Goal: Transaction & Acquisition: Book appointment/travel/reservation

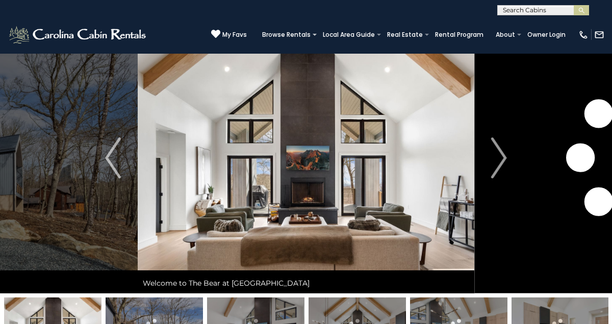
scroll to position [36, 0]
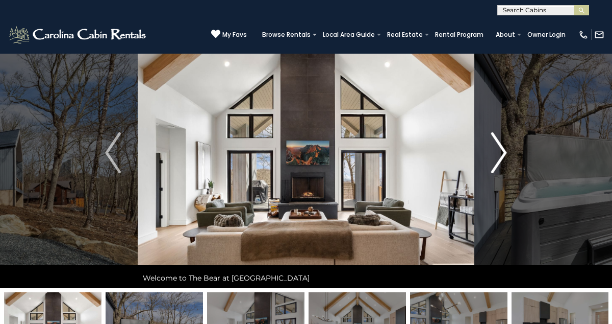
click at [503, 151] on img "Next" at bounding box center [498, 152] width 15 height 41
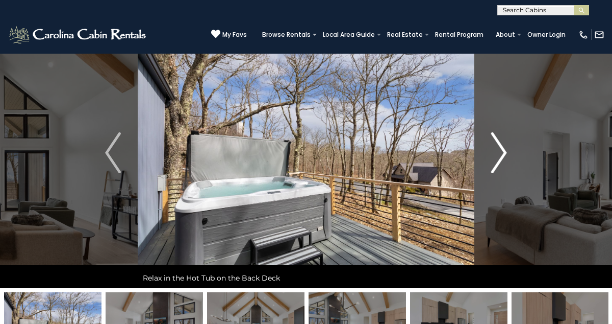
click at [503, 151] on img "Next" at bounding box center [498, 152] width 15 height 41
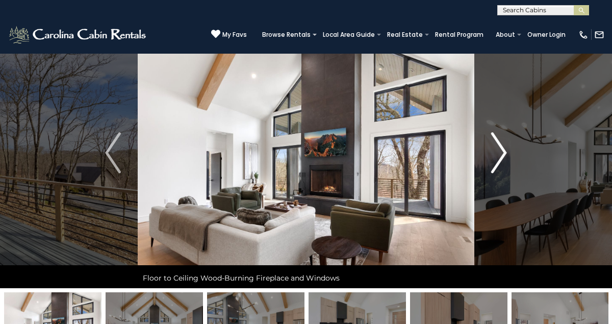
click at [503, 151] on img "Next" at bounding box center [498, 152] width 15 height 41
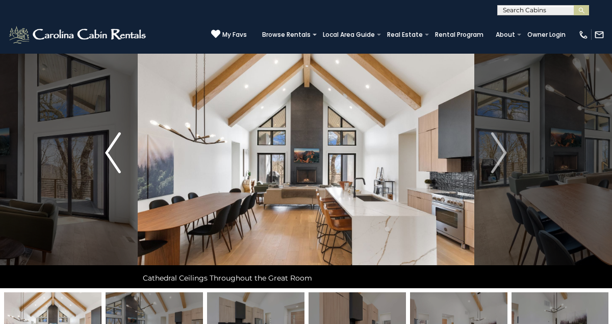
click at [109, 151] on img "Previous" at bounding box center [112, 152] width 15 height 41
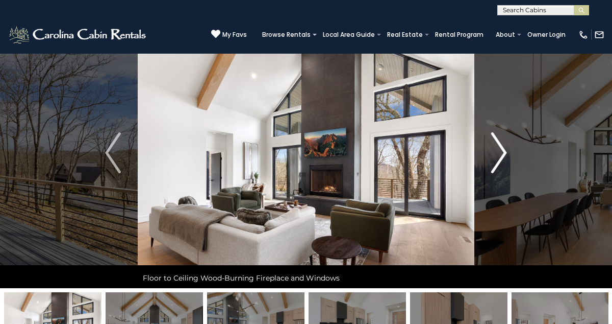
click at [508, 152] on button "Next" at bounding box center [500, 152] width 50 height 270
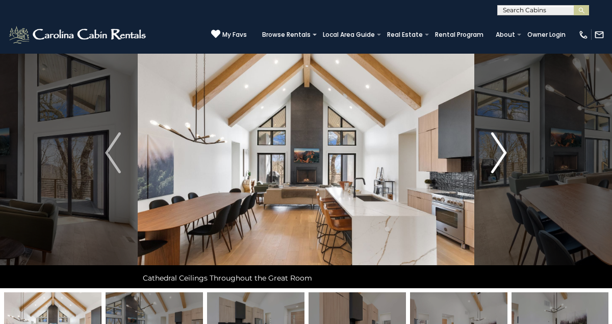
click at [499, 152] on img "Next" at bounding box center [498, 152] width 15 height 41
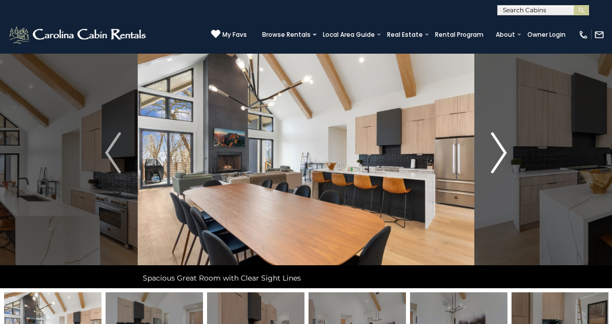
click at [499, 152] on img "Next" at bounding box center [498, 152] width 15 height 41
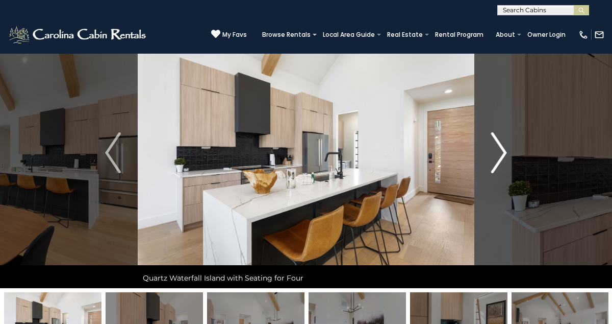
click at [499, 152] on img "Next" at bounding box center [498, 152] width 15 height 41
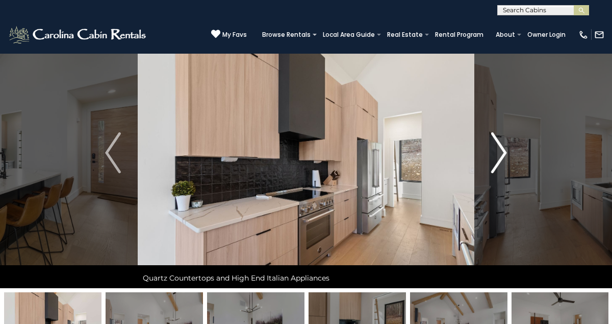
click at [499, 152] on img "Next" at bounding box center [498, 152] width 15 height 41
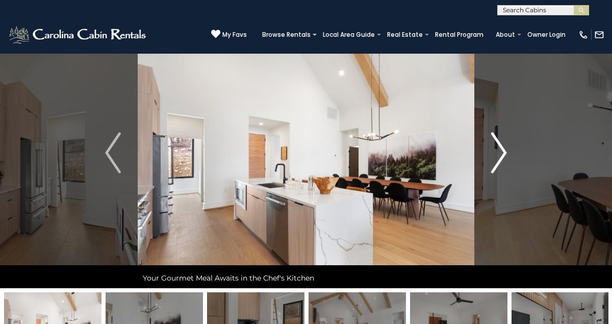
click at [499, 152] on img "Next" at bounding box center [498, 152] width 15 height 41
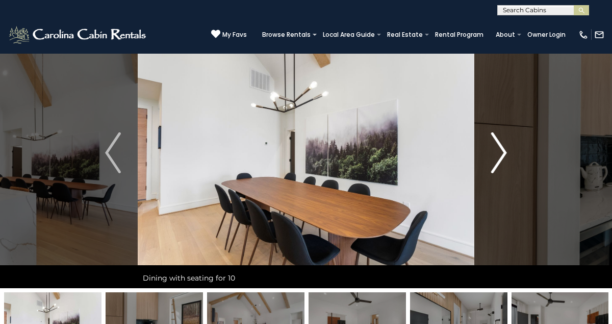
click at [500, 150] on img "Next" at bounding box center [498, 152] width 15 height 41
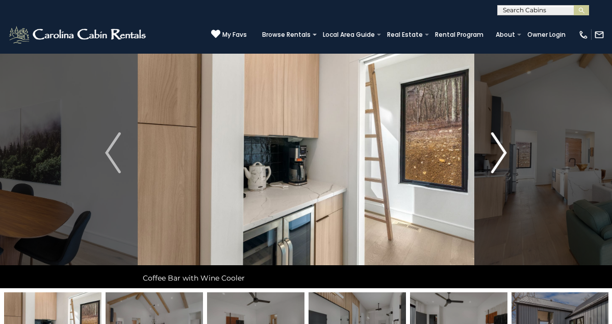
click at [505, 147] on img "Next" at bounding box center [498, 152] width 15 height 41
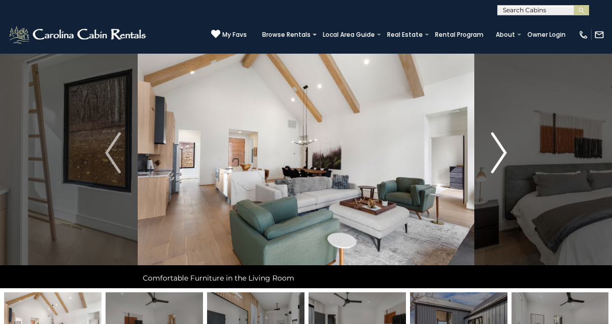
click at [505, 149] on img "Next" at bounding box center [498, 152] width 15 height 41
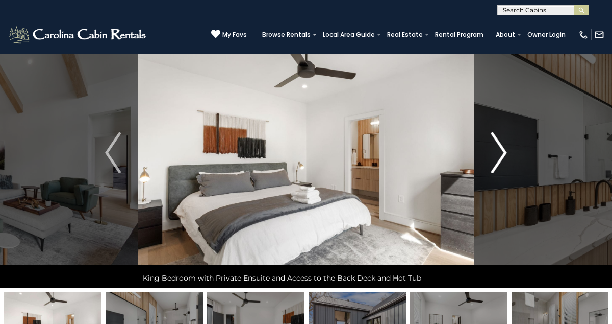
click at [502, 150] on img "Next" at bounding box center [498, 152] width 15 height 41
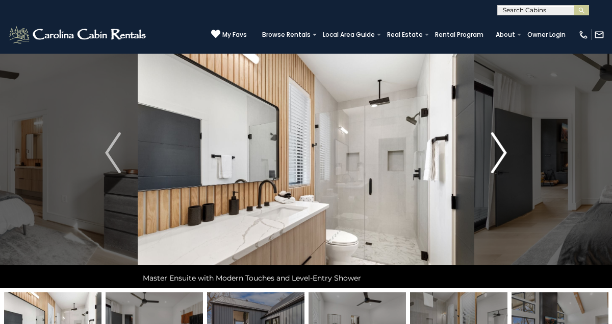
click at [503, 151] on img "Next" at bounding box center [498, 152] width 15 height 41
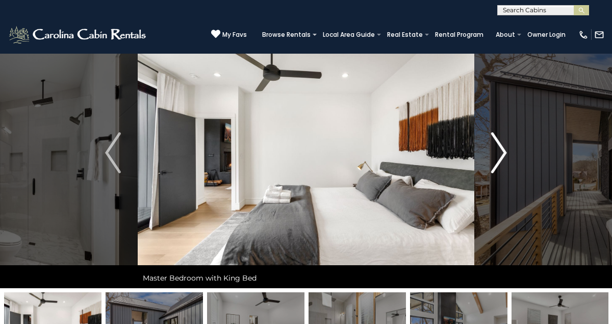
click at [503, 151] on img "Next" at bounding box center [498, 152] width 15 height 41
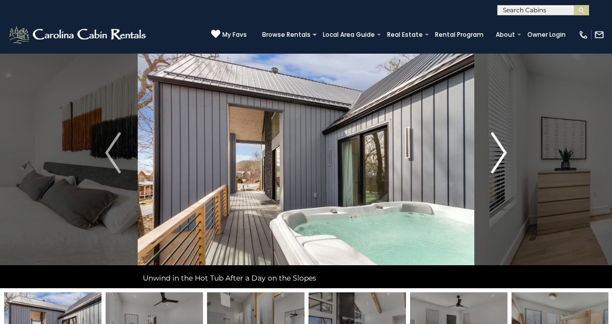
click at [503, 151] on img "Next" at bounding box center [498, 152] width 15 height 41
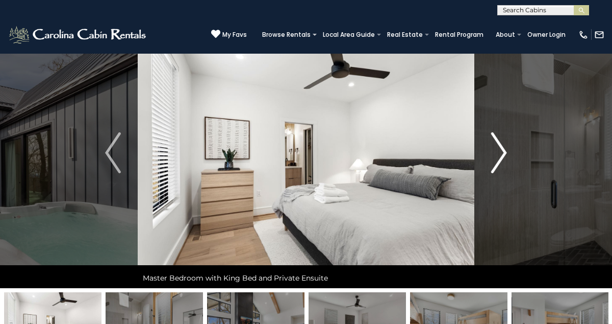
click at [503, 151] on img "Next" at bounding box center [498, 152] width 15 height 41
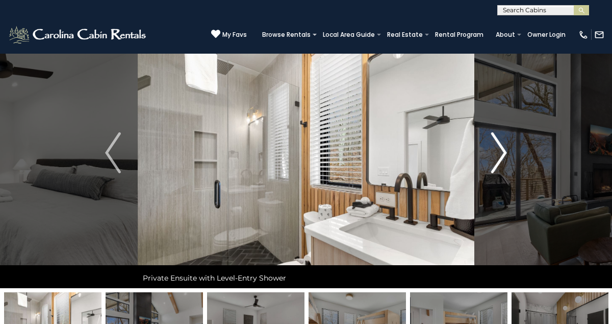
click at [500, 150] on img "Next" at bounding box center [498, 152] width 15 height 41
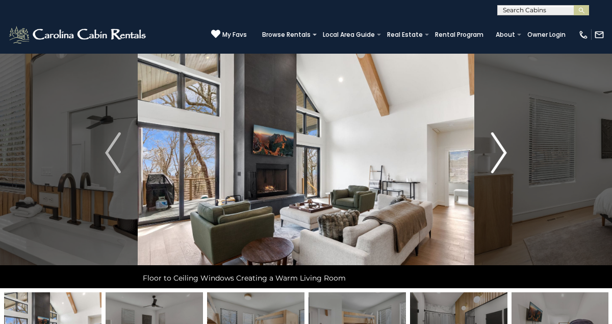
click at [503, 152] on img "Next" at bounding box center [498, 152] width 15 height 41
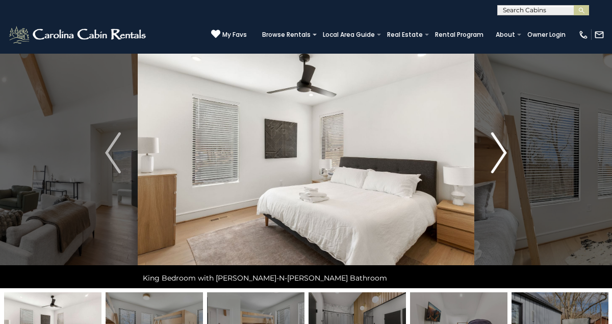
click at [503, 152] on img "Next" at bounding box center [498, 152] width 15 height 41
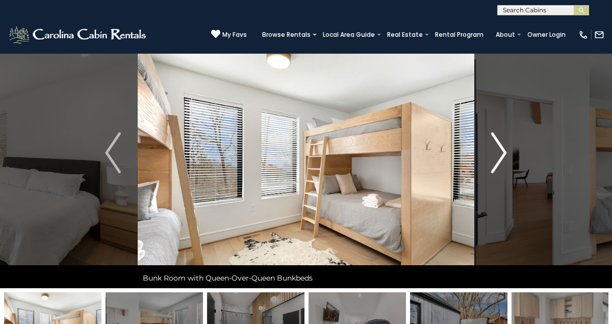
click at [503, 151] on img "Next" at bounding box center [498, 152] width 15 height 41
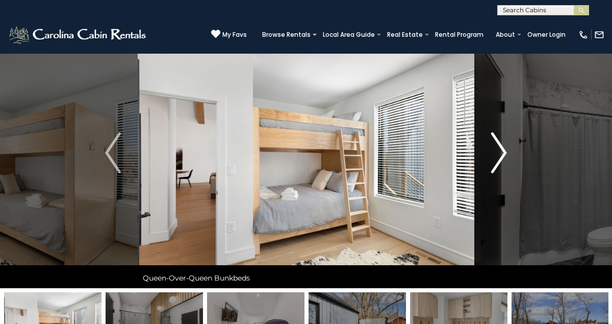
click at [503, 151] on img "Next" at bounding box center [498, 152] width 15 height 41
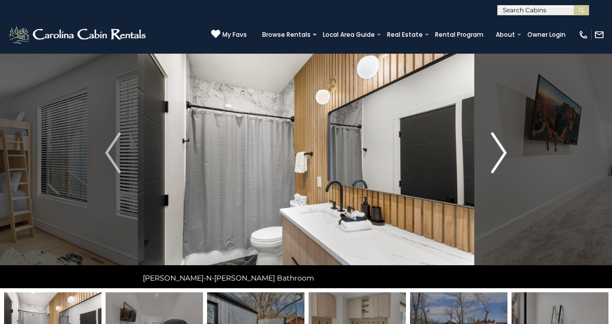
click at [500, 150] on img "Next" at bounding box center [498, 152] width 15 height 41
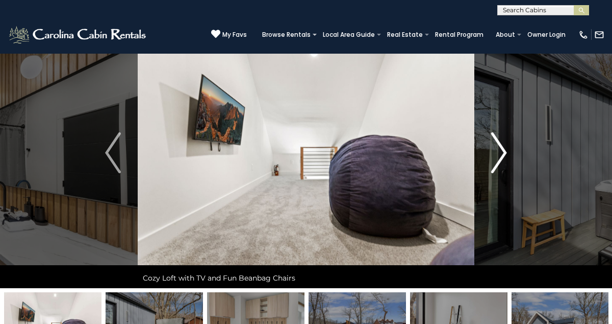
click at [503, 150] on img "Next" at bounding box center [498, 152] width 15 height 41
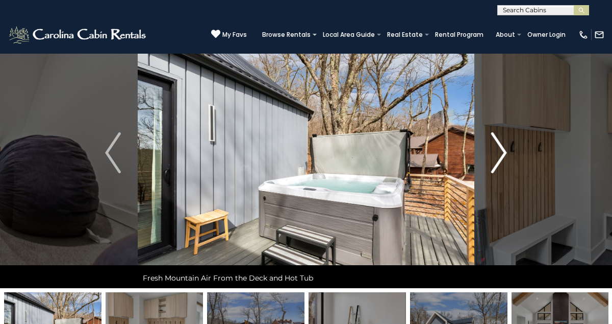
click at [498, 153] on img "Next" at bounding box center [498, 152] width 15 height 41
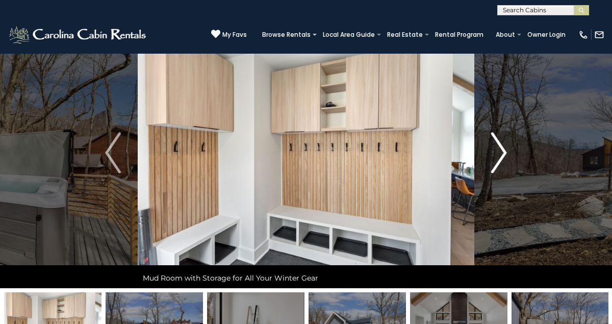
click at [498, 153] on img "Next" at bounding box center [498, 152] width 15 height 41
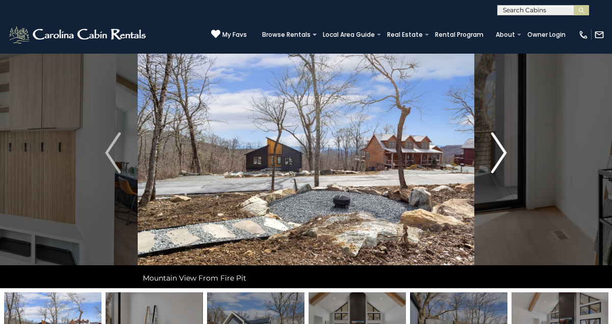
click at [501, 150] on img "Next" at bounding box center [498, 152] width 15 height 41
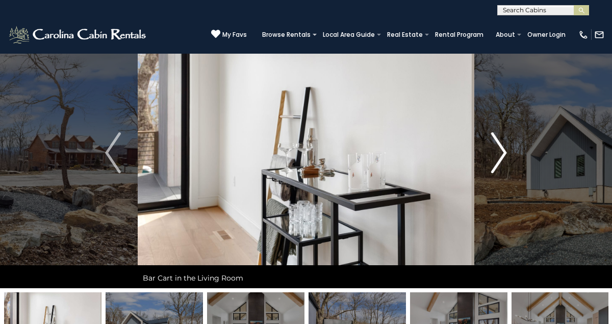
click at [501, 150] on img "Next" at bounding box center [498, 152] width 15 height 41
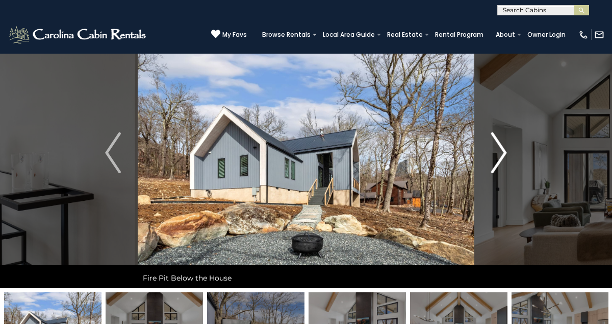
click at [504, 152] on img "Next" at bounding box center [498, 152] width 15 height 41
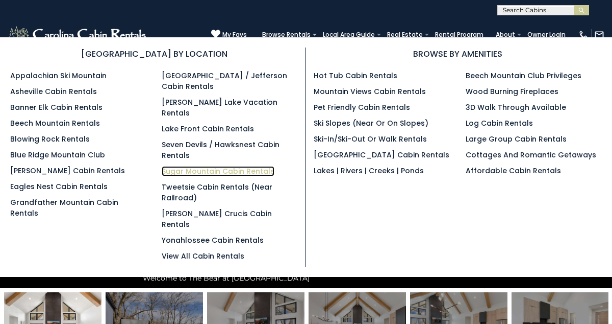
click at [218, 166] on link "Sugar Mountain Cabin Rentals" at bounding box center [218, 171] width 113 height 10
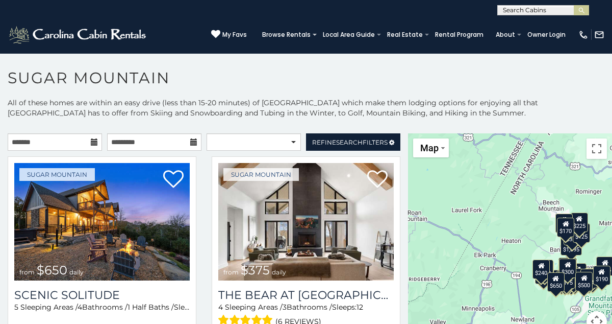
click at [91, 144] on icon at bounding box center [94, 141] width 7 height 7
click at [94, 143] on icon at bounding box center [94, 141] width 7 height 7
click at [57, 141] on input "text" at bounding box center [55, 141] width 94 height 17
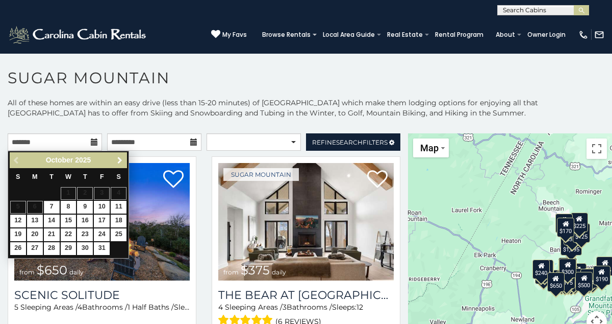
click at [118, 157] on span "Next" at bounding box center [120, 160] width 8 height 8
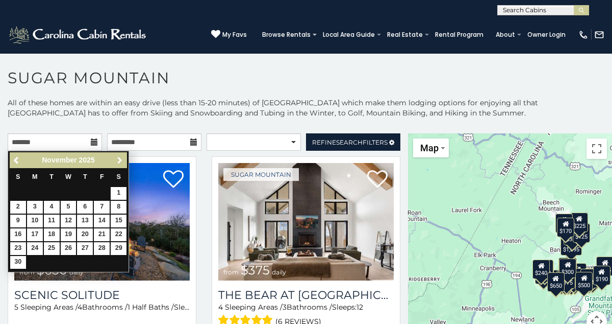
click at [118, 157] on span "Next" at bounding box center [120, 160] width 8 height 8
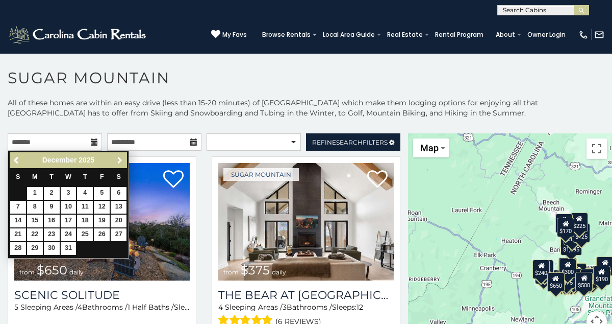
click at [118, 157] on span "Next" at bounding box center [120, 160] width 8 height 8
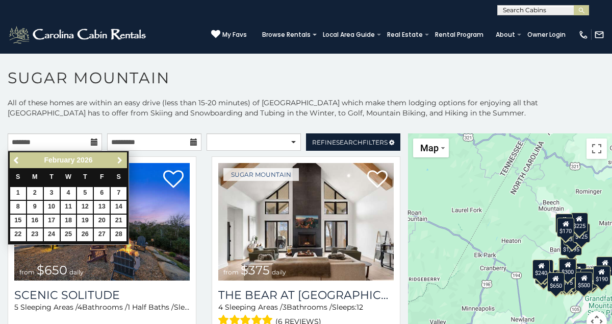
click at [118, 157] on span "Next" at bounding box center [120, 160] width 8 height 8
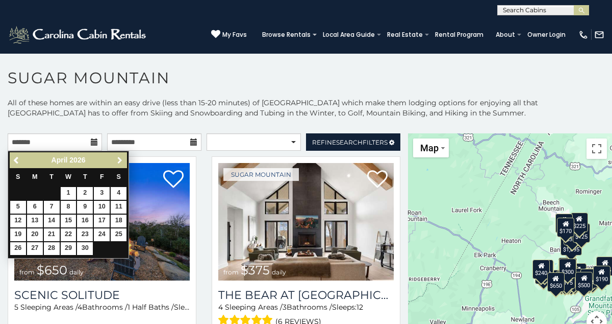
click at [118, 157] on span "Next" at bounding box center [120, 160] width 8 height 8
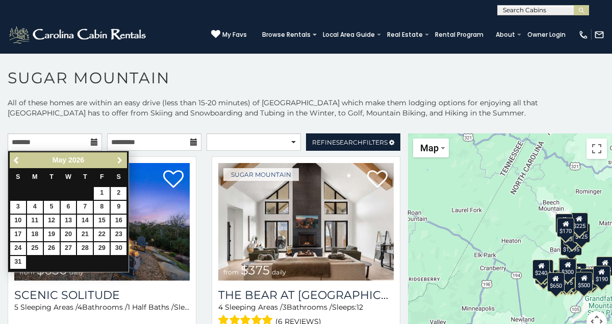
click at [118, 157] on span "Next" at bounding box center [120, 160] width 8 height 8
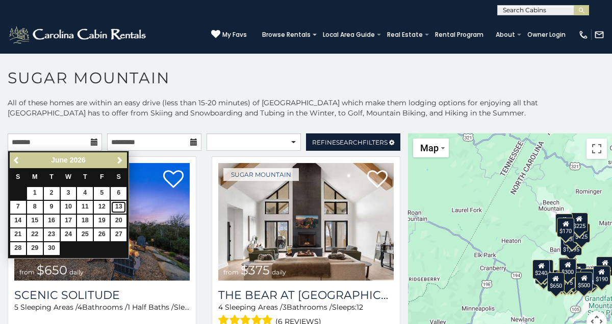
click at [119, 205] on link "13" at bounding box center [119, 207] width 16 height 13
type input "**********"
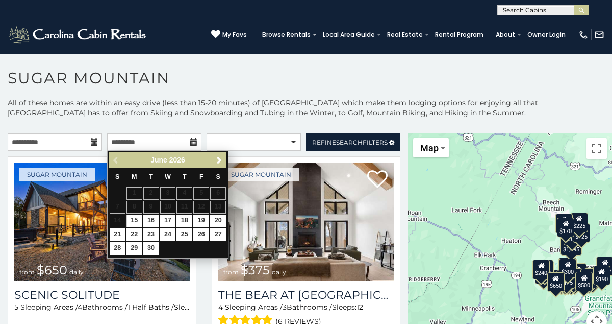
click at [193, 141] on icon at bounding box center [193, 141] width 7 height 7
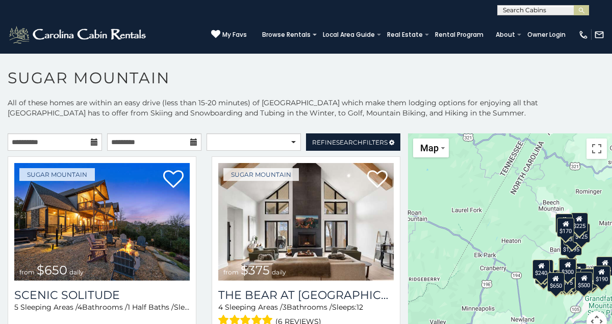
click at [193, 141] on icon at bounding box center [193, 141] width 7 height 7
click at [192, 142] on icon at bounding box center [193, 141] width 7 height 7
click at [143, 147] on input "text" at bounding box center [154, 141] width 94 height 17
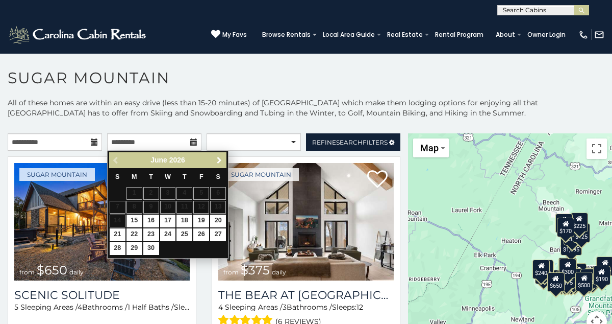
click at [217, 161] on span "Next" at bounding box center [219, 160] width 8 height 8
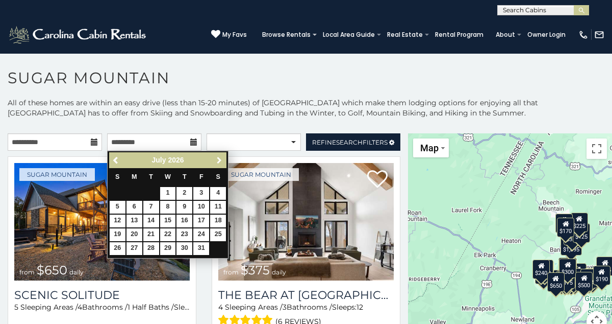
click at [217, 161] on span "Next" at bounding box center [219, 160] width 8 height 8
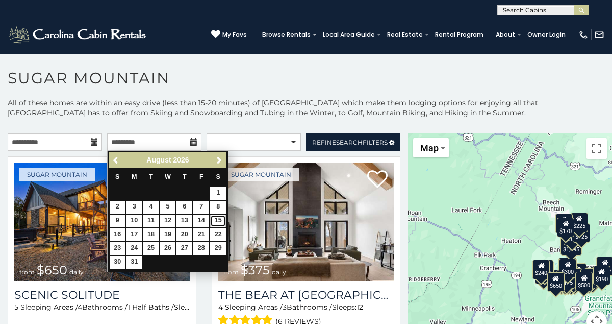
click at [217, 220] on link "15" at bounding box center [218, 220] width 16 height 13
type input "**********"
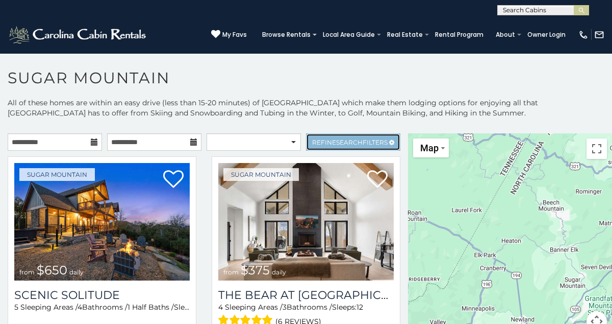
click at [317, 138] on span "Refine Search Filters" at bounding box center [350, 142] width 76 height 8
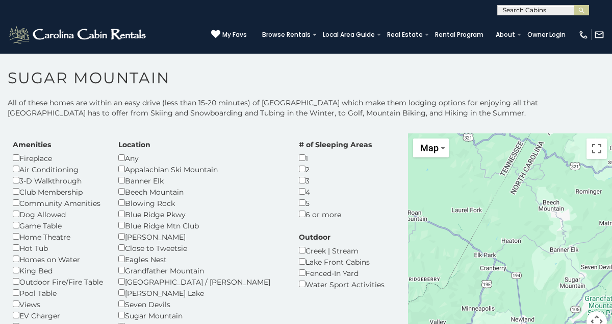
scroll to position [21, 0]
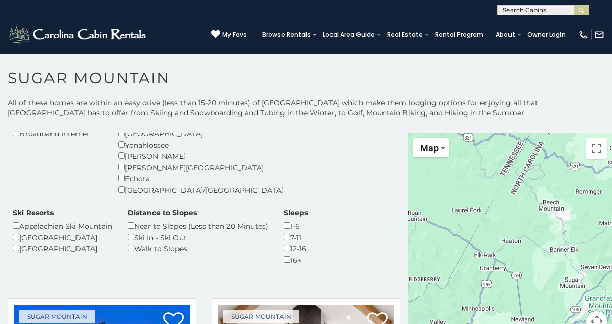
scroll to position [224, 0]
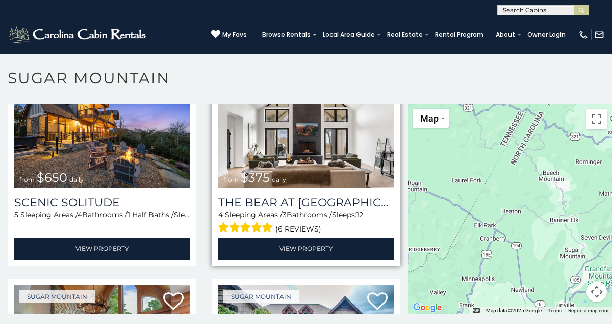
scroll to position [435, 0]
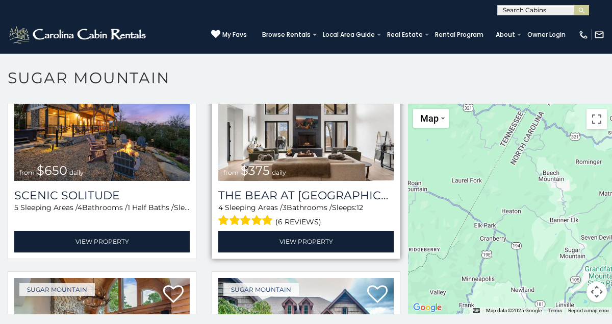
click at [299, 151] on img at bounding box center [306, 121] width 176 height 117
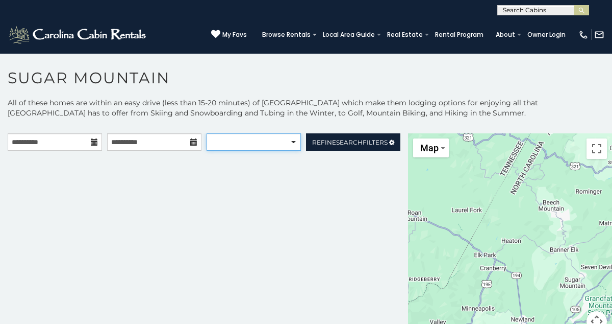
click at [260, 142] on select "**********" at bounding box center [254, 141] width 94 height 17
select select "**********"
click at [207, 133] on select "**********" at bounding box center [254, 141] width 94 height 17
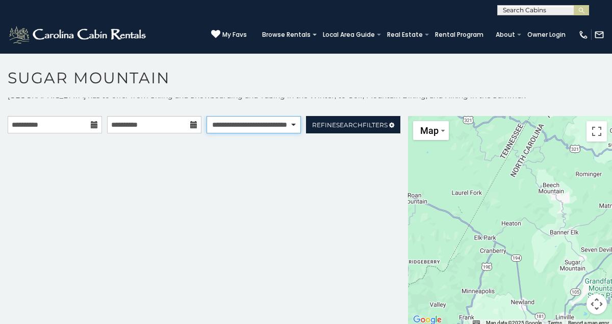
scroll to position [30, 0]
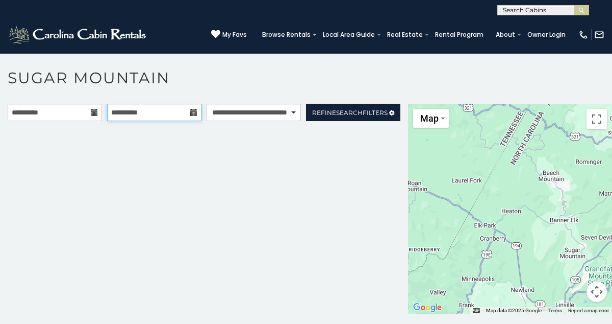
click at [190, 115] on input "**********" at bounding box center [154, 112] width 94 height 17
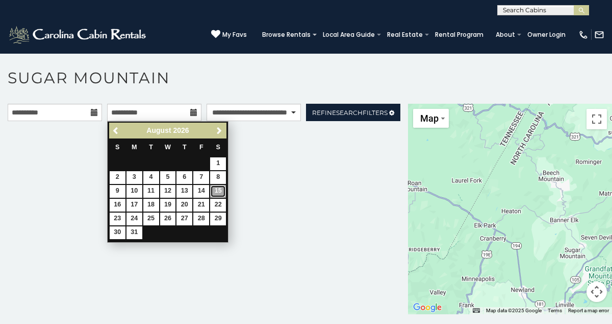
click at [217, 193] on link "15" at bounding box center [218, 191] width 16 height 13
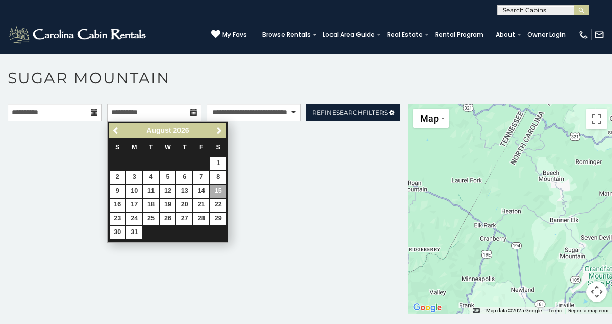
click at [217, 193] on div "**********" at bounding box center [204, 209] width 408 height 210
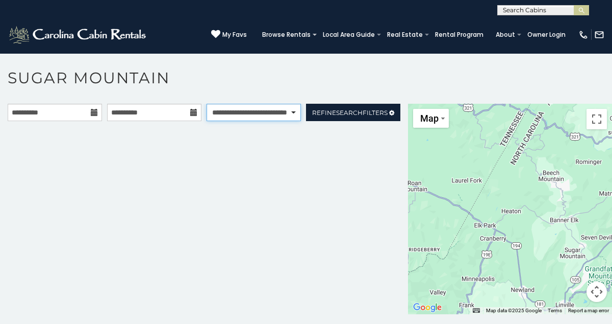
click at [288, 114] on select "**********" at bounding box center [254, 112] width 94 height 17
click at [207, 104] on select "**********" at bounding box center [254, 112] width 94 height 17
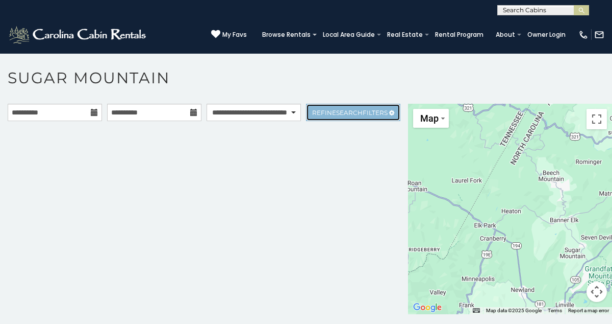
click at [330, 112] on span "Refine Search Filters" at bounding box center [350, 113] width 76 height 8
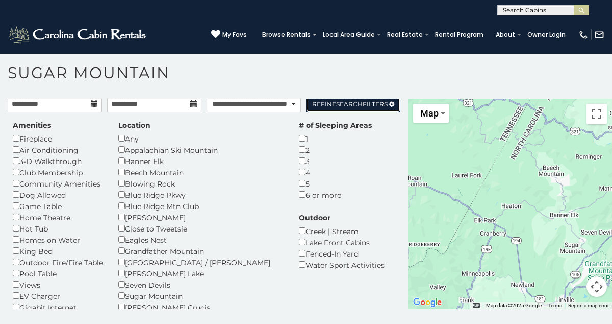
scroll to position [1, 0]
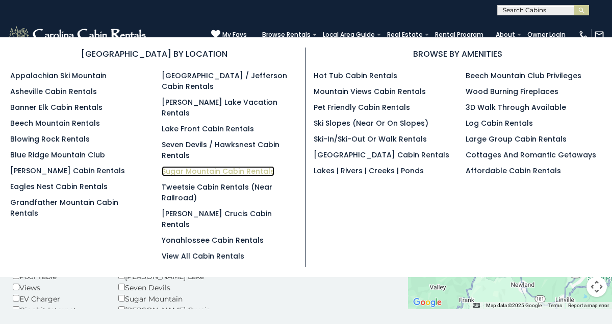
click at [169, 166] on link "Sugar Mountain Cabin Rentals" at bounding box center [218, 171] width 113 height 10
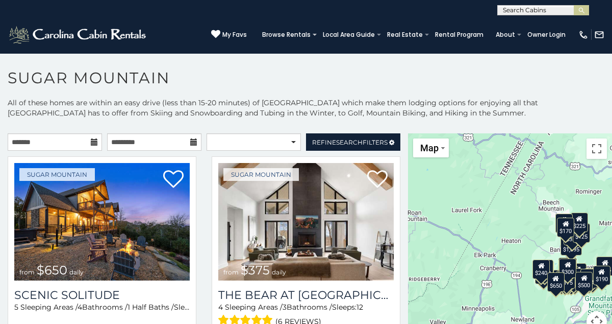
click at [92, 138] on icon at bounding box center [94, 141] width 7 height 7
click at [67, 144] on input "text" at bounding box center [55, 141] width 94 height 17
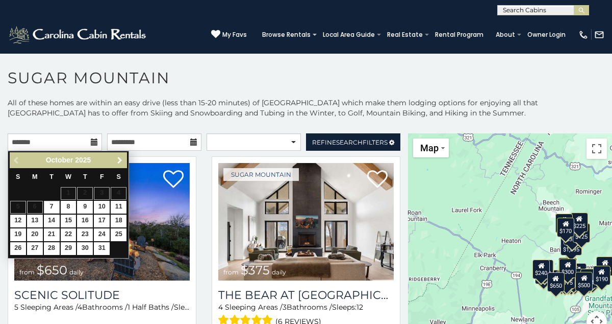
click at [118, 159] on span "Next" at bounding box center [120, 160] width 8 height 8
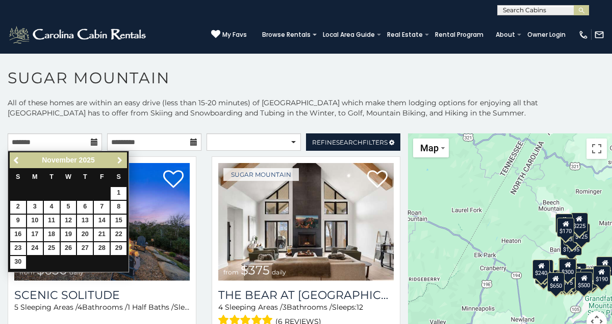
click at [118, 159] on span "Next" at bounding box center [120, 160] width 8 height 8
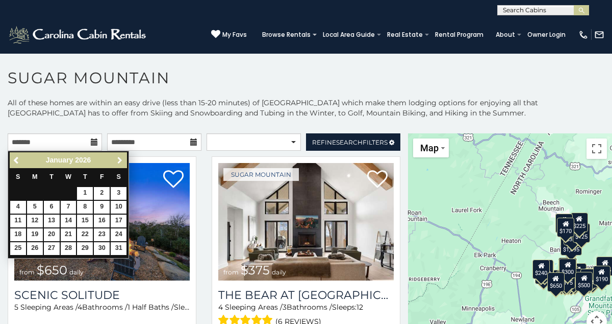
click at [118, 159] on span "Next" at bounding box center [120, 160] width 8 height 8
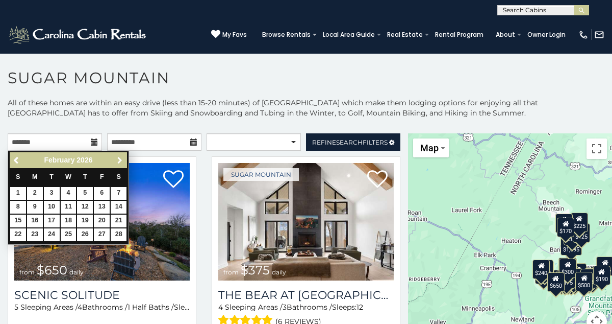
click at [118, 159] on span "Next" at bounding box center [120, 160] width 8 height 8
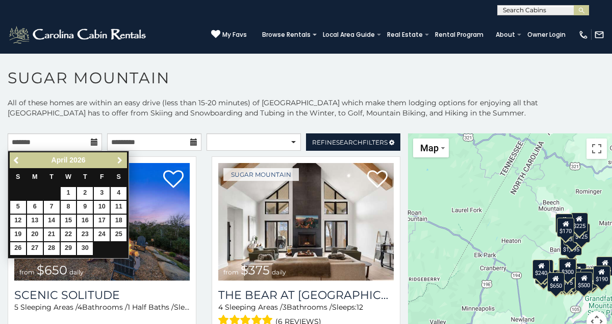
click at [118, 159] on span "Next" at bounding box center [120, 160] width 8 height 8
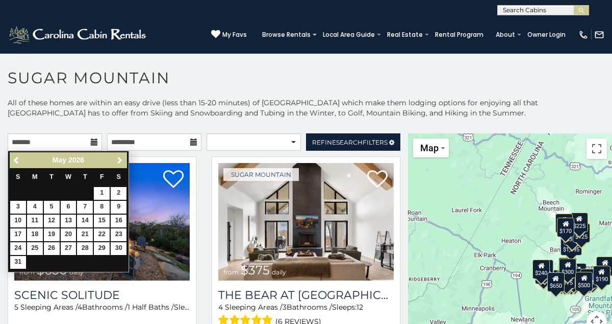
click at [118, 159] on span "Next" at bounding box center [120, 160] width 8 height 8
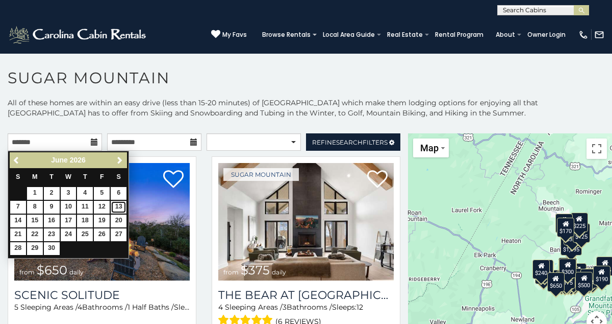
click at [116, 207] on link "13" at bounding box center [119, 207] width 16 height 13
type input "**********"
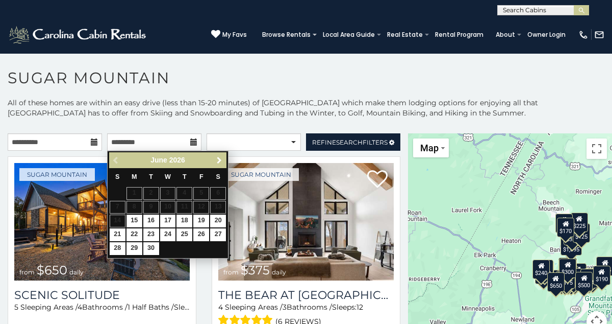
click at [219, 157] on span "Next" at bounding box center [219, 160] width 8 height 8
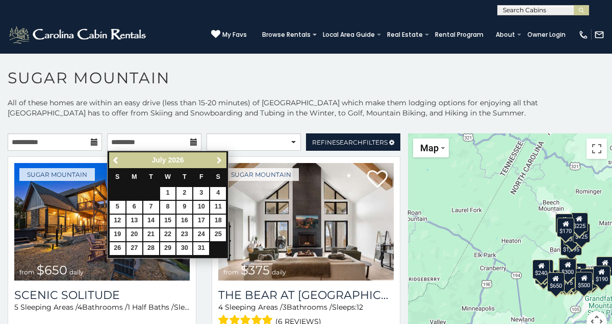
click at [219, 157] on span "Next" at bounding box center [219, 160] width 8 height 8
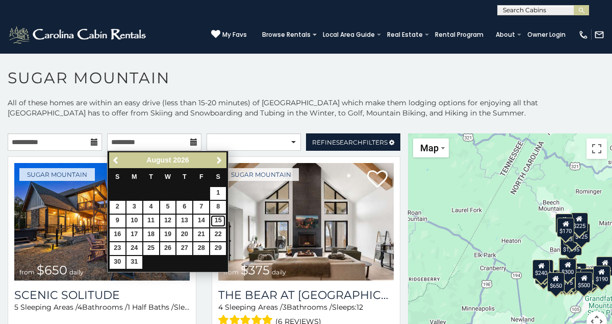
click at [218, 220] on link "15" at bounding box center [218, 220] width 16 height 13
type input "**********"
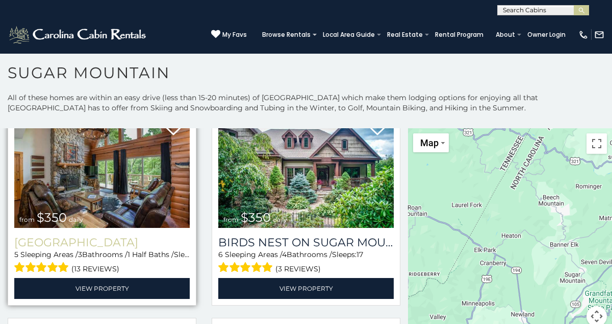
scroll to position [263, 0]
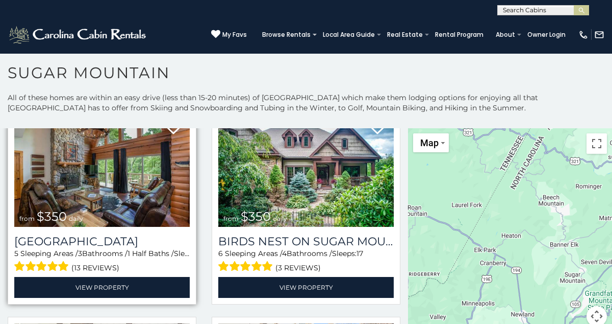
click at [89, 200] on img at bounding box center [102, 167] width 176 height 117
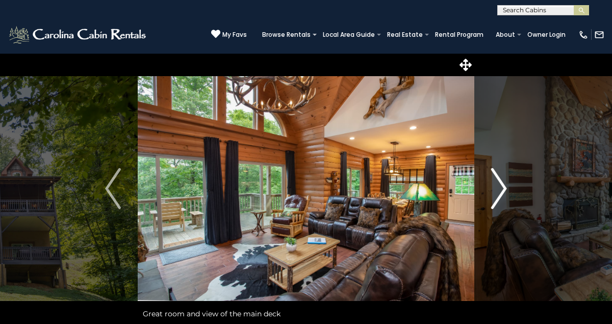
click at [500, 190] on img "Next" at bounding box center [498, 188] width 15 height 41
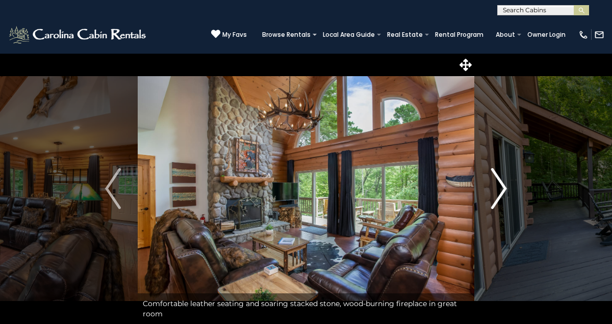
click at [500, 190] on img "Next" at bounding box center [498, 188] width 15 height 41
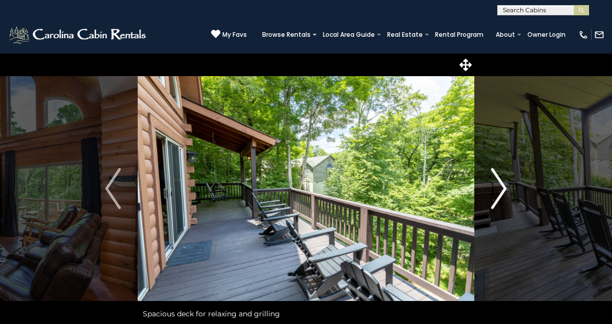
click at [500, 190] on img "Next" at bounding box center [498, 188] width 15 height 41
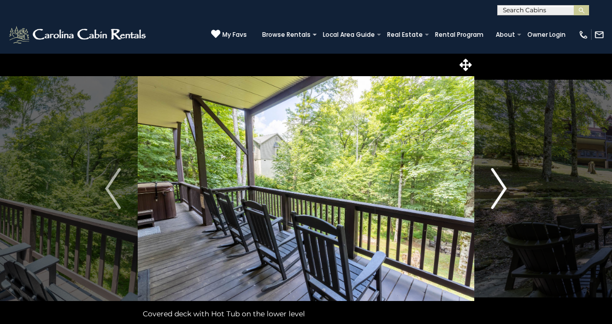
click at [499, 189] on img "Next" at bounding box center [498, 188] width 15 height 41
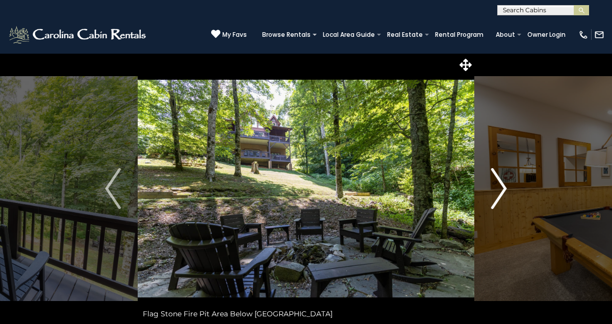
click at [501, 185] on img "Next" at bounding box center [498, 188] width 15 height 41
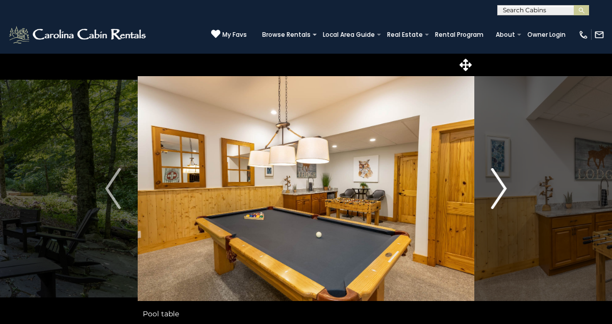
click at [501, 185] on img "Next" at bounding box center [498, 188] width 15 height 41
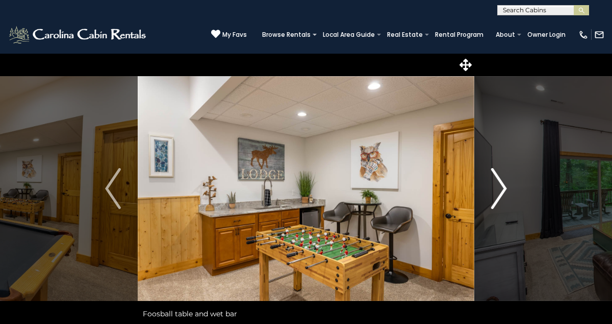
click at [501, 185] on img "Next" at bounding box center [498, 188] width 15 height 41
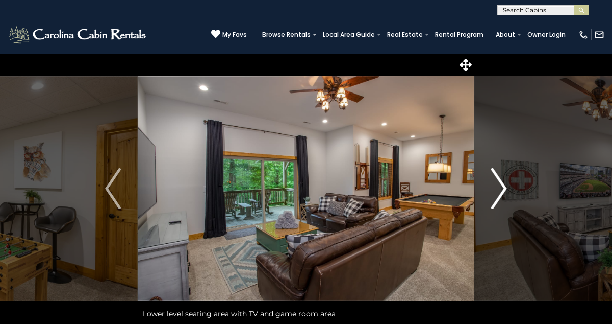
click at [501, 185] on img "Next" at bounding box center [498, 188] width 15 height 41
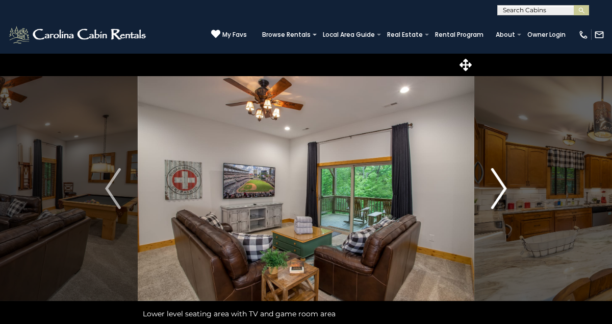
click at [501, 185] on img "Next" at bounding box center [498, 188] width 15 height 41
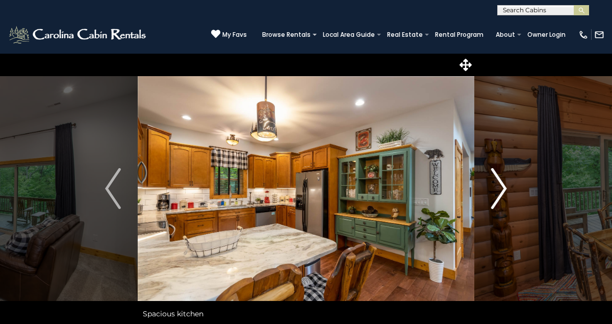
click at [499, 187] on img "Next" at bounding box center [498, 188] width 15 height 41
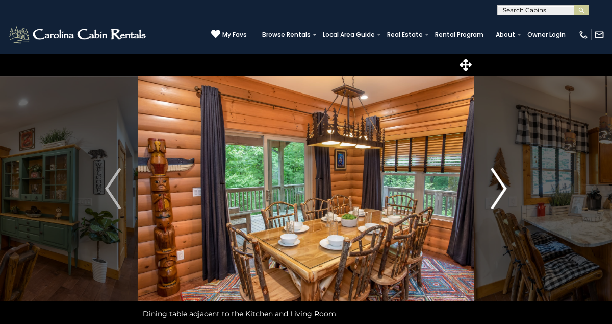
click at [499, 187] on img "Next" at bounding box center [498, 188] width 15 height 41
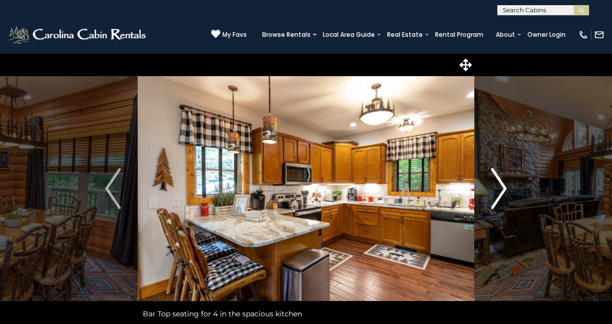
click at [498, 185] on img "Next" at bounding box center [498, 188] width 15 height 41
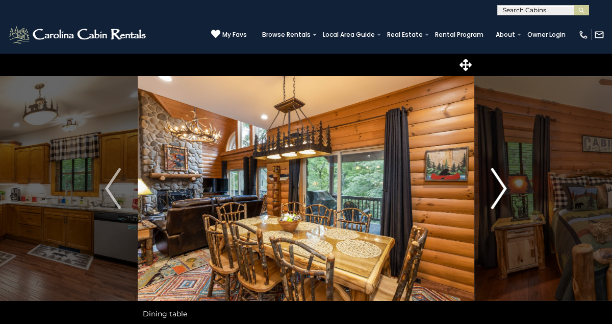
click at [498, 185] on img "Next" at bounding box center [498, 188] width 15 height 41
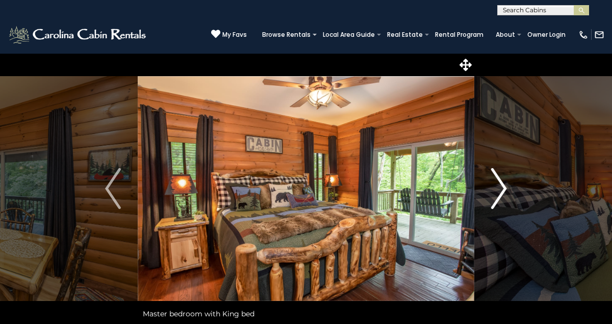
click at [502, 186] on img "Next" at bounding box center [498, 188] width 15 height 41
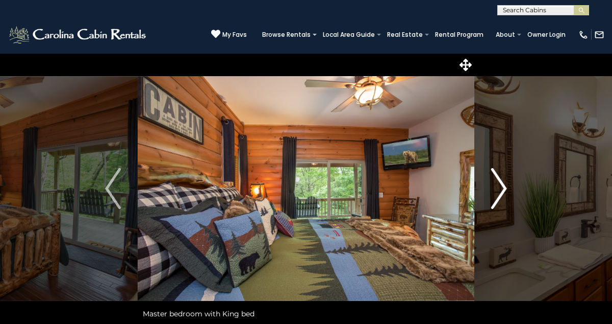
click at [501, 187] on img "Next" at bounding box center [498, 188] width 15 height 41
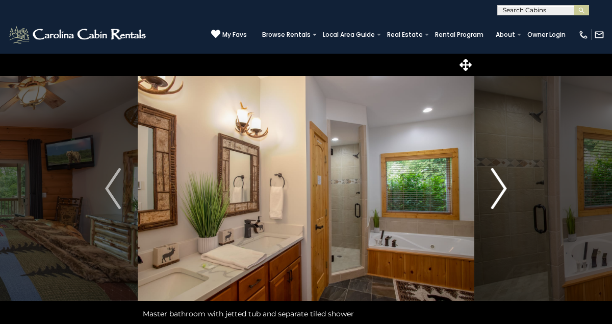
click at [501, 187] on img "Next" at bounding box center [498, 188] width 15 height 41
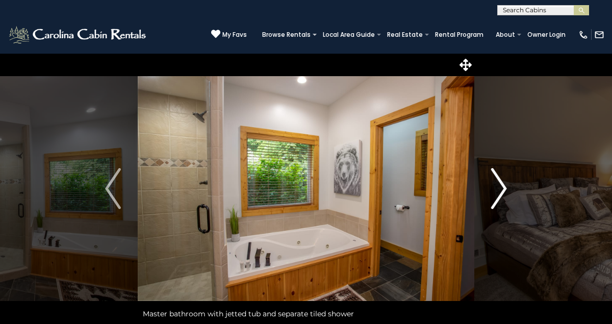
click at [501, 187] on img "Next" at bounding box center [498, 188] width 15 height 41
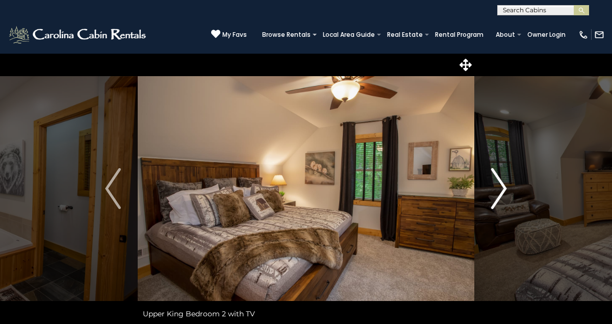
click at [501, 187] on img "Next" at bounding box center [498, 188] width 15 height 41
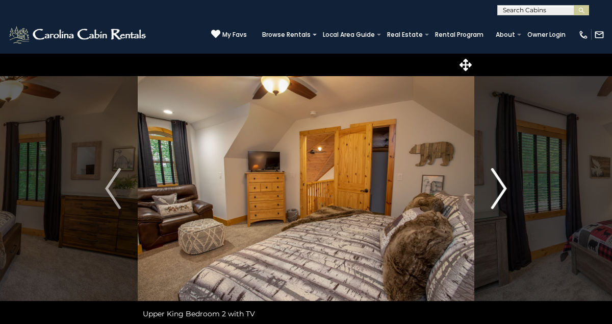
click at [501, 187] on img "Next" at bounding box center [498, 188] width 15 height 41
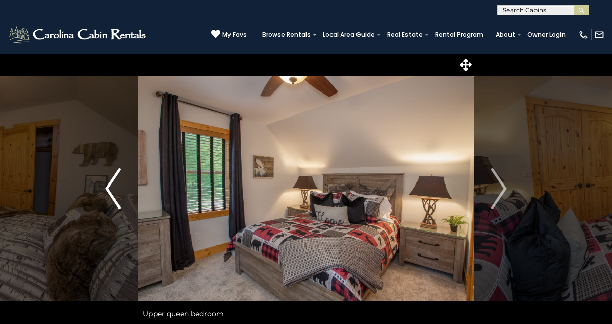
click at [113, 191] on img "Previous" at bounding box center [112, 188] width 15 height 41
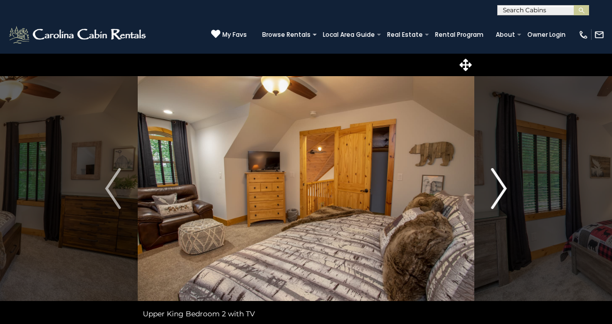
click at [503, 187] on img "Next" at bounding box center [498, 188] width 15 height 41
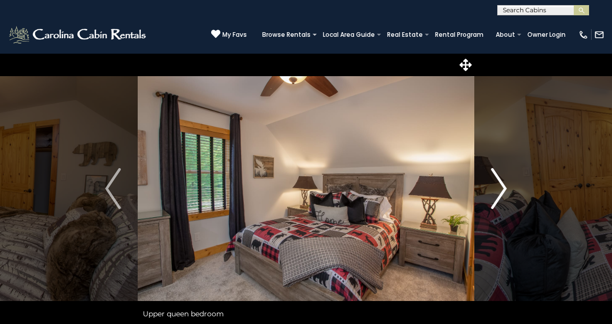
click at [503, 187] on img "Next" at bounding box center [498, 188] width 15 height 41
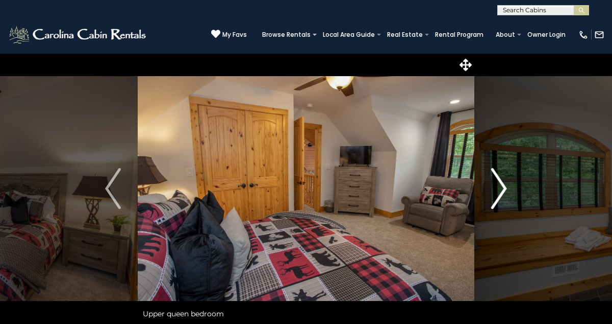
click at [503, 187] on img "Next" at bounding box center [498, 188] width 15 height 41
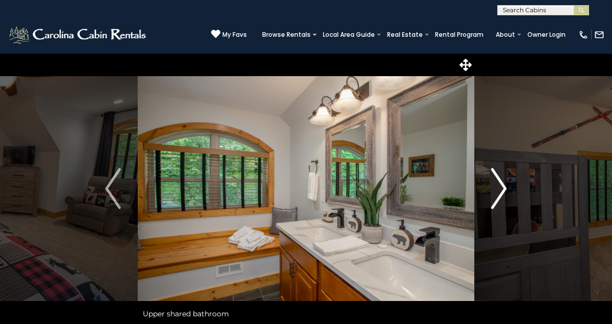
click at [503, 187] on img "Next" at bounding box center [498, 188] width 15 height 41
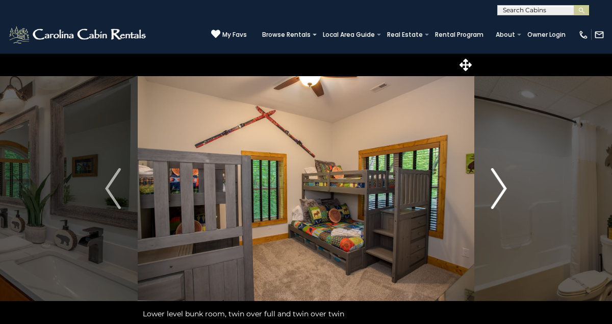
click at [503, 187] on img "Next" at bounding box center [498, 188] width 15 height 41
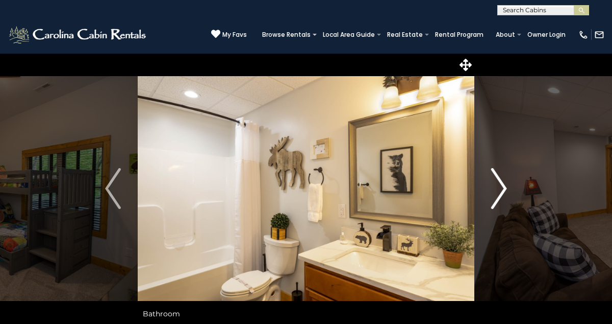
click at [503, 187] on img "Next" at bounding box center [498, 188] width 15 height 41
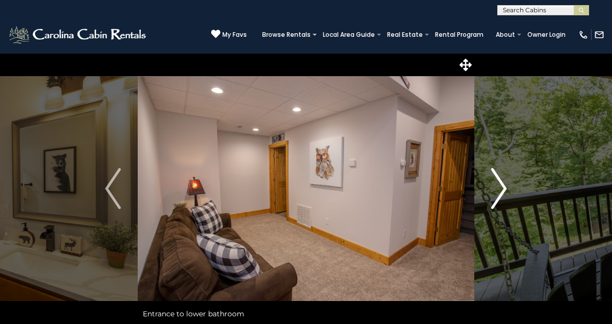
click at [503, 187] on img "Next" at bounding box center [498, 188] width 15 height 41
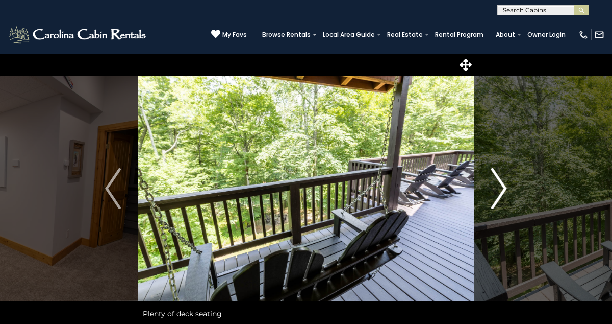
click at [503, 187] on img "Next" at bounding box center [498, 188] width 15 height 41
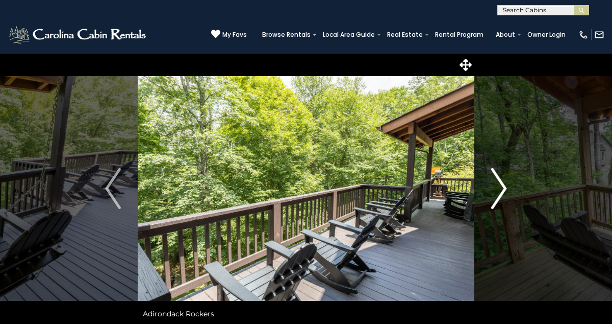
click at [503, 187] on img "Next" at bounding box center [498, 188] width 15 height 41
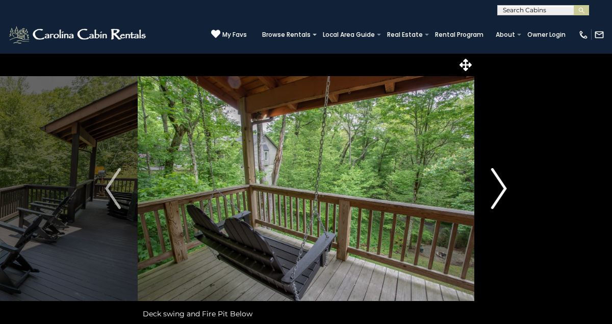
click at [503, 187] on img "Next" at bounding box center [498, 188] width 15 height 41
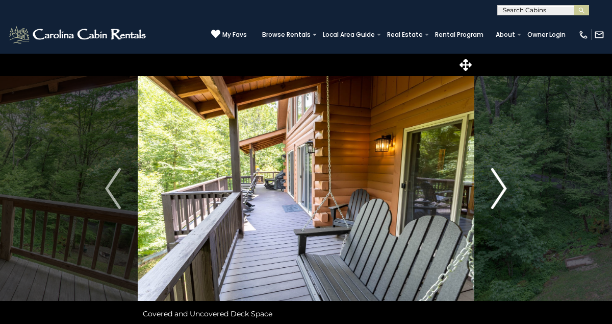
click at [503, 187] on img "Next" at bounding box center [498, 188] width 15 height 41
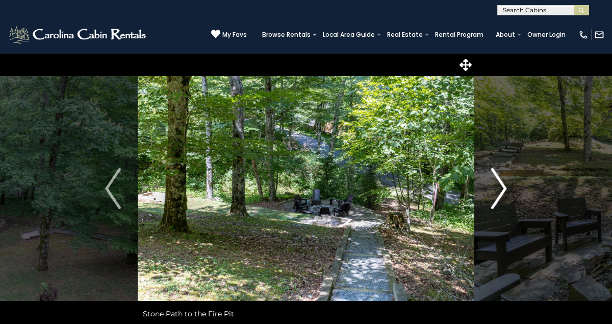
click at [503, 187] on img "Next" at bounding box center [498, 188] width 15 height 41
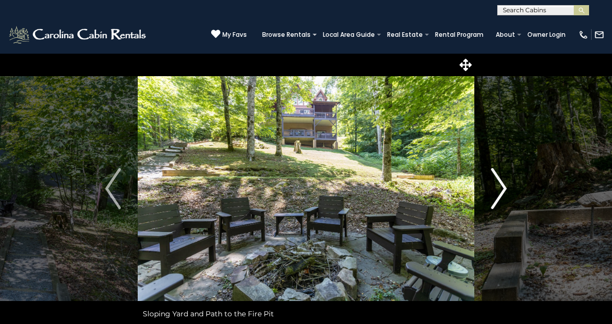
click at [503, 187] on img "Next" at bounding box center [498, 188] width 15 height 41
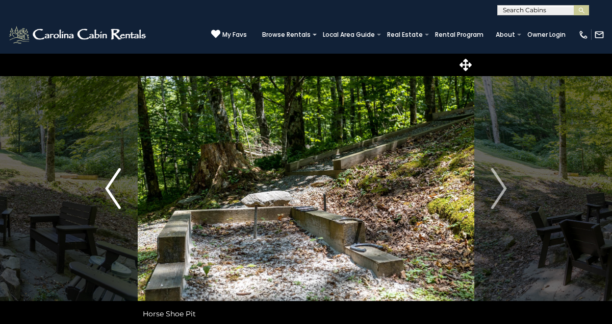
click at [116, 188] on img "Previous" at bounding box center [112, 188] width 15 height 41
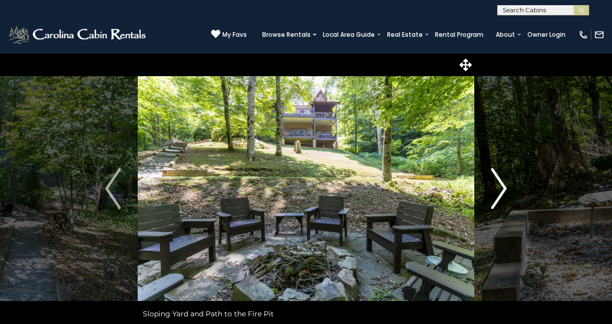
click at [499, 186] on img "Next" at bounding box center [498, 188] width 15 height 41
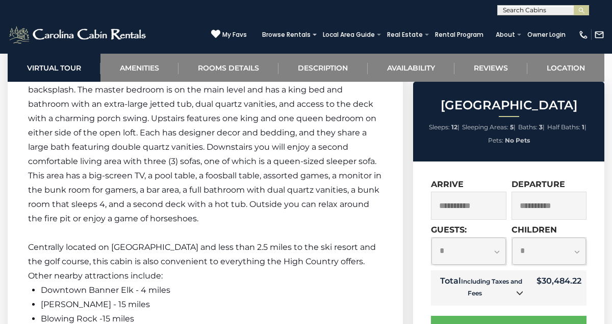
scroll to position [1605, 0]
click at [565, 203] on input "**********" at bounding box center [550, 205] width 76 height 28
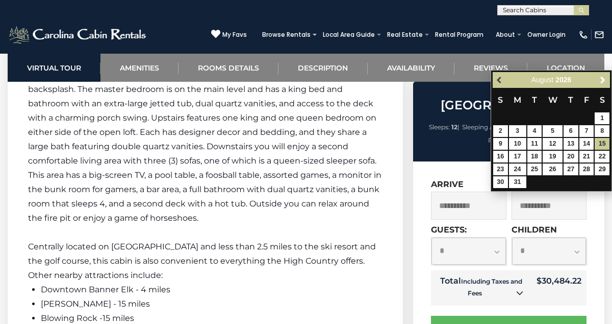
click at [499, 80] on span "Previous" at bounding box center [500, 80] width 8 height 8
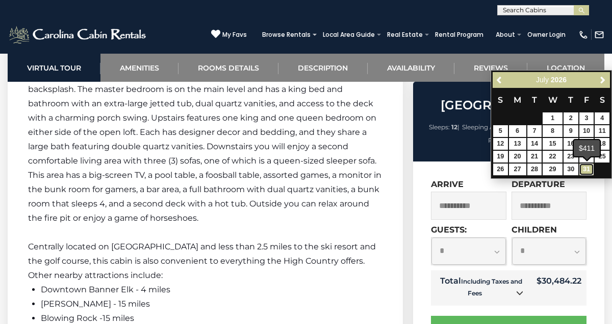
click at [589, 171] on link "31" at bounding box center [587, 169] width 15 height 12
type input "**********"
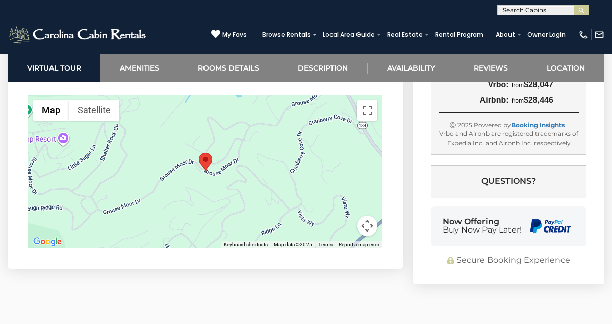
scroll to position [2891, 0]
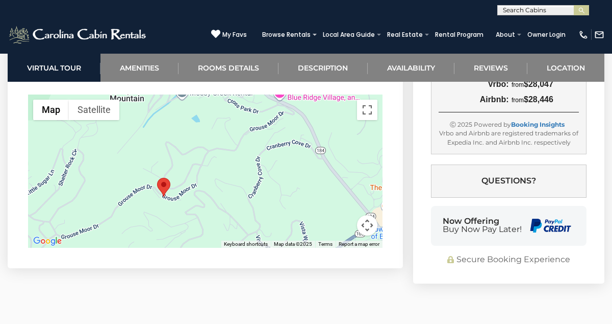
drag, startPoint x: 240, startPoint y: 176, endPoint x: 196, endPoint y: 201, distance: 50.8
click at [196, 201] on div at bounding box center [205, 170] width 355 height 153
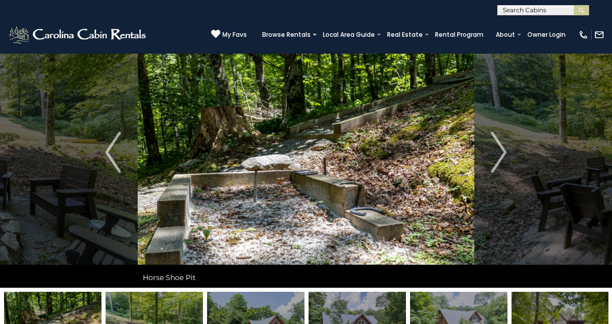
scroll to position [0, 0]
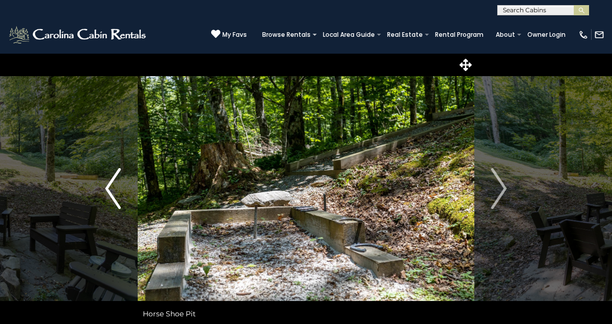
click at [104, 189] on button "Previous" at bounding box center [113, 188] width 50 height 270
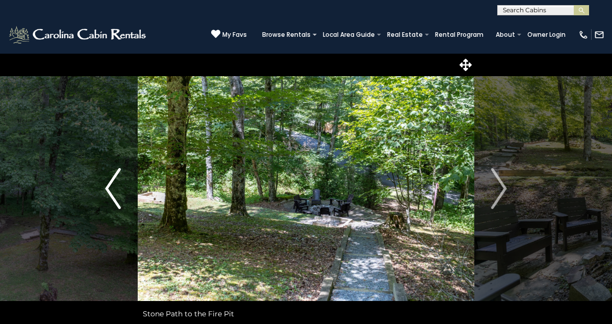
click at [104, 189] on button "Previous" at bounding box center [113, 188] width 50 height 270
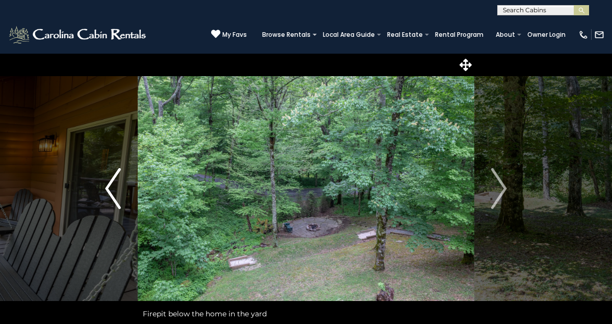
click at [104, 189] on button "Previous" at bounding box center [113, 188] width 50 height 270
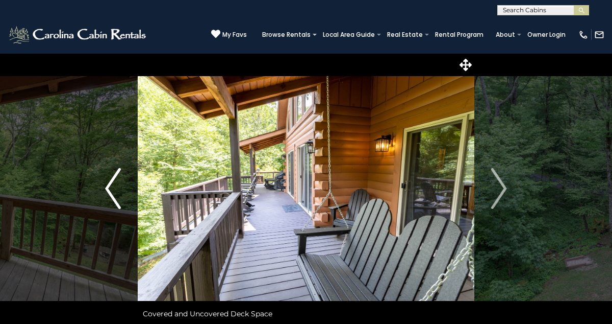
click at [104, 189] on button "Previous" at bounding box center [113, 188] width 50 height 270
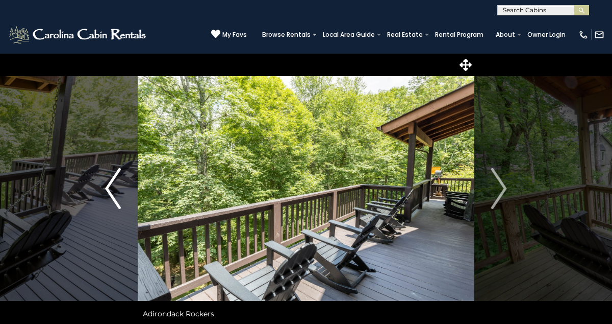
click at [104, 189] on button "Previous" at bounding box center [113, 188] width 50 height 270
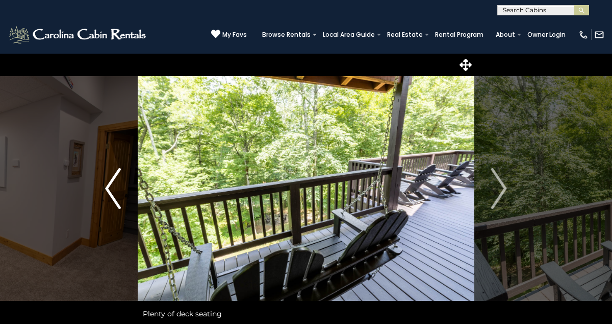
click at [104, 189] on button "Previous" at bounding box center [113, 188] width 50 height 270
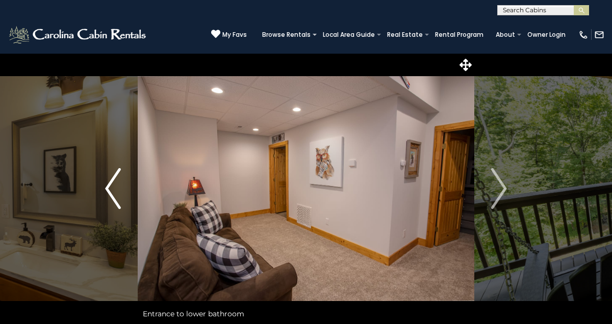
click at [104, 189] on button "Previous" at bounding box center [113, 188] width 50 height 270
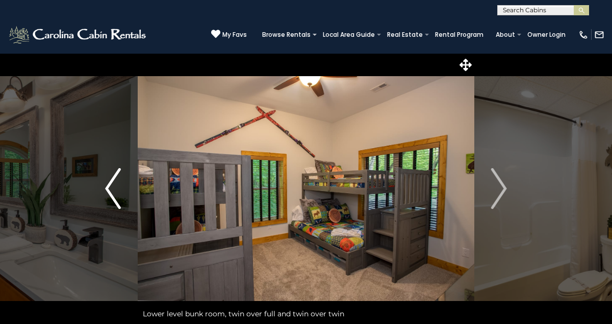
click at [104, 189] on button "Previous" at bounding box center [113, 188] width 50 height 270
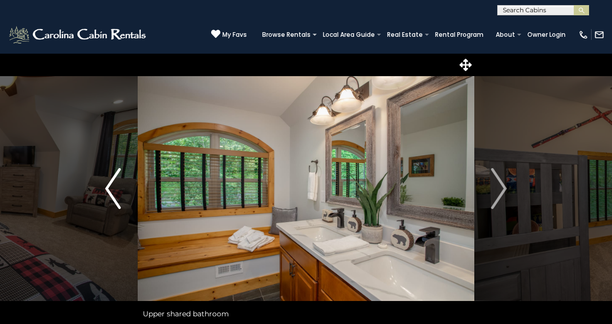
click at [104, 189] on button "Previous" at bounding box center [113, 188] width 50 height 270
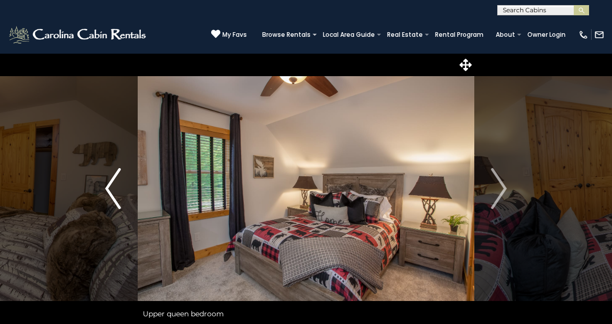
click at [104, 189] on button "Previous" at bounding box center [113, 188] width 50 height 270
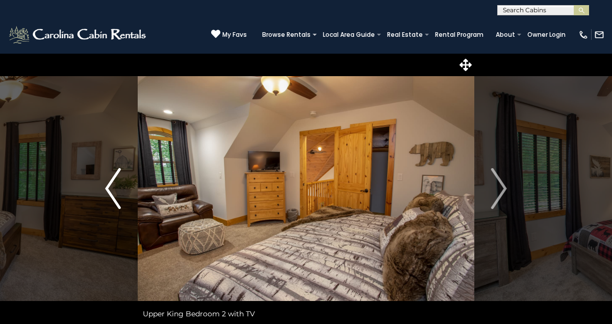
click at [104, 189] on button "Previous" at bounding box center [113, 188] width 50 height 270
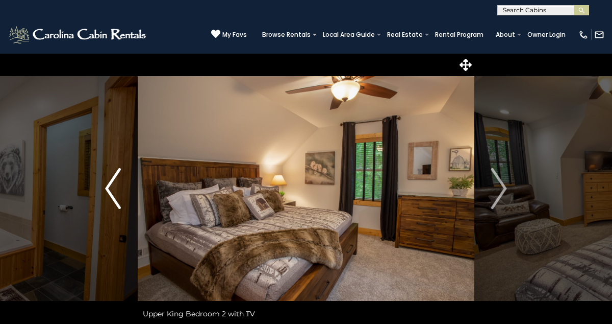
click at [104, 189] on button "Previous" at bounding box center [113, 188] width 50 height 270
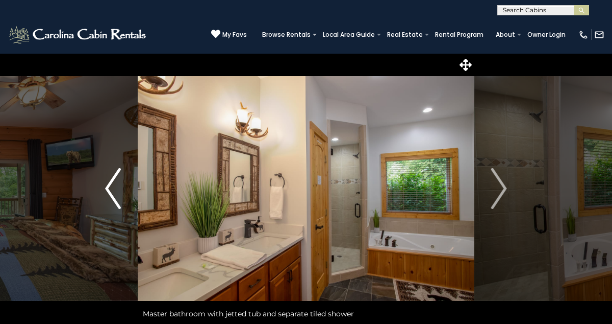
click at [104, 189] on button "Previous" at bounding box center [113, 188] width 50 height 270
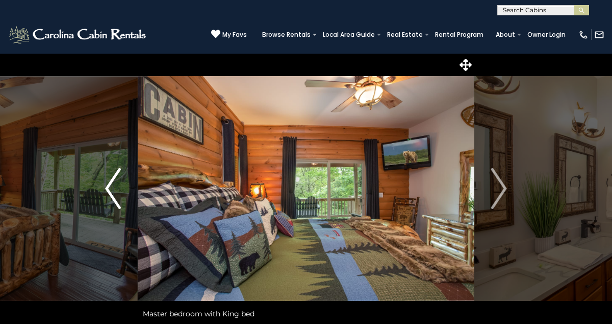
click at [104, 189] on button "Previous" at bounding box center [113, 188] width 50 height 270
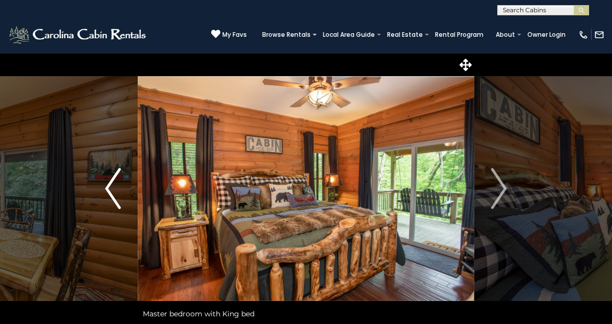
click at [104, 189] on button "Previous" at bounding box center [113, 188] width 50 height 270
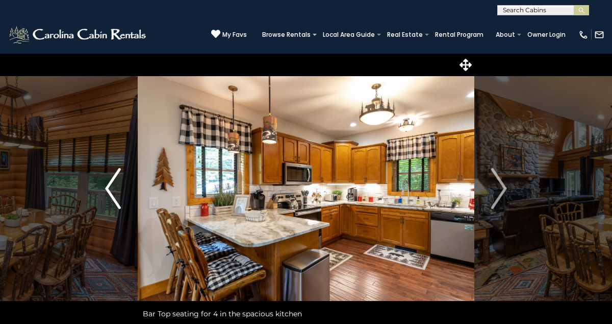
click at [104, 189] on button "Previous" at bounding box center [113, 188] width 50 height 270
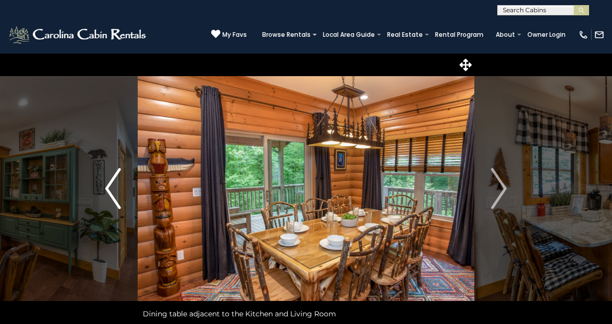
click at [104, 189] on button "Previous" at bounding box center [113, 188] width 50 height 270
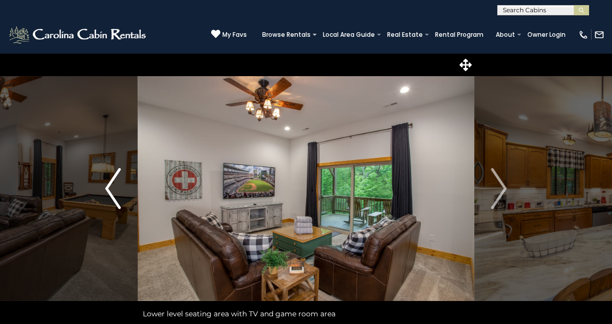
click at [104, 189] on button "Previous" at bounding box center [113, 188] width 50 height 270
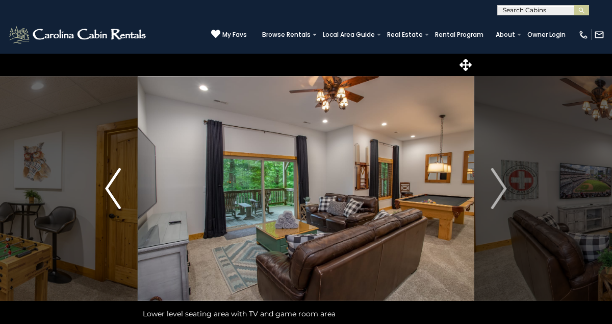
click at [104, 189] on button "Previous" at bounding box center [113, 188] width 50 height 270
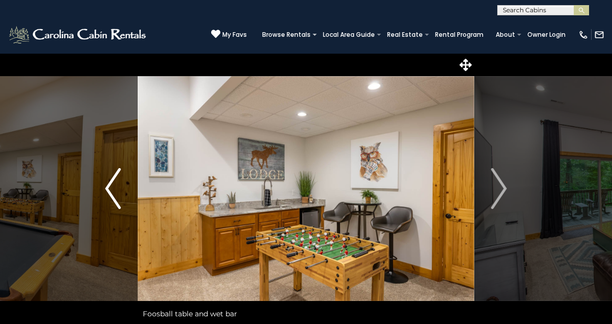
click at [104, 189] on button "Previous" at bounding box center [113, 188] width 50 height 270
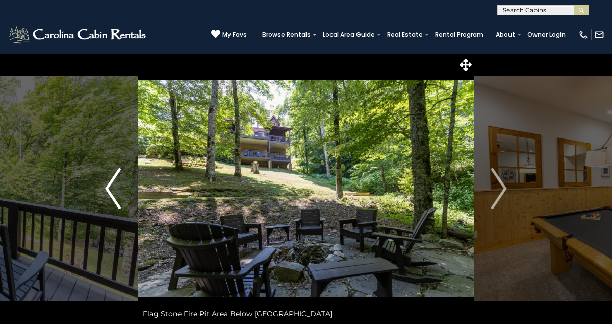
click at [104, 189] on button "Previous" at bounding box center [113, 188] width 50 height 270
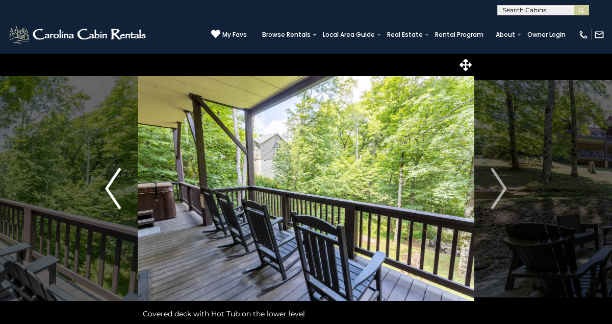
click at [104, 189] on button "Previous" at bounding box center [113, 188] width 50 height 270
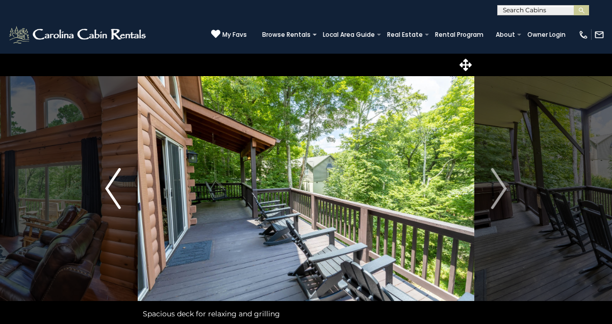
click at [104, 189] on button "Previous" at bounding box center [113, 188] width 50 height 270
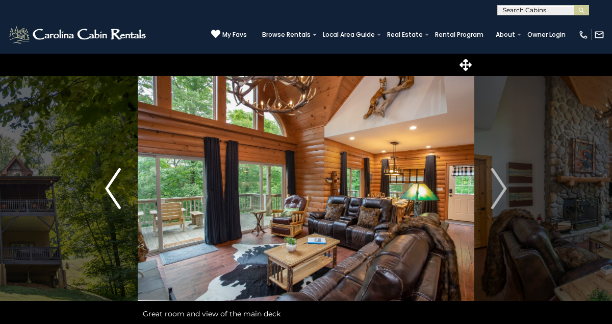
click at [104, 189] on button "Previous" at bounding box center [113, 188] width 50 height 270
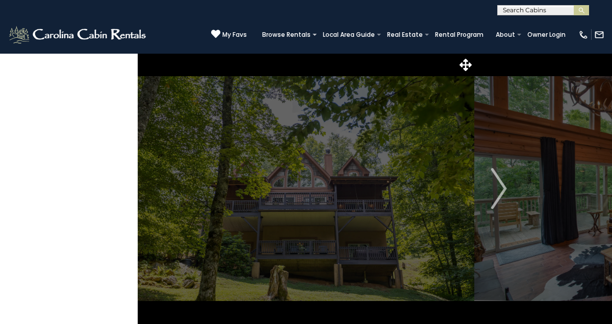
click at [104, 189] on button "Previous" at bounding box center [113, 188] width 50 height 270
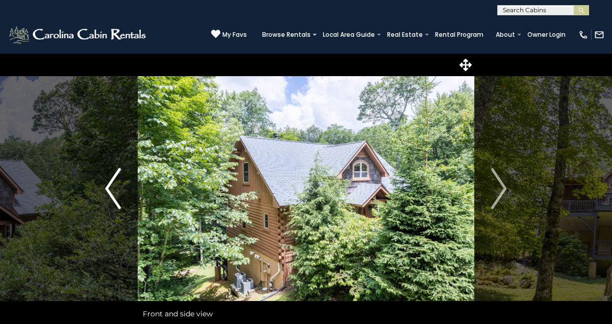
click at [104, 189] on button "Previous" at bounding box center [113, 188] width 50 height 270
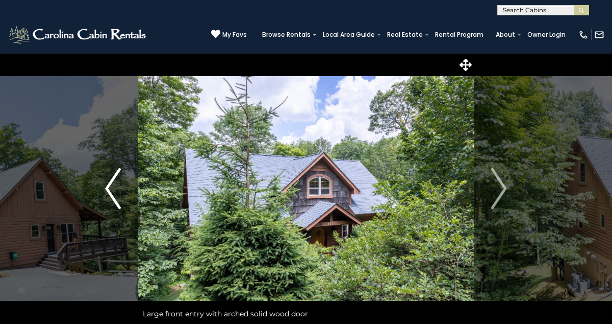
click at [104, 189] on button "Previous" at bounding box center [113, 188] width 50 height 270
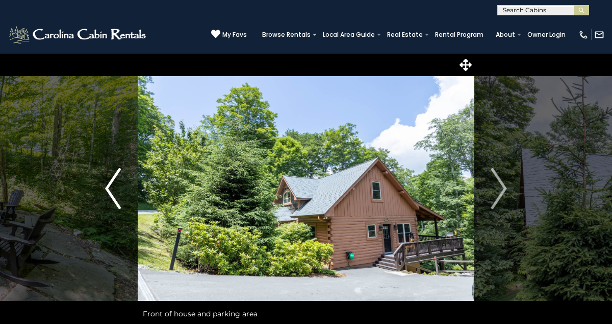
click at [104, 189] on button "Previous" at bounding box center [113, 188] width 50 height 270
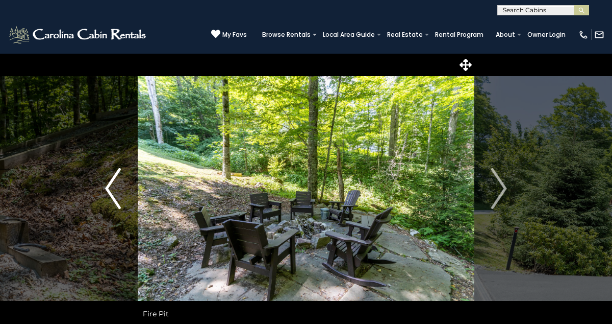
click at [104, 189] on button "Previous" at bounding box center [113, 188] width 50 height 270
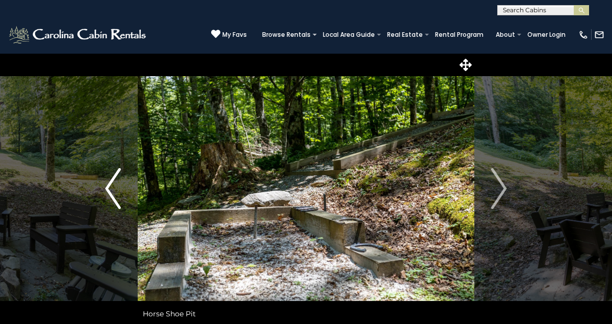
click at [104, 189] on button "Previous" at bounding box center [113, 188] width 50 height 270
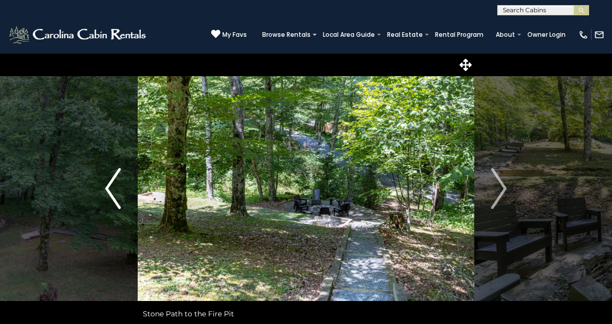
click at [104, 189] on button "Previous" at bounding box center [113, 188] width 50 height 270
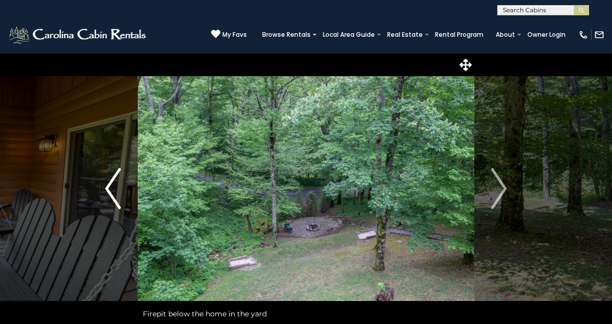
click at [104, 189] on button "Previous" at bounding box center [113, 188] width 50 height 270
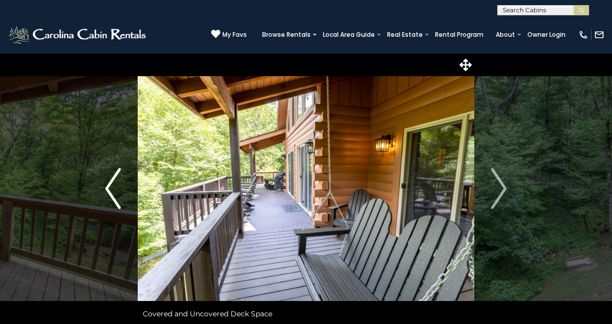
click at [104, 189] on button "Previous" at bounding box center [113, 188] width 50 height 270
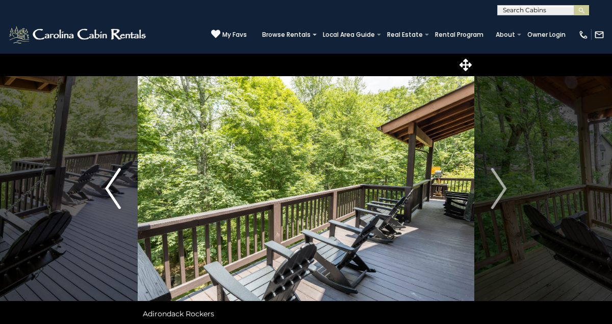
click at [104, 189] on button "Previous" at bounding box center [113, 188] width 50 height 270
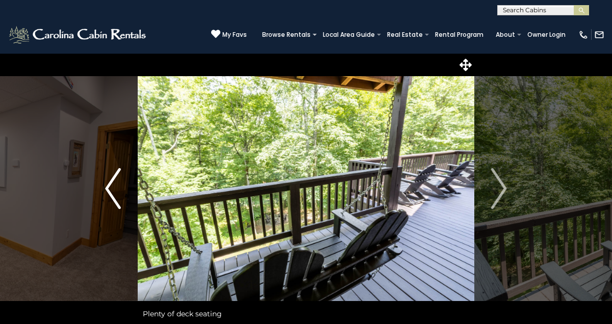
click at [104, 189] on button "Previous" at bounding box center [113, 188] width 50 height 270
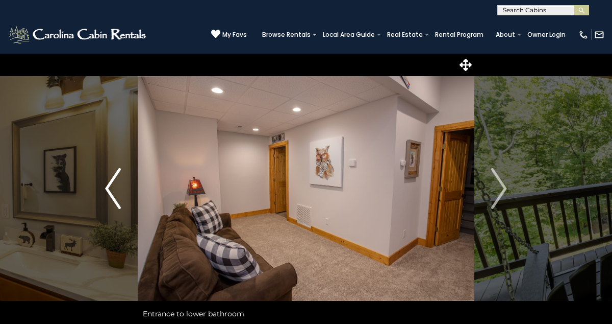
click at [104, 189] on button "Previous" at bounding box center [113, 188] width 50 height 270
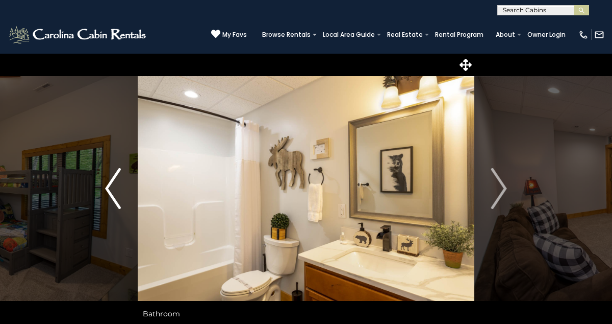
click at [104, 189] on button "Previous" at bounding box center [113, 188] width 50 height 270
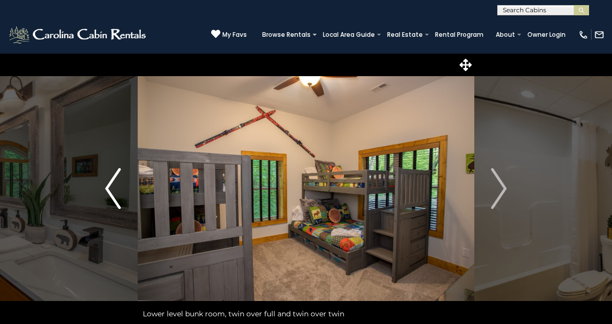
click at [104, 189] on button "Previous" at bounding box center [113, 188] width 50 height 270
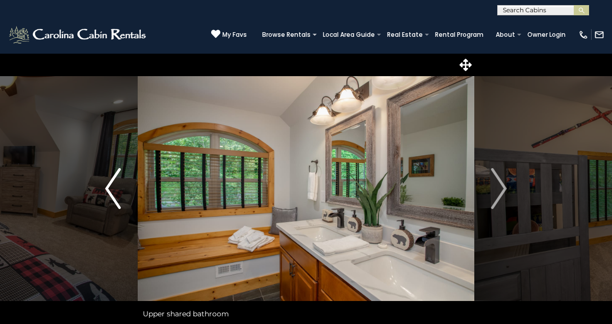
click at [104, 189] on button "Previous" at bounding box center [113, 188] width 50 height 270
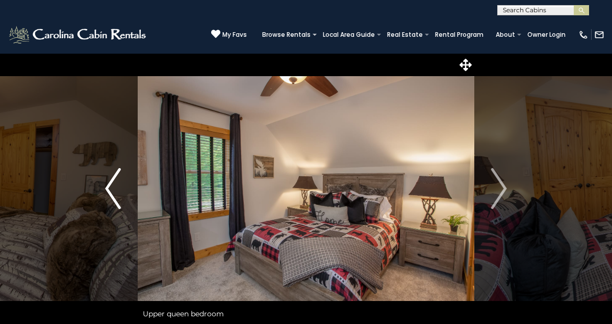
click at [104, 189] on button "Previous" at bounding box center [113, 188] width 50 height 270
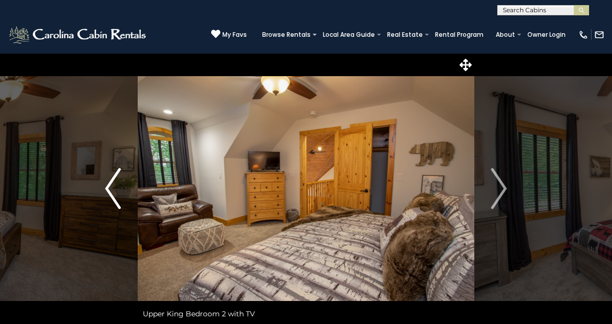
click at [104, 189] on button "Previous" at bounding box center [113, 188] width 50 height 270
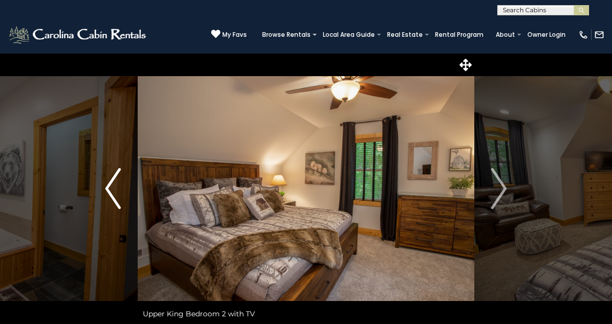
click at [104, 189] on button "Previous" at bounding box center [113, 188] width 50 height 270
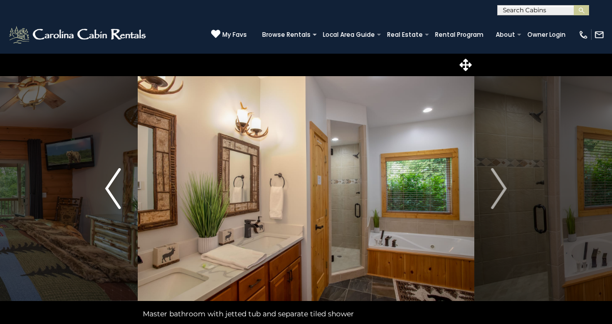
click at [104, 189] on button "Previous" at bounding box center [113, 188] width 50 height 270
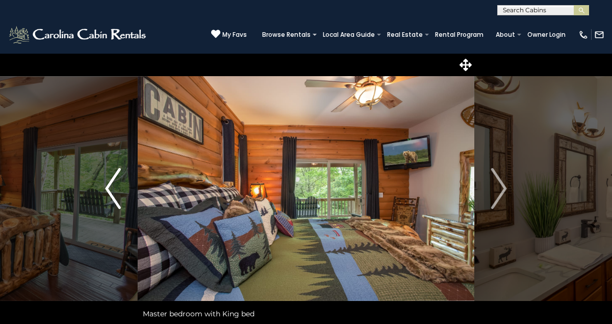
click at [104, 189] on button "Previous" at bounding box center [113, 188] width 50 height 270
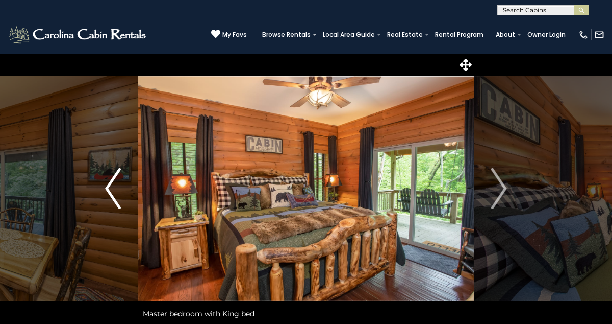
click at [104, 189] on button "Previous" at bounding box center [113, 188] width 50 height 270
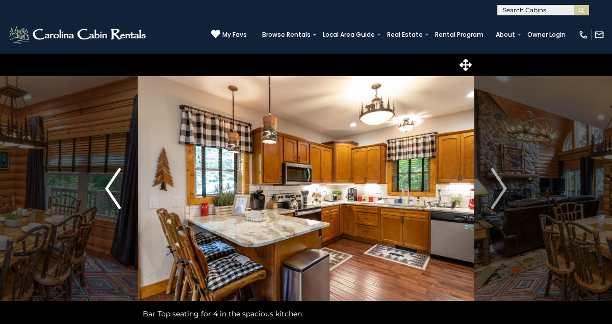
click at [104, 189] on button "Previous" at bounding box center [113, 188] width 50 height 270
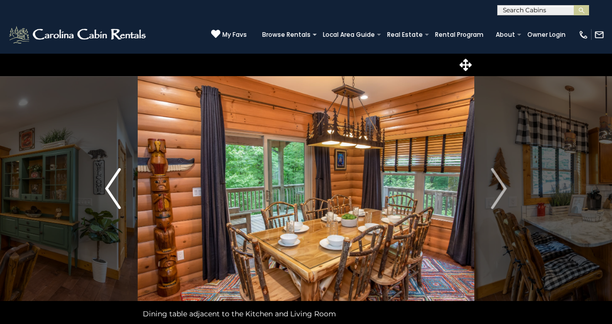
click at [104, 189] on button "Previous" at bounding box center [113, 188] width 50 height 270
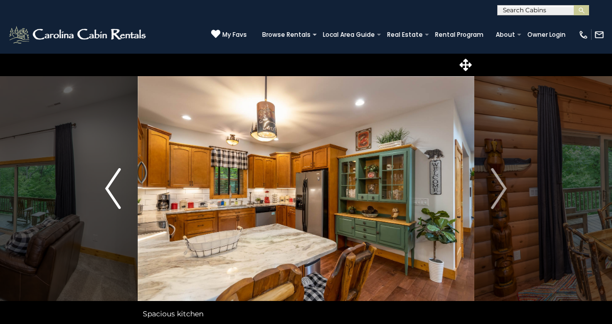
click at [104, 189] on button "Previous" at bounding box center [113, 188] width 50 height 270
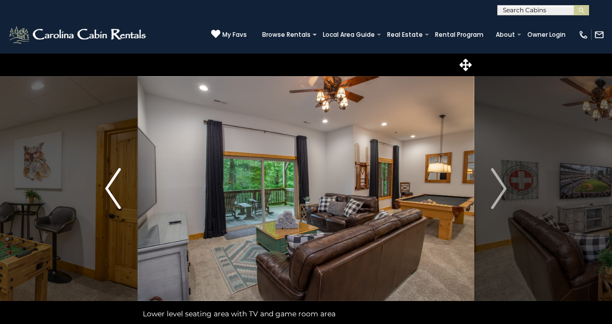
click at [104, 189] on button "Previous" at bounding box center [113, 188] width 50 height 270
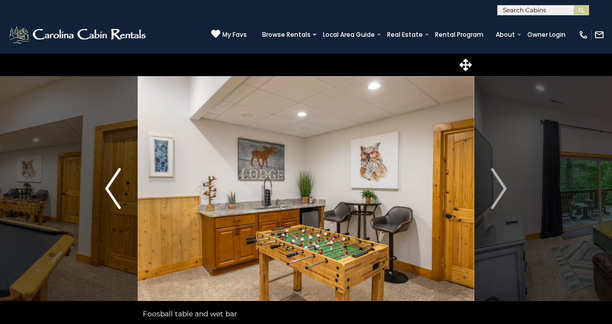
click at [104, 189] on button "Previous" at bounding box center [113, 188] width 50 height 270
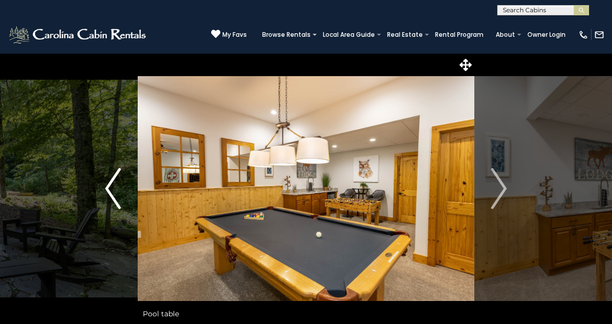
click at [104, 189] on button "Previous" at bounding box center [113, 188] width 50 height 270
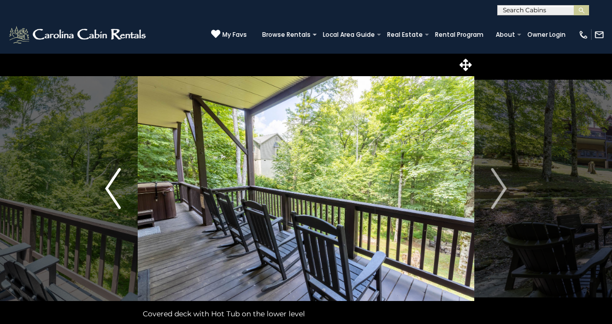
click at [104, 189] on button "Previous" at bounding box center [113, 188] width 50 height 270
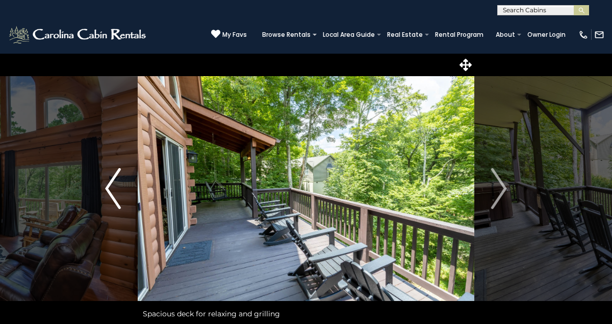
click at [104, 189] on button "Previous" at bounding box center [113, 188] width 50 height 270
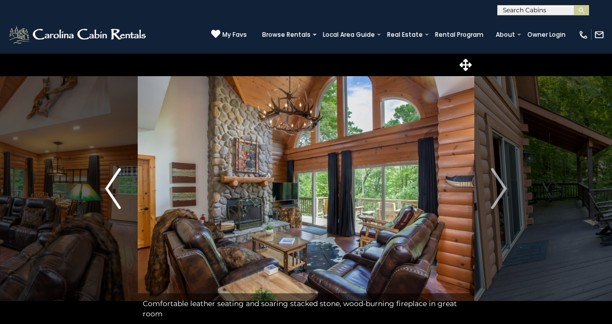
click at [104, 189] on button "Previous" at bounding box center [113, 188] width 50 height 270
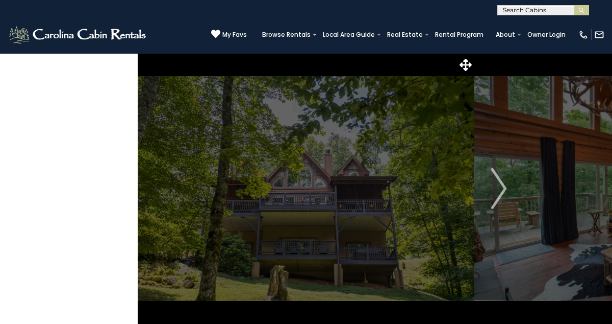
click at [104, 189] on button "Previous" at bounding box center [113, 188] width 50 height 270
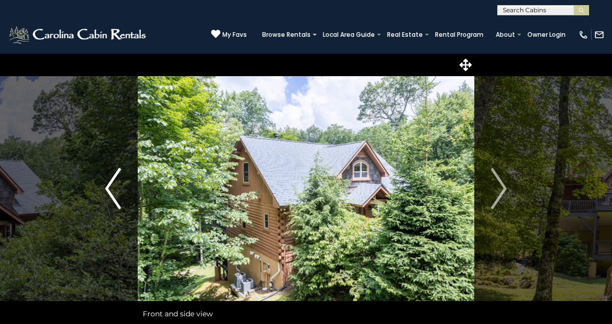
click at [104, 189] on button "Previous" at bounding box center [113, 188] width 50 height 270
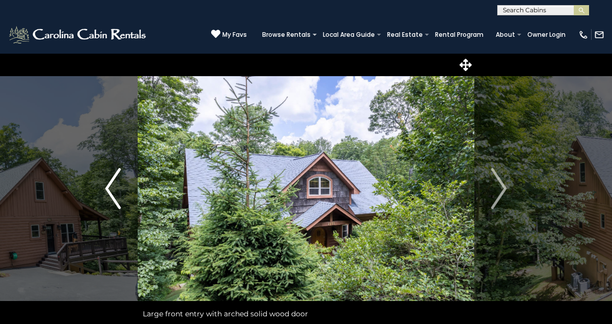
click at [104, 189] on button "Previous" at bounding box center [113, 188] width 50 height 270
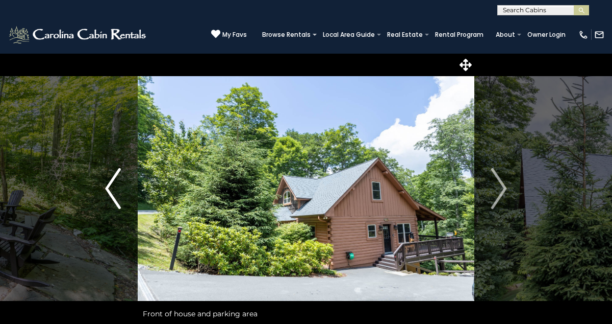
click at [104, 189] on button "Previous" at bounding box center [113, 188] width 50 height 270
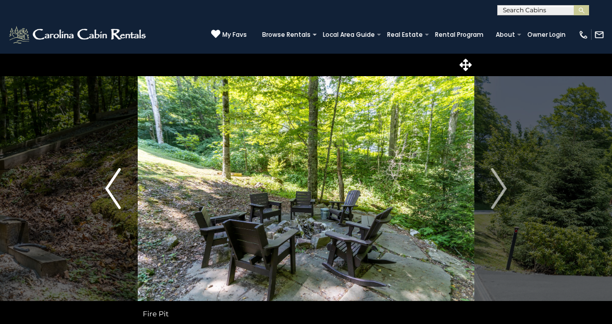
click at [104, 189] on button "Previous" at bounding box center [113, 188] width 50 height 270
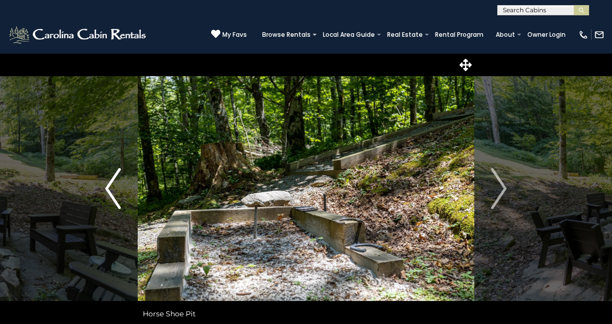
click at [104, 189] on button "Previous" at bounding box center [113, 188] width 50 height 270
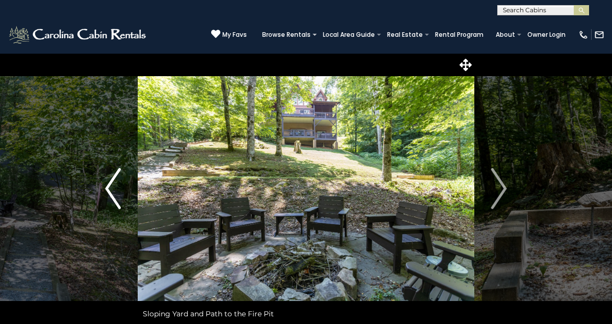
click at [104, 189] on button "Previous" at bounding box center [113, 188] width 50 height 270
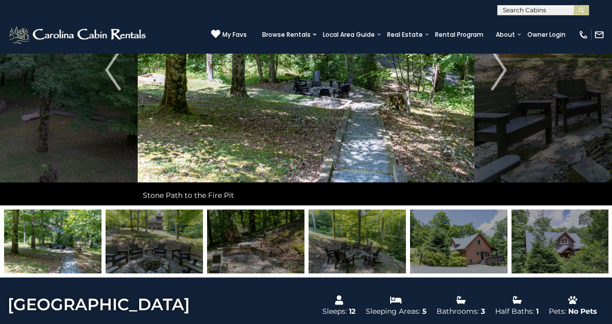
scroll to position [120, 0]
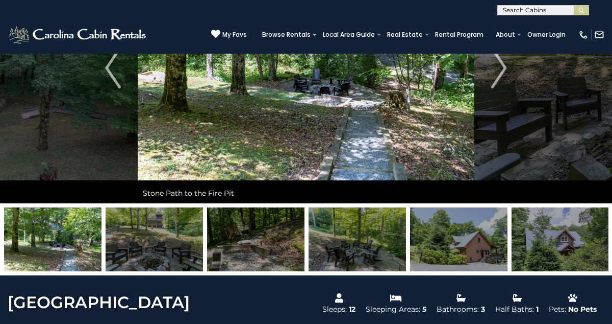
click at [269, 245] on img at bounding box center [255, 239] width 97 height 64
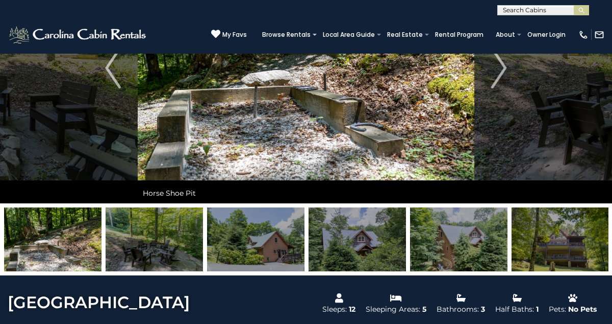
click at [256, 227] on img at bounding box center [255, 239] width 97 height 64
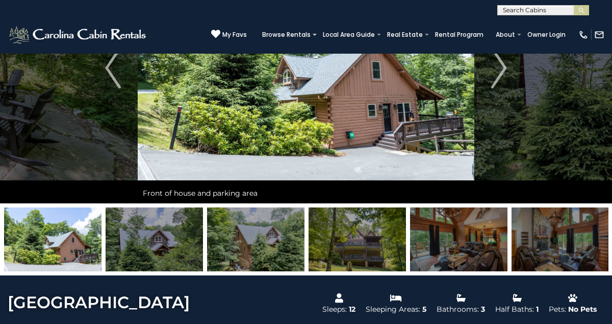
click at [286, 237] on img at bounding box center [255, 239] width 97 height 64
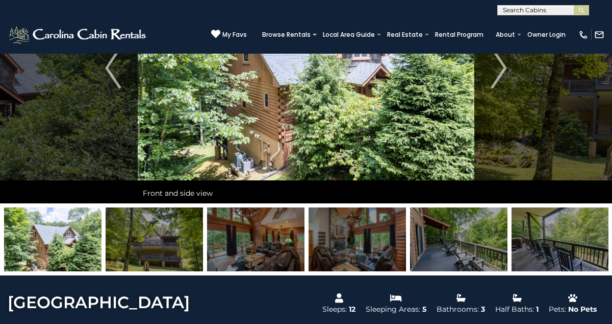
click at [286, 238] on img at bounding box center [255, 239] width 97 height 64
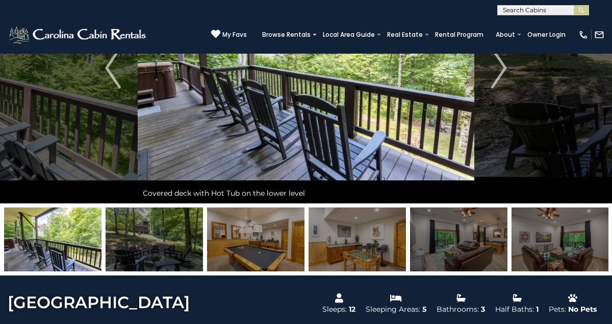
click at [336, 244] on img at bounding box center [357, 239] width 97 height 64
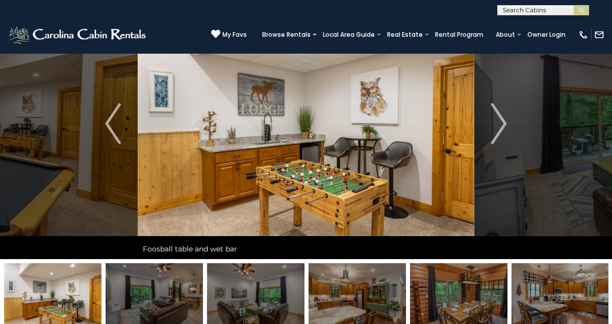
scroll to position [65, 0]
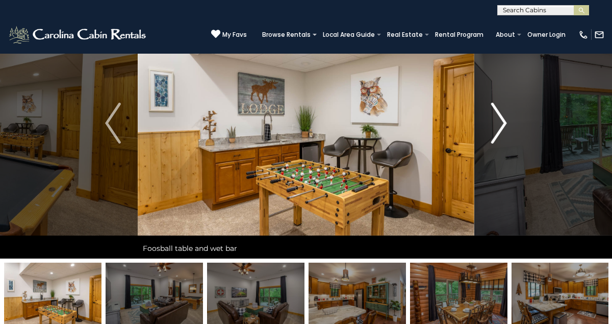
click at [499, 123] on img "Next" at bounding box center [498, 123] width 15 height 41
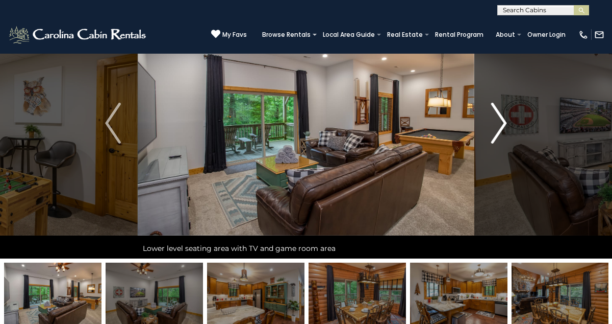
click at [499, 123] on img "Next" at bounding box center [498, 123] width 15 height 41
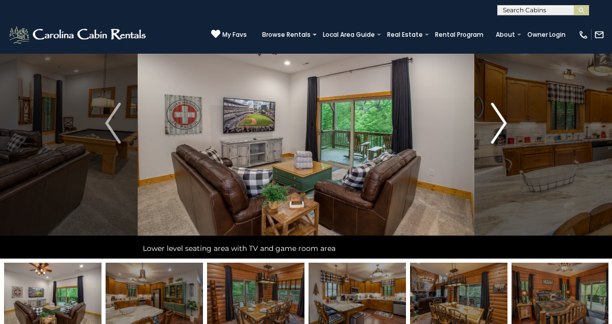
click at [499, 123] on img "Next" at bounding box center [498, 123] width 15 height 41
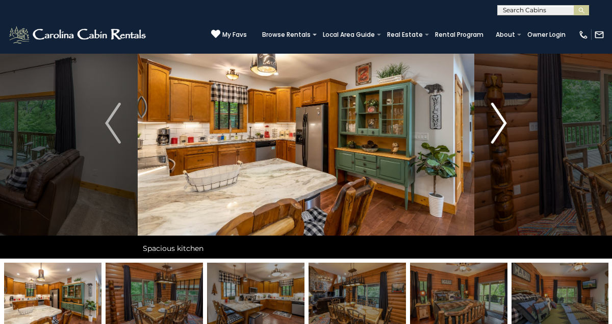
click at [499, 123] on img "Next" at bounding box center [498, 123] width 15 height 41
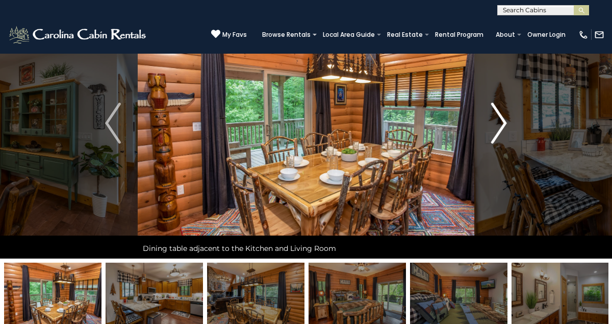
click at [499, 123] on img "Next" at bounding box center [498, 123] width 15 height 41
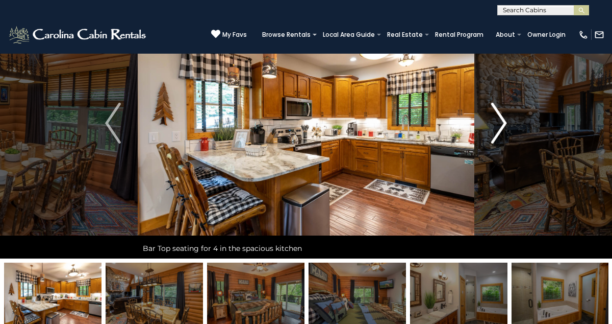
click at [499, 123] on img "Next" at bounding box center [498, 123] width 15 height 41
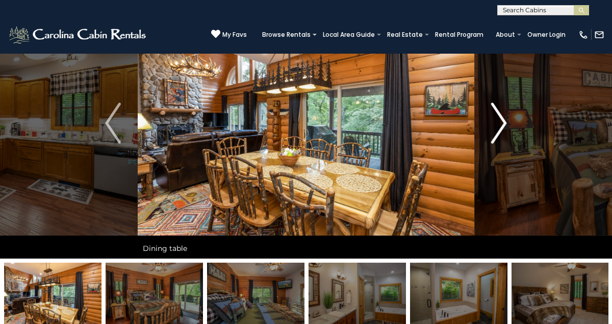
click at [502, 122] on img "Next" at bounding box center [498, 123] width 15 height 41
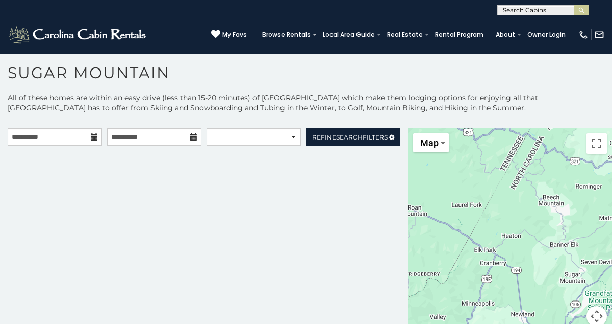
click at [196, 139] on icon at bounding box center [193, 136] width 7 height 7
click at [191, 136] on icon at bounding box center [193, 136] width 7 height 7
click at [194, 135] on icon at bounding box center [193, 136] width 7 height 7
click at [154, 128] on input "**********" at bounding box center [154, 136] width 94 height 17
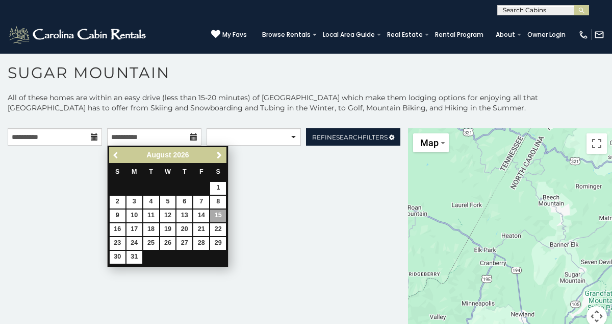
click at [114, 154] on span "Previous" at bounding box center [116, 155] width 8 height 8
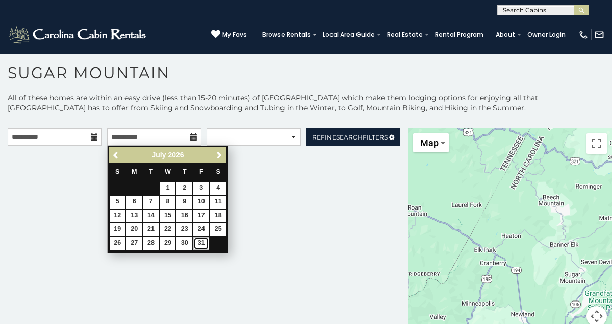
click at [203, 245] on link "31" at bounding box center [201, 243] width 16 height 13
type input "**********"
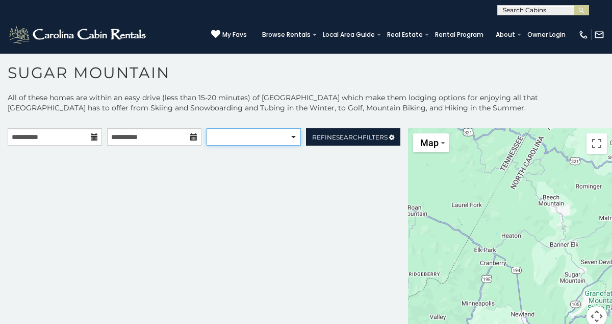
click at [279, 134] on select "**********" at bounding box center [254, 136] width 94 height 17
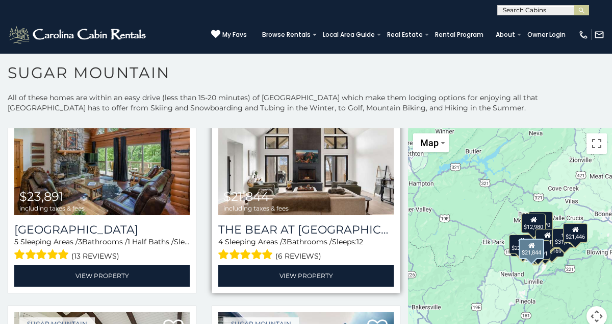
scroll to position [63, 0]
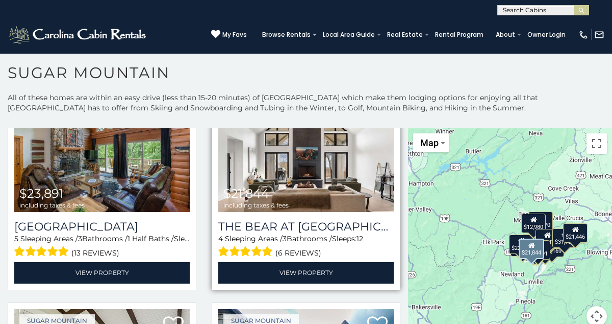
click at [288, 185] on span "$21,844 including taxes & fees" at bounding box center [256, 197] width 76 height 29
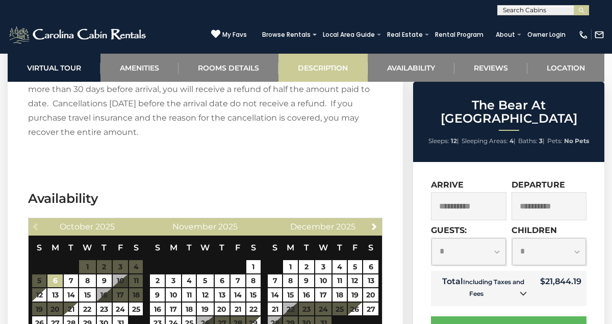
scroll to position [2322, 0]
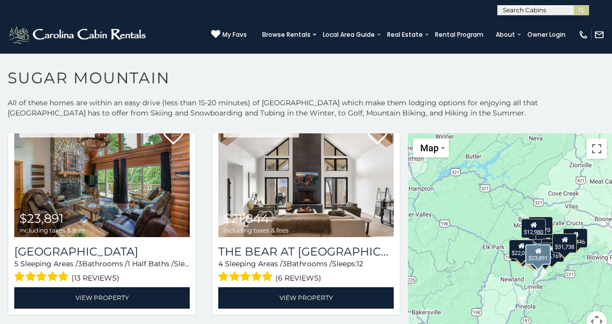
scroll to position [44, 0]
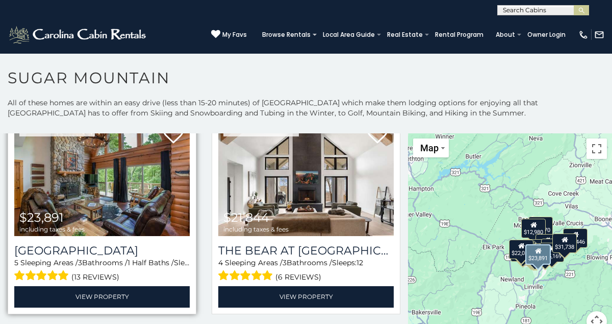
click at [137, 199] on img at bounding box center [102, 176] width 176 height 117
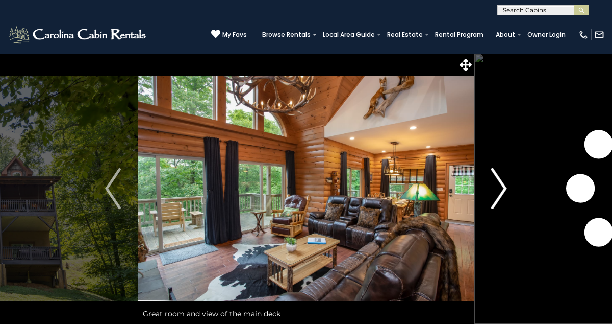
click at [501, 187] on img "Next" at bounding box center [498, 188] width 15 height 41
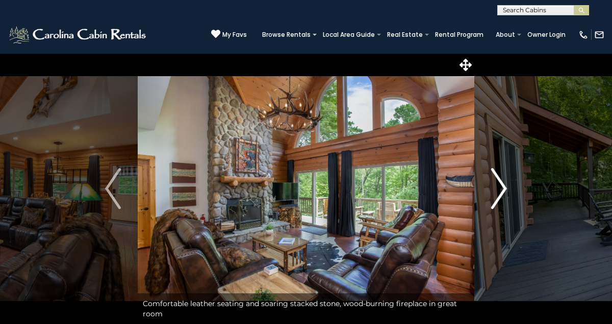
click at [501, 185] on img "Next" at bounding box center [498, 188] width 15 height 41
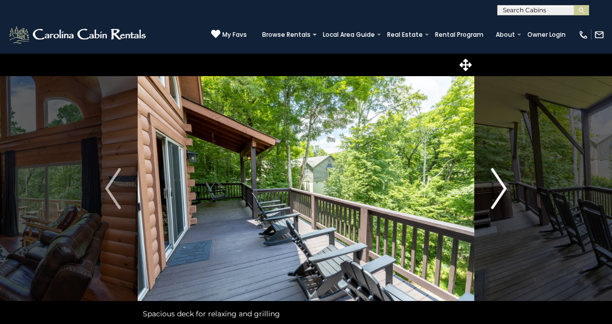
click at [501, 185] on img "Next" at bounding box center [498, 188] width 15 height 41
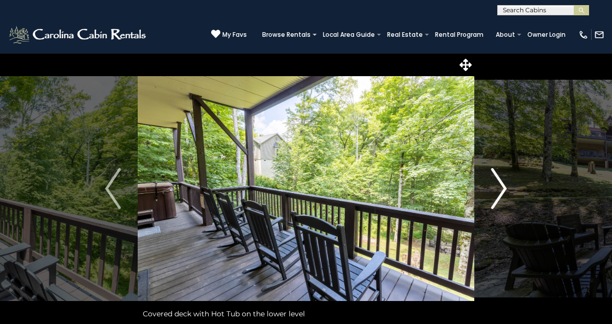
click at [501, 185] on img "Next" at bounding box center [498, 188] width 15 height 41
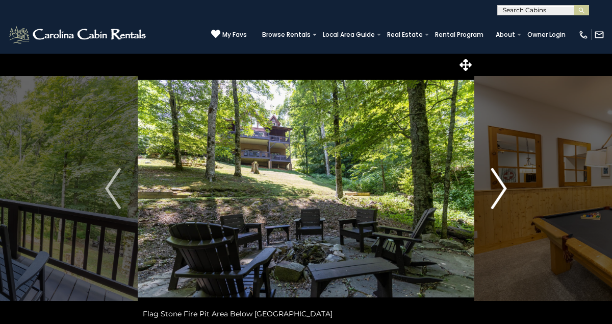
click at [500, 188] on img "Next" at bounding box center [498, 188] width 15 height 41
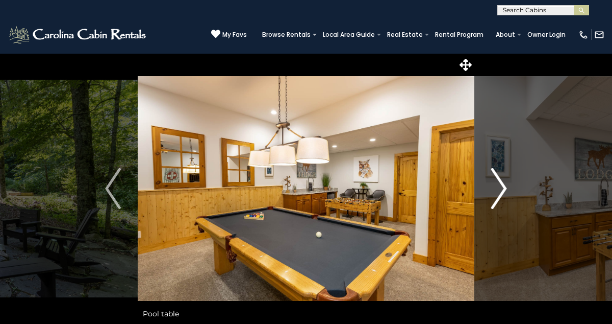
click at [500, 188] on img "Next" at bounding box center [498, 188] width 15 height 41
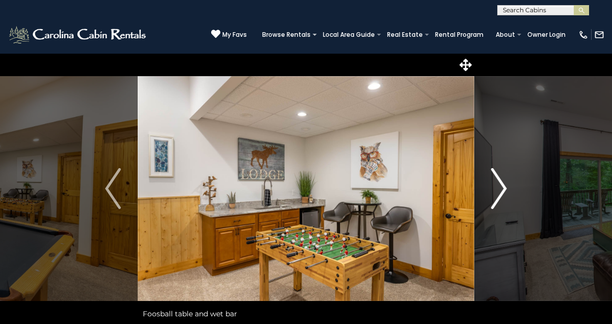
click at [500, 188] on img "Next" at bounding box center [498, 188] width 15 height 41
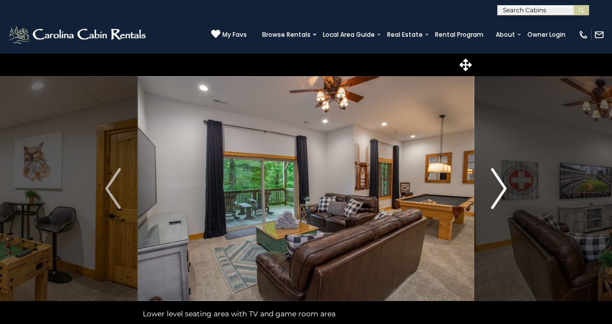
click at [500, 188] on img "Next" at bounding box center [498, 188] width 15 height 41
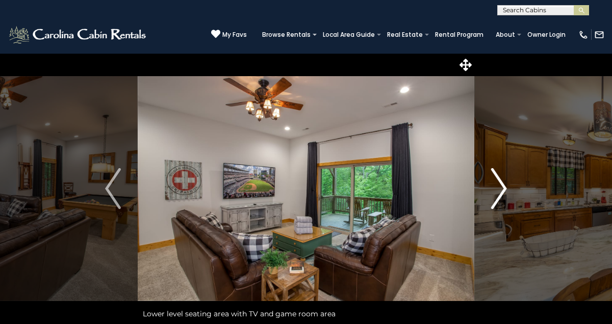
click at [500, 188] on img "Next" at bounding box center [498, 188] width 15 height 41
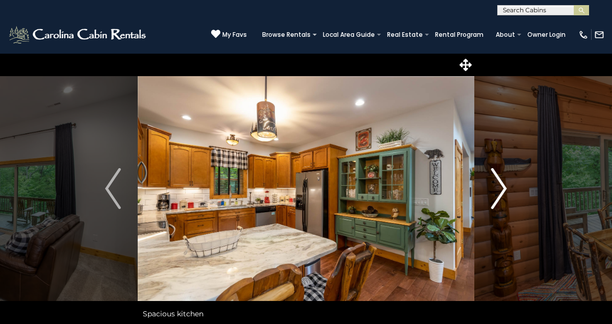
click at [500, 188] on img "Next" at bounding box center [498, 188] width 15 height 41
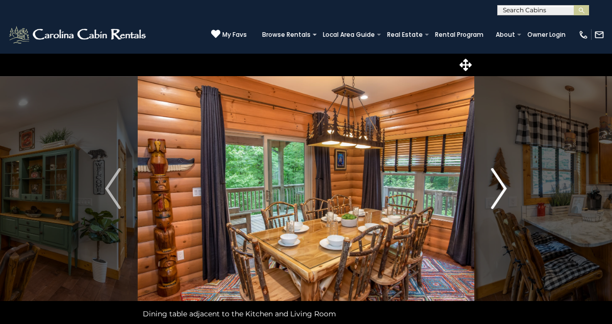
click at [500, 188] on img "Next" at bounding box center [498, 188] width 15 height 41
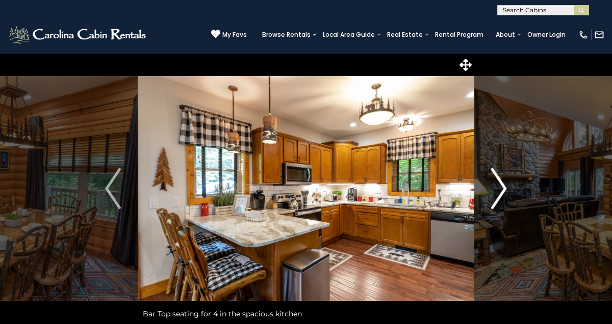
click at [500, 188] on img "Next" at bounding box center [498, 188] width 15 height 41
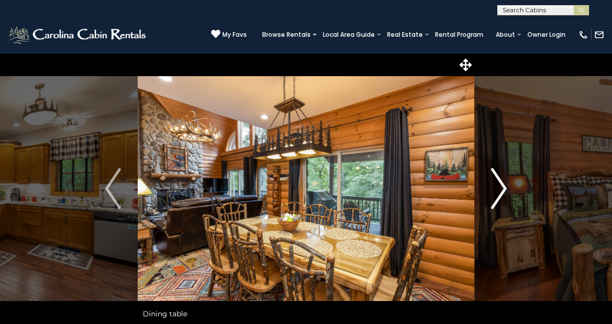
click at [500, 188] on img "Next" at bounding box center [498, 188] width 15 height 41
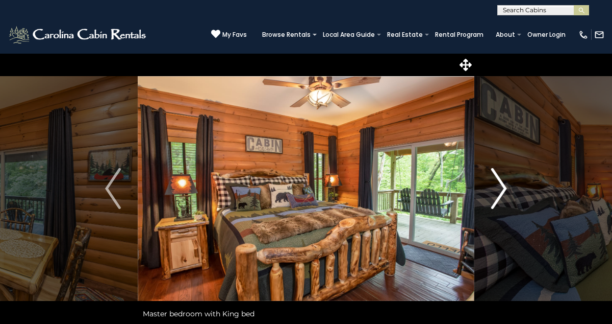
click at [500, 188] on img "Next" at bounding box center [498, 188] width 15 height 41
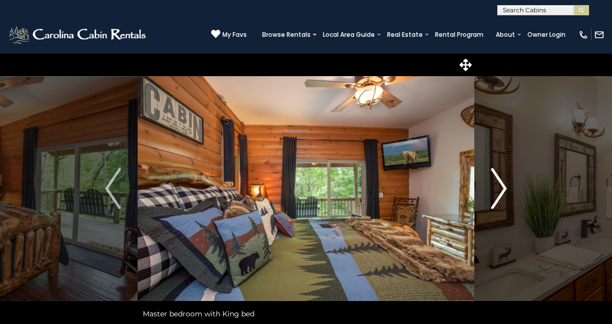
click at [500, 188] on img "Next" at bounding box center [498, 188] width 15 height 41
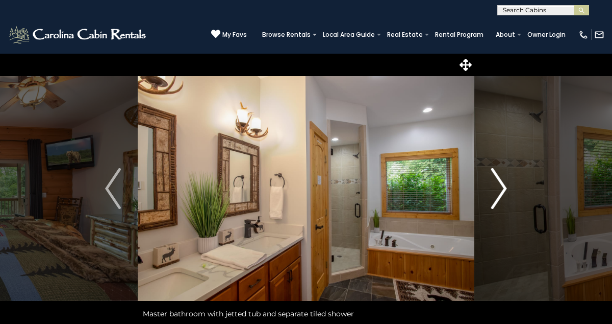
click at [500, 188] on img "Next" at bounding box center [498, 188] width 15 height 41
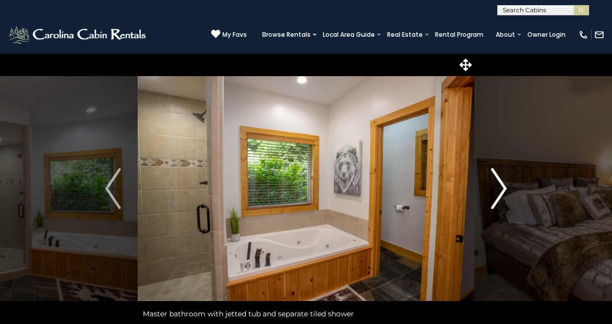
click at [503, 187] on img "Next" at bounding box center [498, 188] width 15 height 41
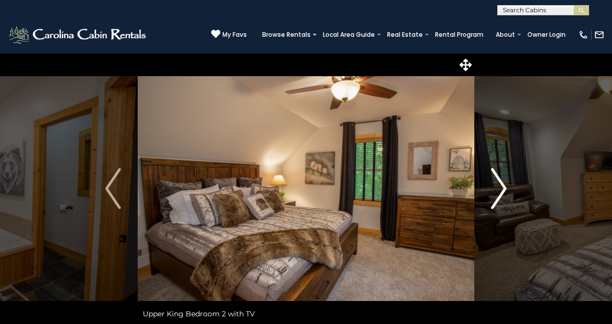
click at [503, 187] on img "Next" at bounding box center [498, 188] width 15 height 41
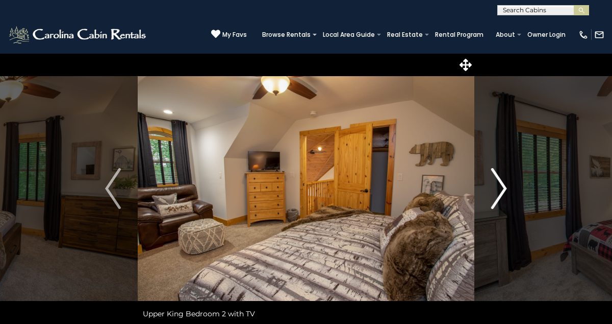
click at [503, 187] on img "Next" at bounding box center [498, 188] width 15 height 41
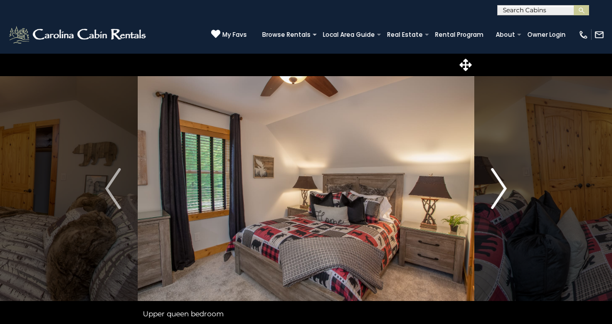
click at [503, 187] on img "Next" at bounding box center [498, 188] width 15 height 41
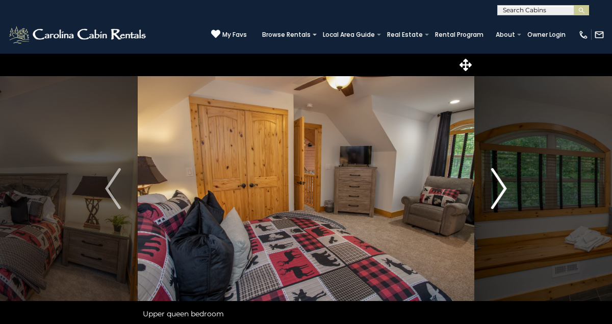
click at [503, 187] on img "Next" at bounding box center [498, 188] width 15 height 41
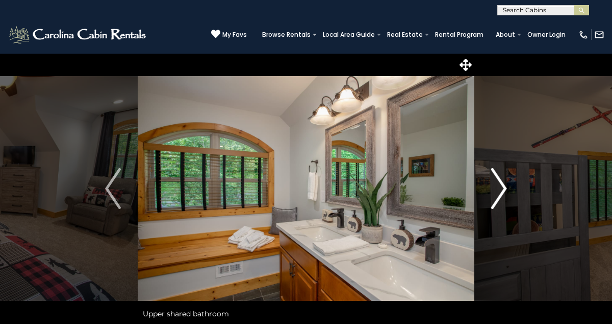
click at [503, 187] on img "Next" at bounding box center [498, 188] width 15 height 41
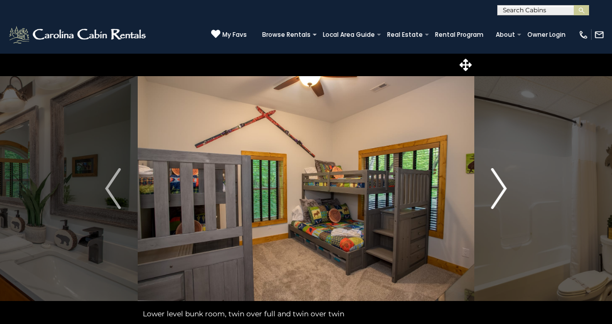
click at [503, 187] on img "Next" at bounding box center [498, 188] width 15 height 41
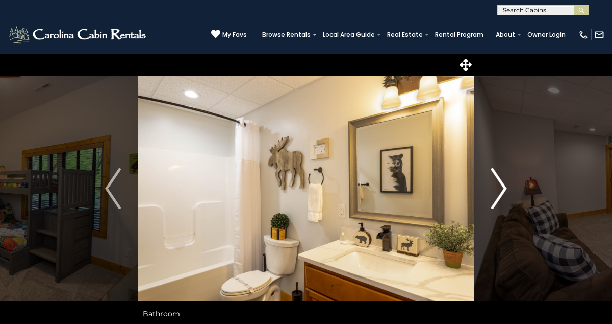
click at [503, 187] on img "Next" at bounding box center [498, 188] width 15 height 41
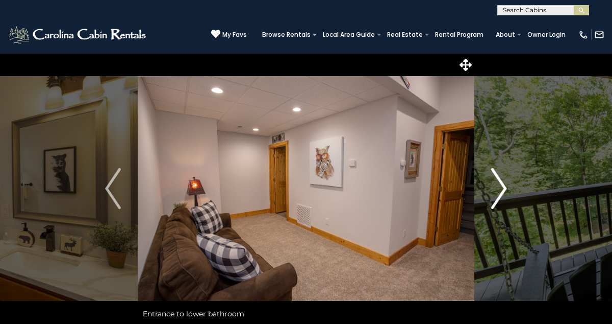
click at [503, 187] on img "Next" at bounding box center [498, 188] width 15 height 41
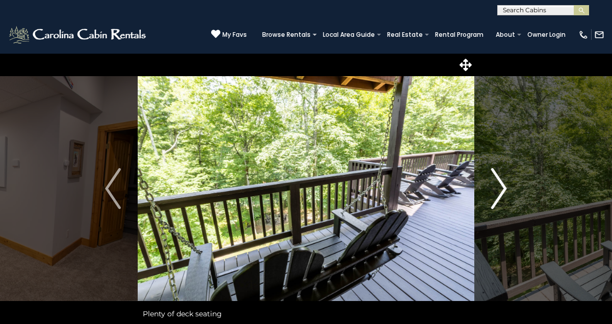
click at [503, 187] on img "Next" at bounding box center [498, 188] width 15 height 41
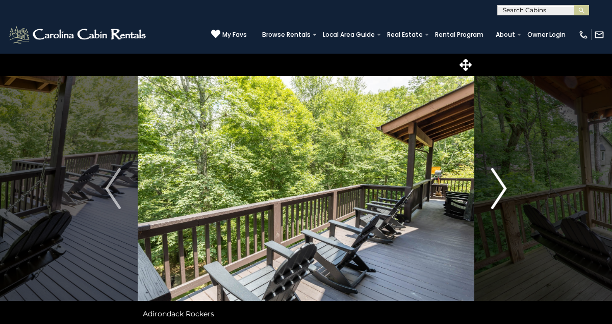
click at [503, 187] on img "Next" at bounding box center [498, 188] width 15 height 41
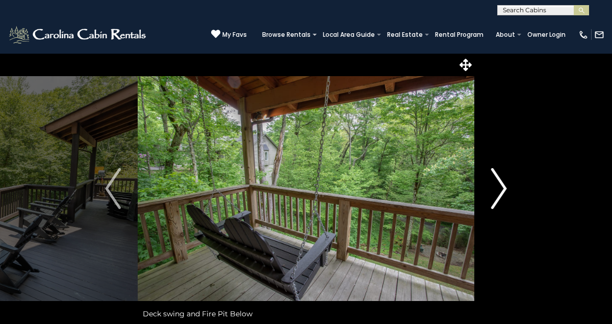
click at [503, 187] on img "Next" at bounding box center [498, 188] width 15 height 41
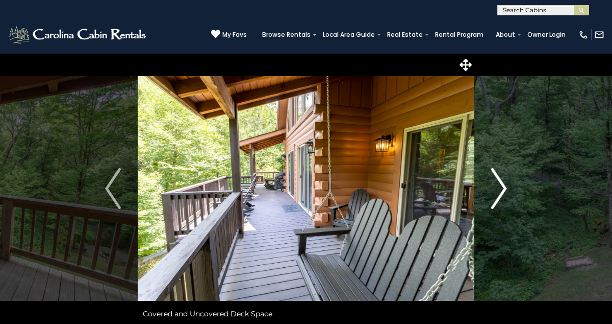
click at [503, 187] on img "Next" at bounding box center [498, 188] width 15 height 41
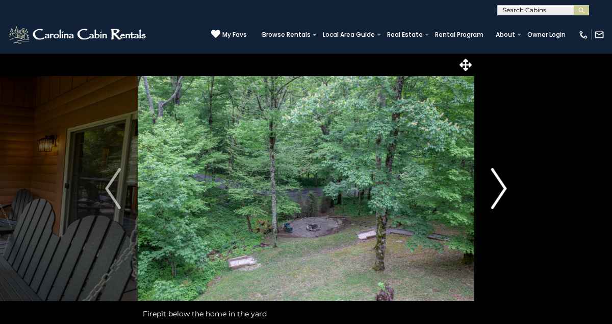
click at [503, 185] on img "Next" at bounding box center [498, 188] width 15 height 41
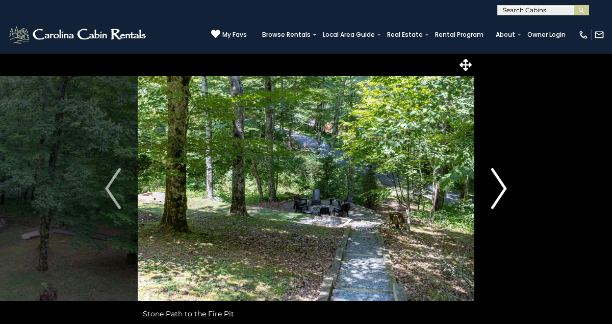
click at [503, 188] on img "Next" at bounding box center [498, 188] width 15 height 41
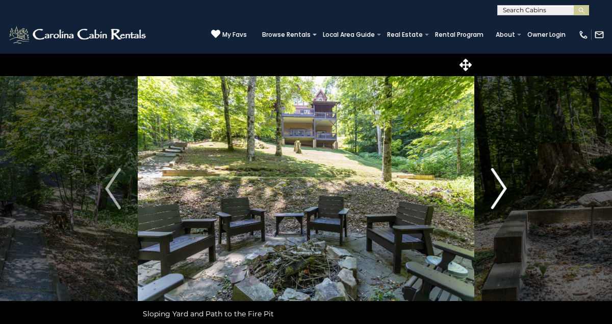
click at [503, 188] on img "Next" at bounding box center [498, 188] width 15 height 41
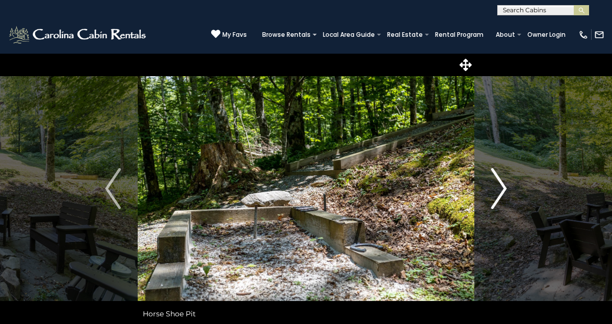
click at [503, 188] on img "Next" at bounding box center [498, 188] width 15 height 41
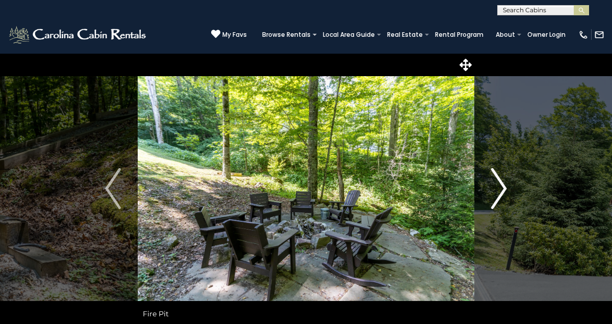
click at [503, 188] on img "Next" at bounding box center [498, 188] width 15 height 41
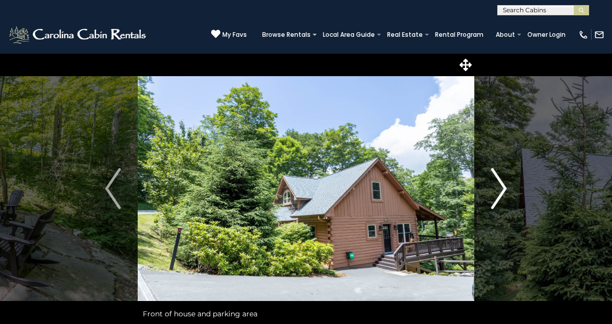
click at [503, 188] on img "Next" at bounding box center [498, 188] width 15 height 41
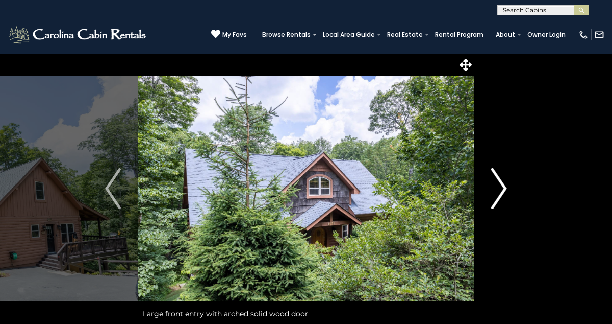
click at [503, 188] on img "Next" at bounding box center [498, 188] width 15 height 41
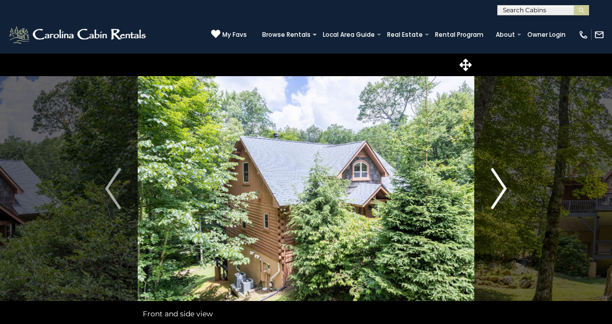
click at [503, 188] on img "Next" at bounding box center [498, 188] width 15 height 41
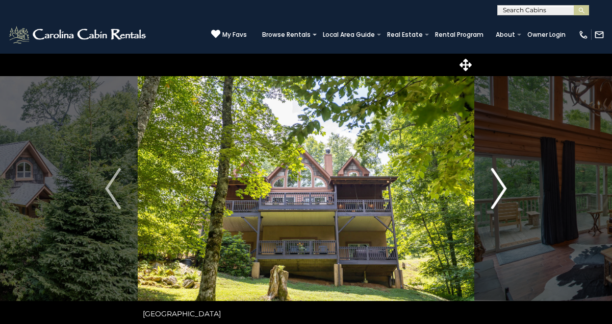
click at [501, 188] on img "Next" at bounding box center [498, 188] width 15 height 41
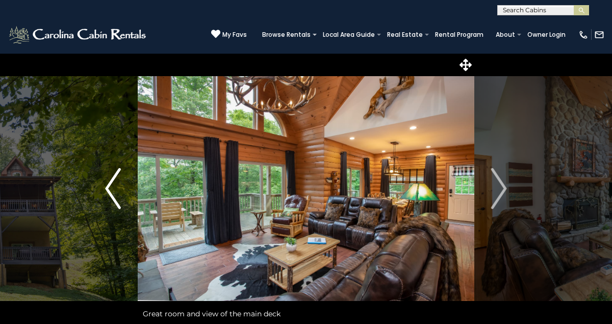
click at [111, 189] on img "Previous" at bounding box center [112, 188] width 15 height 41
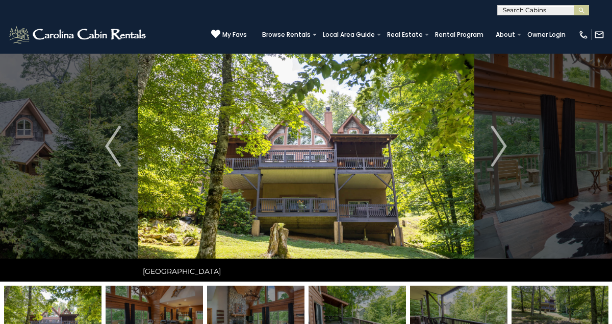
scroll to position [29, 0]
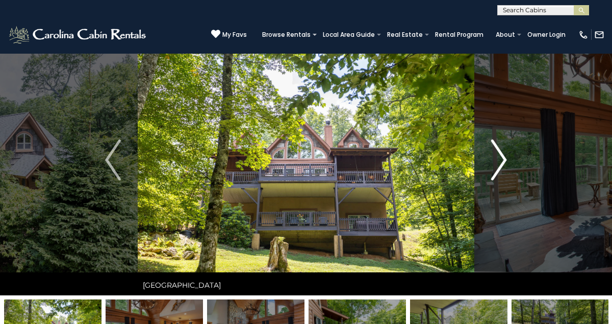
click at [502, 156] on img "Next" at bounding box center [498, 159] width 15 height 41
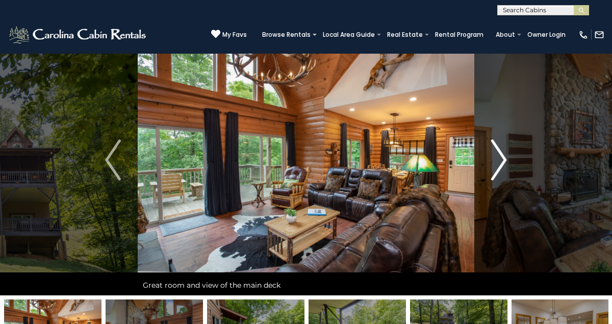
click at [502, 156] on img "Next" at bounding box center [498, 159] width 15 height 41
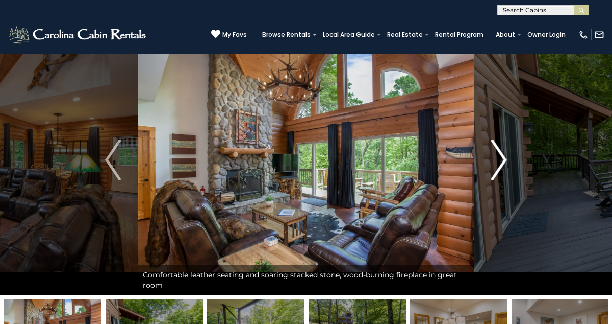
click at [502, 156] on img "Next" at bounding box center [498, 159] width 15 height 41
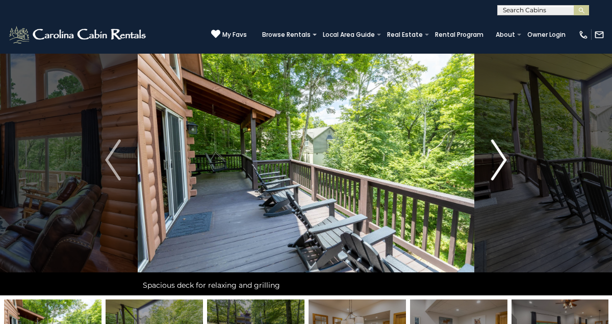
click at [502, 156] on img "Next" at bounding box center [498, 159] width 15 height 41
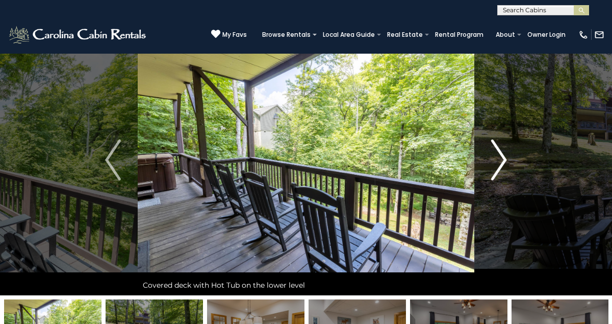
click at [502, 156] on img "Next" at bounding box center [498, 159] width 15 height 41
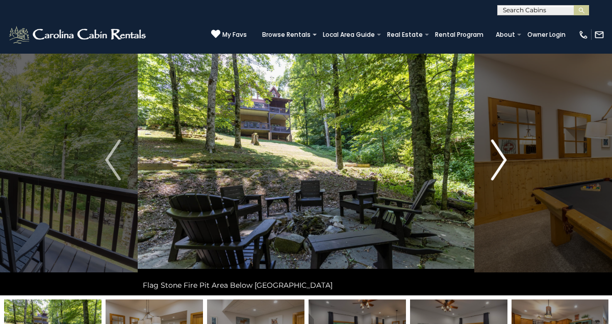
click at [502, 156] on img "Next" at bounding box center [498, 159] width 15 height 41
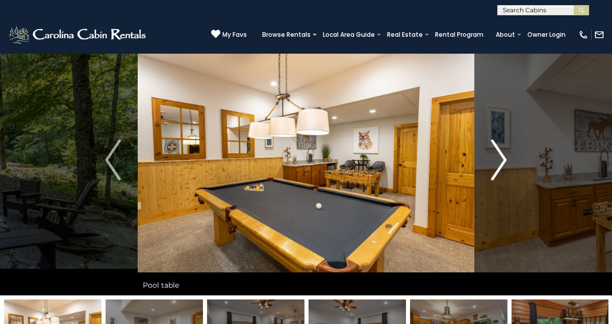
click at [502, 156] on img "Next" at bounding box center [498, 159] width 15 height 41
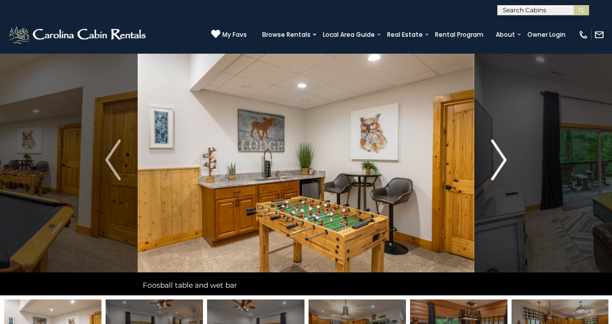
click at [502, 156] on img "Next" at bounding box center [498, 159] width 15 height 41
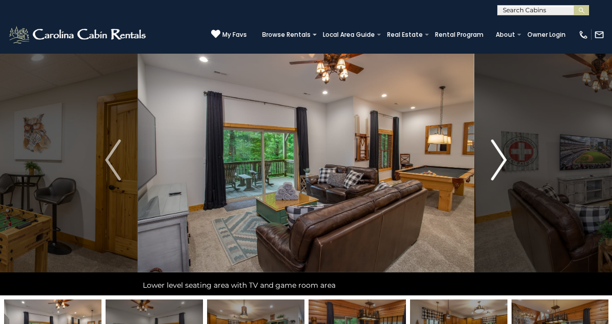
click at [502, 156] on img "Next" at bounding box center [498, 159] width 15 height 41
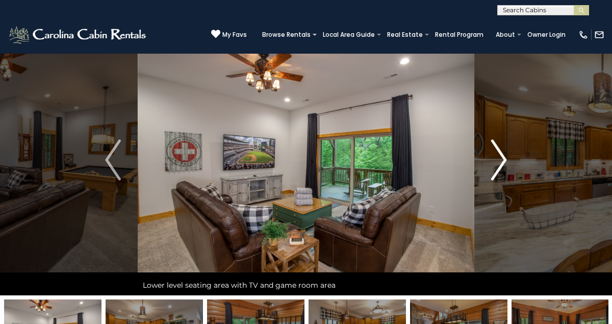
click at [502, 156] on img "Next" at bounding box center [498, 159] width 15 height 41
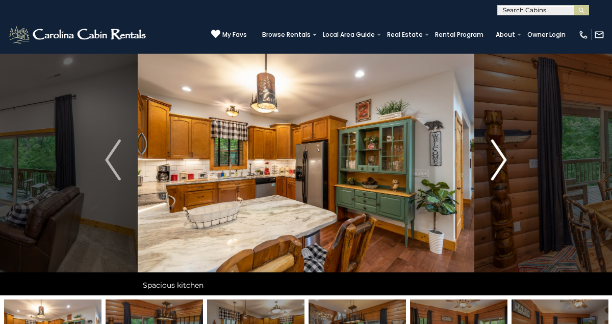
scroll to position [0, 0]
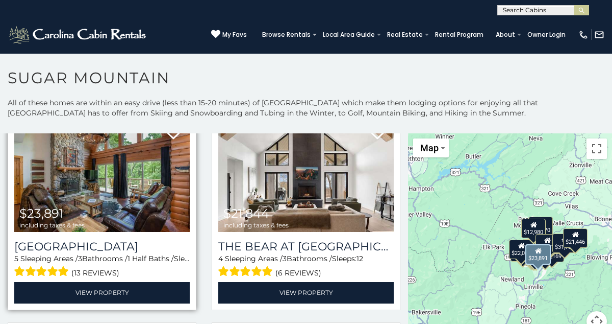
scroll to position [56, 0]
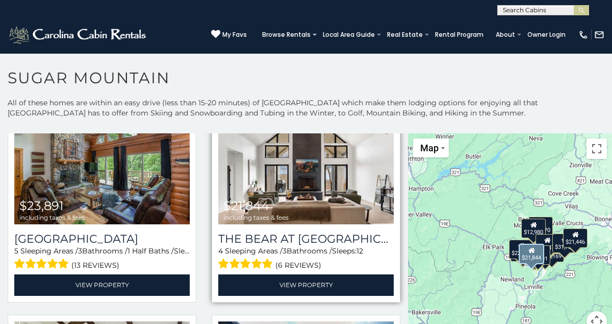
click at [285, 195] on span "$21,844 including taxes & fees" at bounding box center [256, 209] width 76 height 29
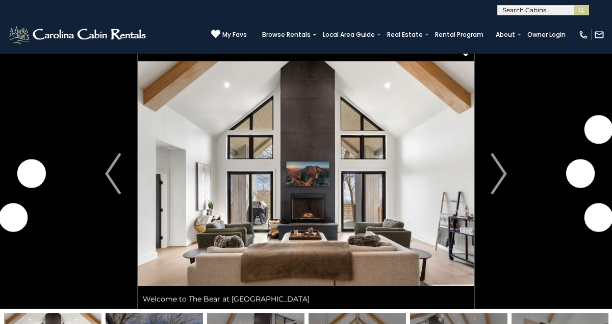
scroll to position [32, 0]
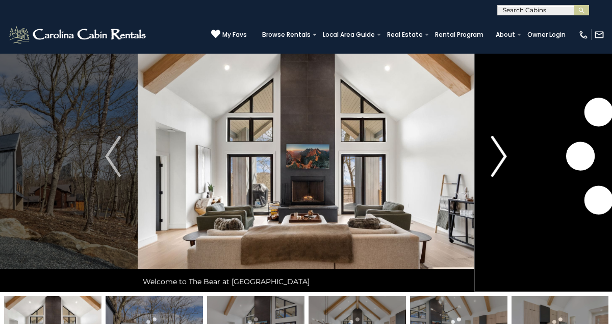
click at [497, 159] on img "Next" at bounding box center [498, 156] width 15 height 41
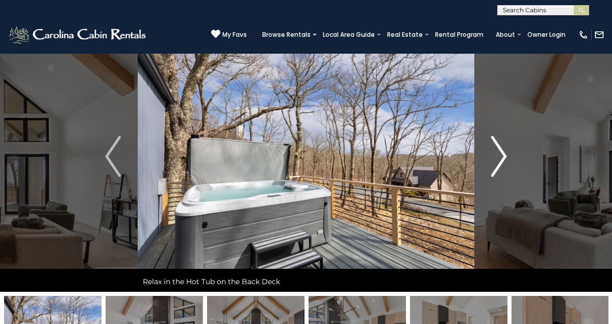
click at [502, 157] on img "Next" at bounding box center [498, 156] width 15 height 41
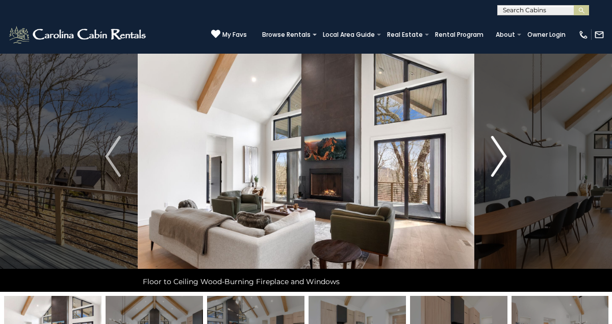
click at [503, 152] on img "Next" at bounding box center [498, 156] width 15 height 41
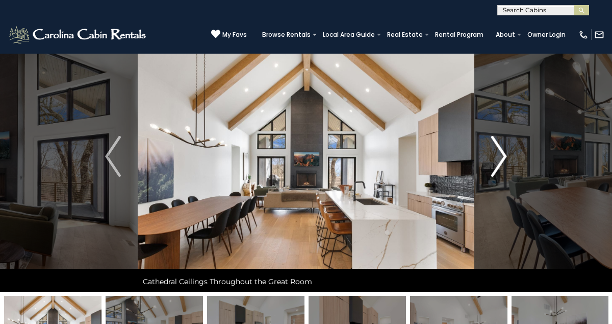
click at [503, 152] on img "Next" at bounding box center [498, 156] width 15 height 41
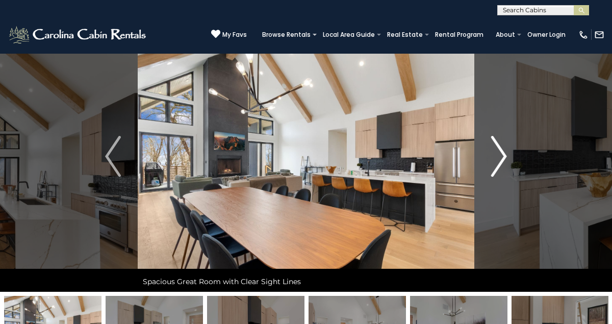
click at [503, 152] on img "Next" at bounding box center [498, 156] width 15 height 41
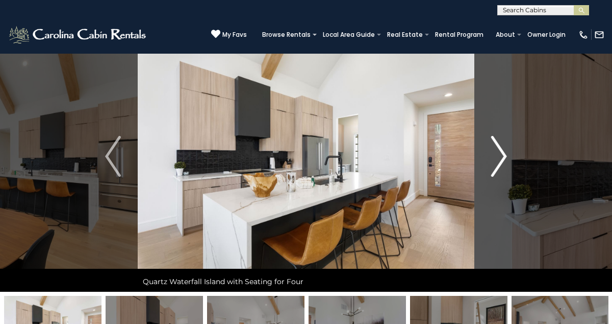
click at [503, 152] on img "Next" at bounding box center [498, 156] width 15 height 41
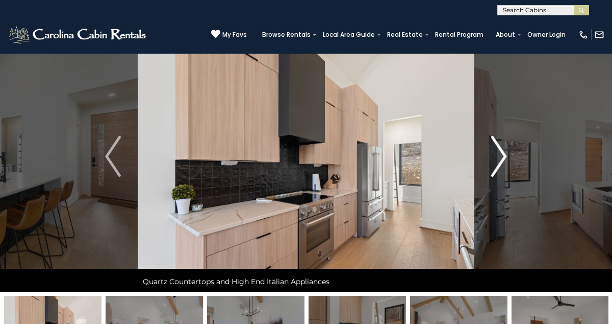
click at [503, 152] on img "Next" at bounding box center [498, 156] width 15 height 41
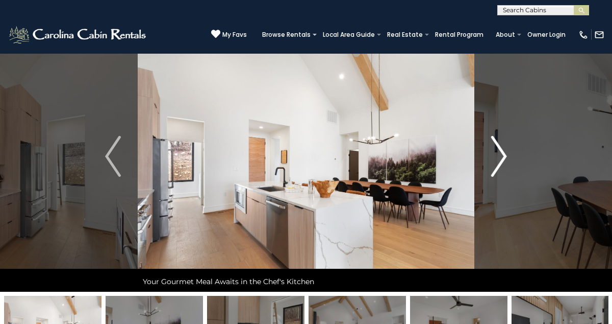
click at [503, 152] on img "Next" at bounding box center [498, 156] width 15 height 41
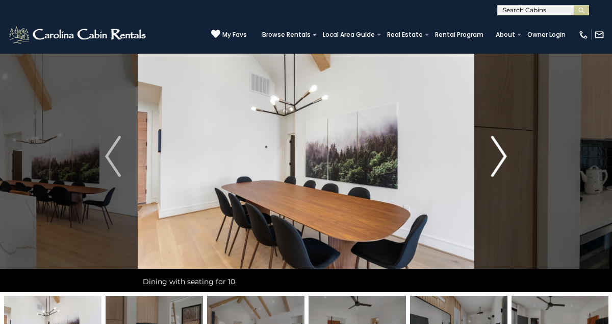
click at [503, 152] on img "Next" at bounding box center [498, 156] width 15 height 41
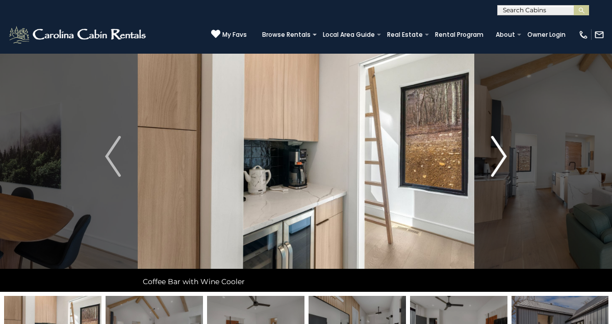
click at [503, 152] on img "Next" at bounding box center [498, 156] width 15 height 41
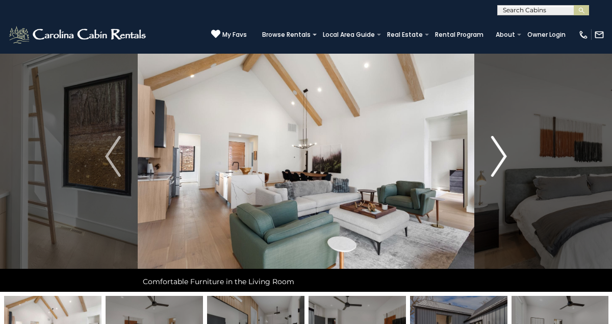
click at [500, 154] on img "Next" at bounding box center [498, 156] width 15 height 41
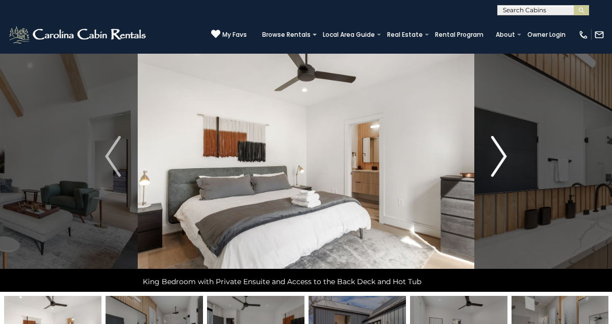
click at [500, 154] on img "Next" at bounding box center [498, 156] width 15 height 41
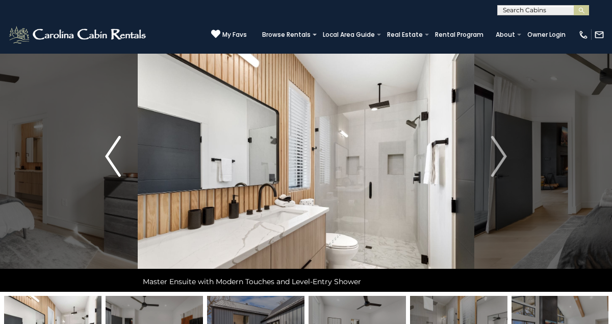
click at [109, 157] on img "Previous" at bounding box center [112, 156] width 15 height 41
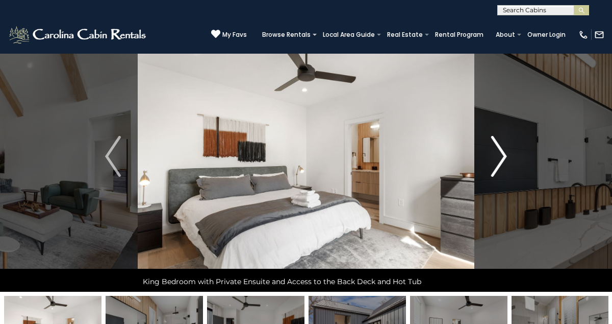
click at [500, 155] on img "Next" at bounding box center [498, 156] width 15 height 41
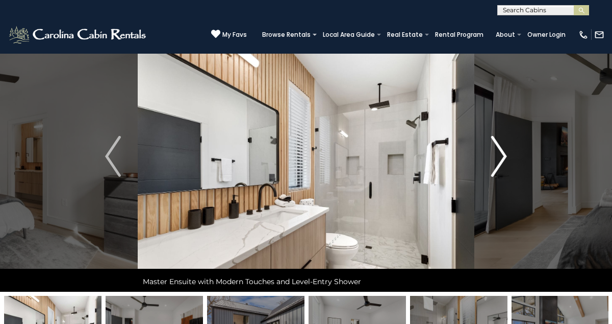
click at [500, 155] on img "Next" at bounding box center [498, 156] width 15 height 41
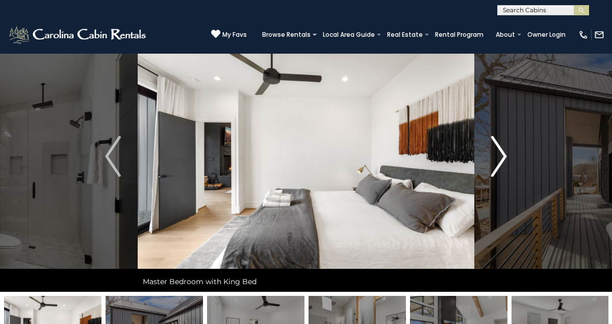
click at [500, 155] on img "Next" at bounding box center [498, 156] width 15 height 41
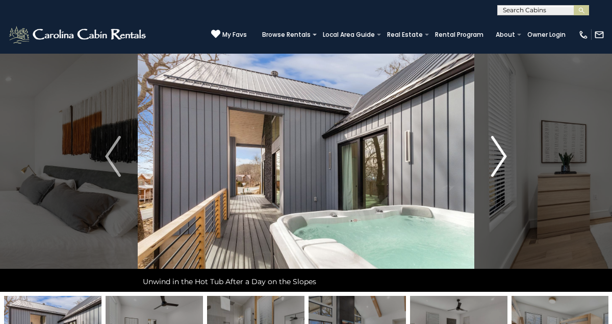
click at [500, 155] on img "Next" at bounding box center [498, 156] width 15 height 41
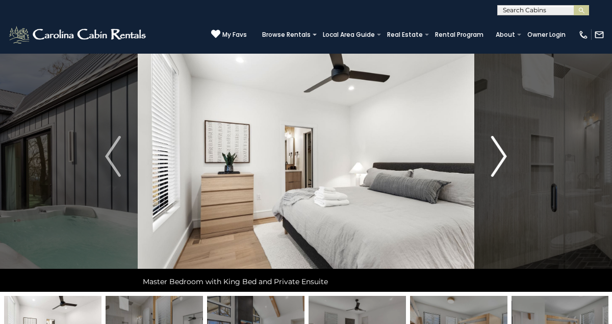
click at [500, 155] on img "Next" at bounding box center [498, 156] width 15 height 41
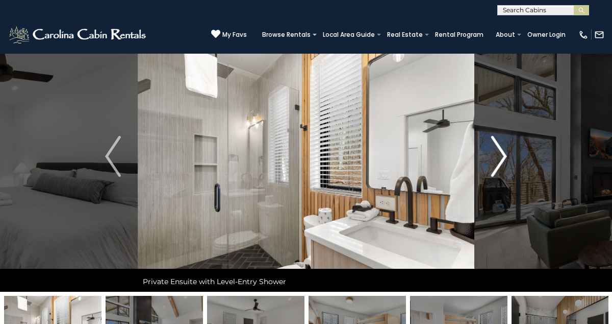
click at [501, 155] on img "Next" at bounding box center [498, 156] width 15 height 41
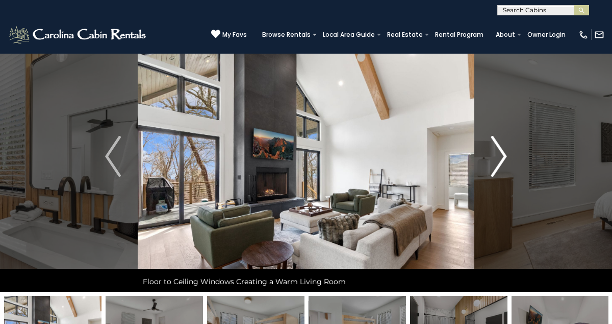
click at [501, 155] on img "Next" at bounding box center [498, 156] width 15 height 41
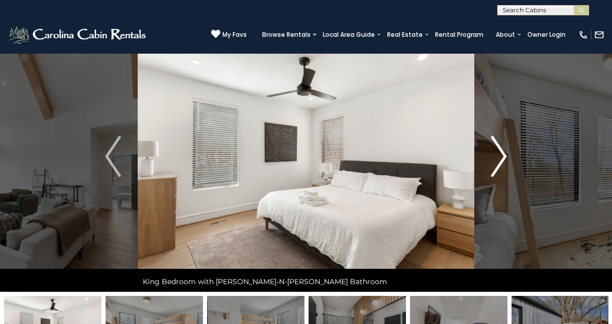
click at [501, 155] on img "Next" at bounding box center [498, 156] width 15 height 41
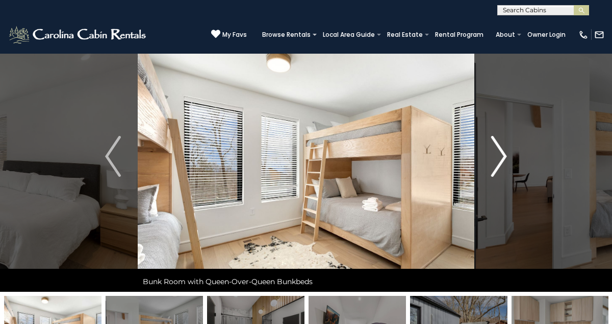
click at [501, 155] on img "Next" at bounding box center [498, 156] width 15 height 41
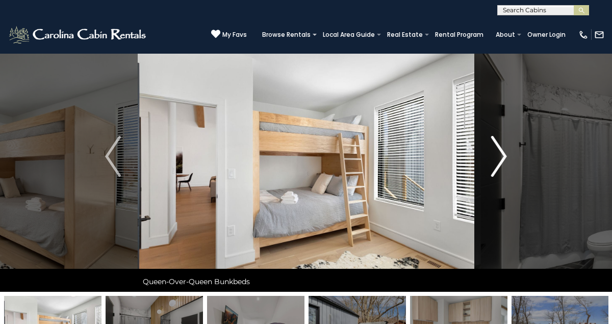
click at [501, 155] on img "Next" at bounding box center [498, 156] width 15 height 41
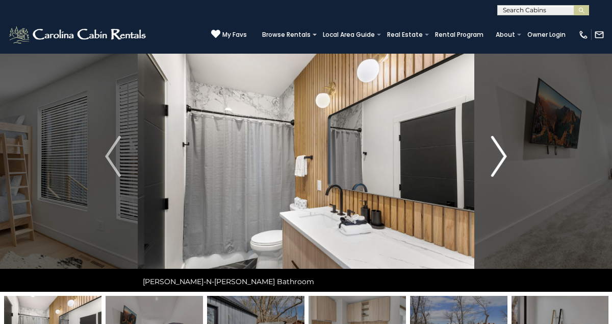
click at [501, 155] on img "Next" at bounding box center [498, 156] width 15 height 41
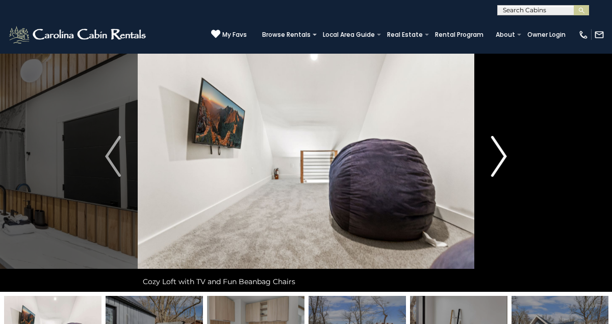
click at [501, 155] on img "Next" at bounding box center [498, 156] width 15 height 41
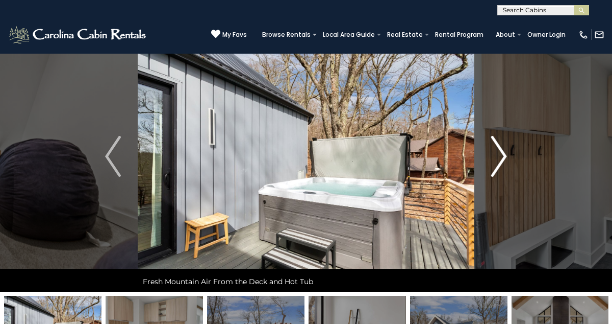
click at [501, 155] on img "Next" at bounding box center [498, 156] width 15 height 41
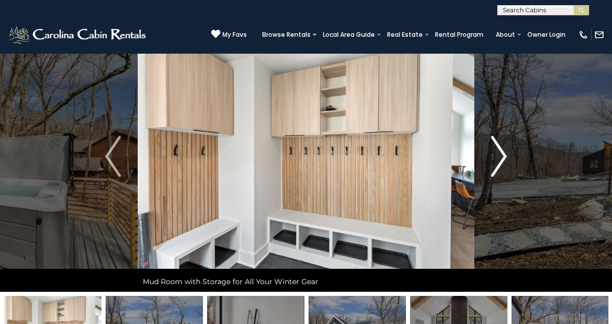
click at [501, 155] on img "Next" at bounding box center [498, 156] width 15 height 41
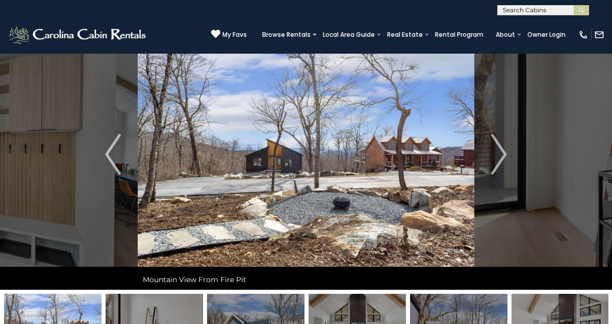
scroll to position [18, 0]
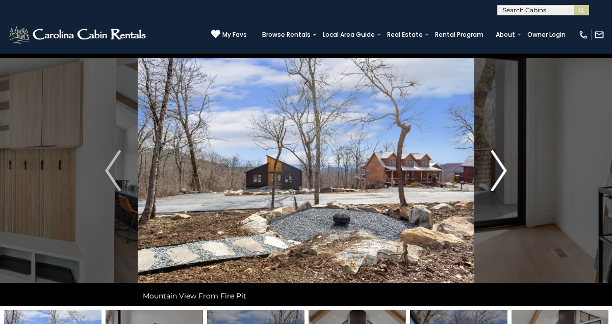
click at [501, 170] on img "Next" at bounding box center [498, 170] width 15 height 41
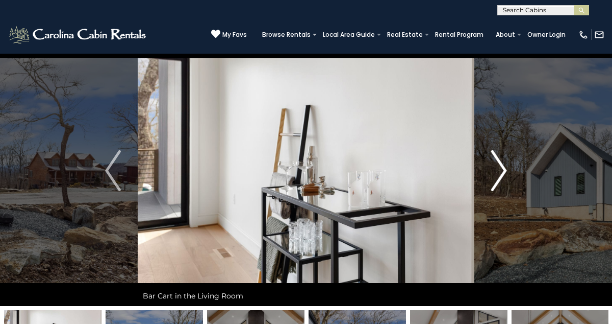
click at [501, 170] on img "Next" at bounding box center [498, 170] width 15 height 41
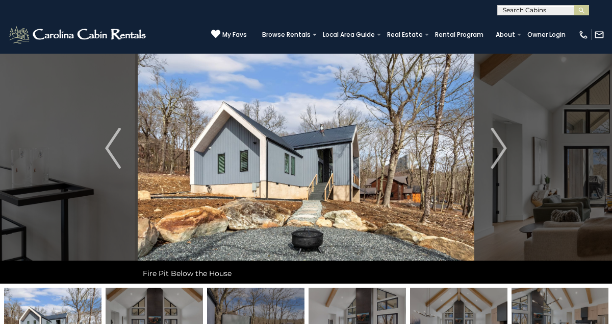
scroll to position [41, 0]
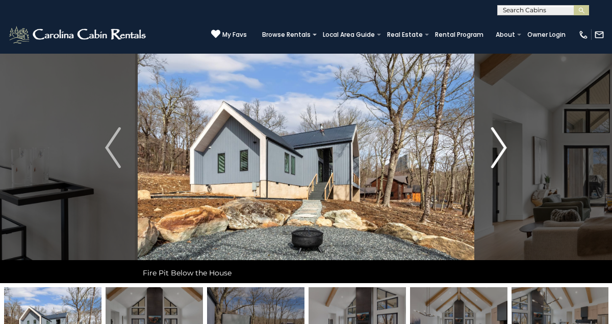
click at [501, 144] on img "Next" at bounding box center [498, 147] width 15 height 41
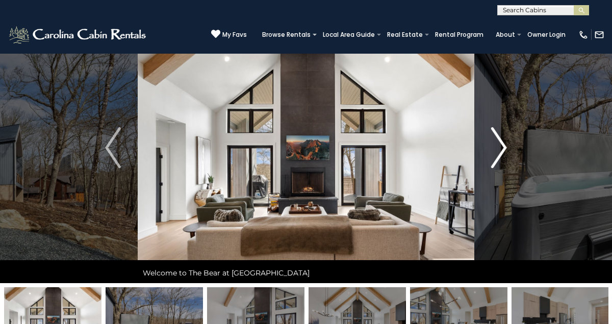
click at [501, 144] on img "Next" at bounding box center [498, 147] width 15 height 41
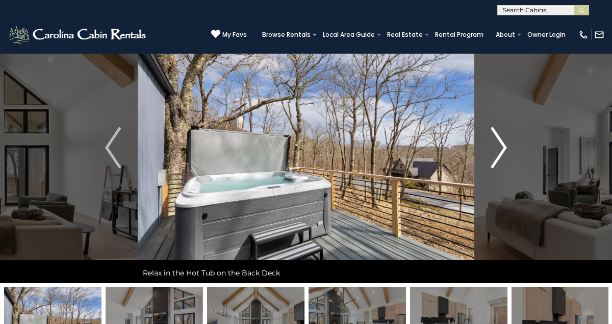
click at [501, 144] on img "Next" at bounding box center [498, 147] width 15 height 41
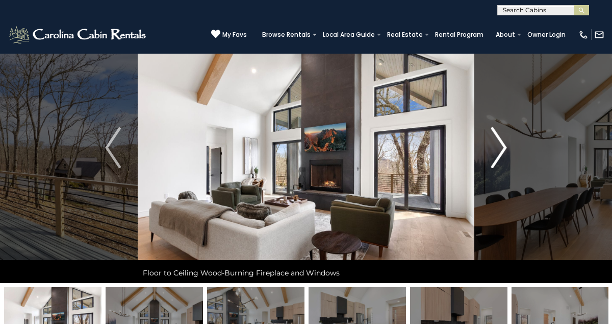
click at [501, 144] on img "Next" at bounding box center [498, 147] width 15 height 41
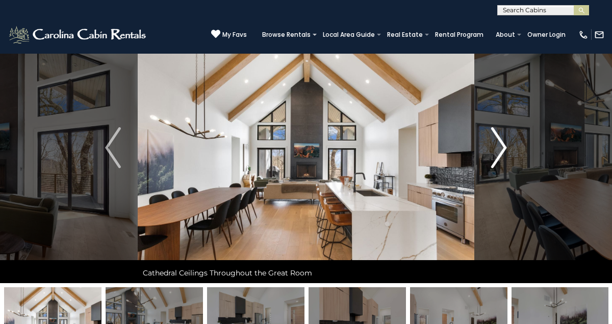
click at [501, 144] on img "Next" at bounding box center [498, 147] width 15 height 41
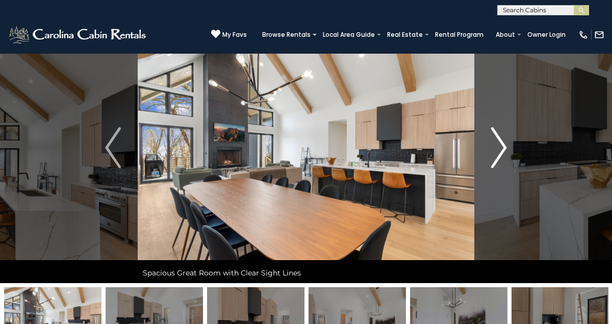
click at [501, 144] on img "Next" at bounding box center [498, 147] width 15 height 41
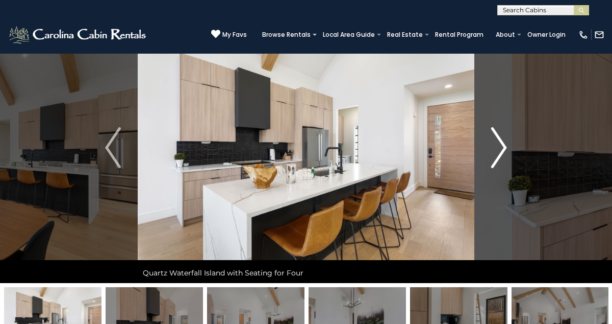
click at [501, 144] on img "Next" at bounding box center [498, 147] width 15 height 41
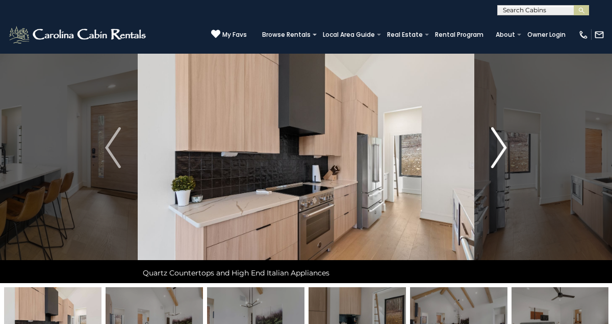
click at [501, 144] on img "Next" at bounding box center [498, 147] width 15 height 41
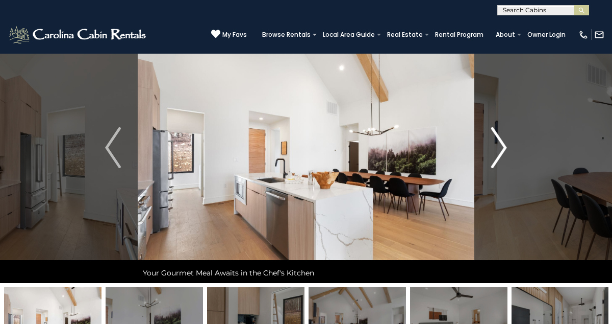
click at [501, 144] on img "Next" at bounding box center [498, 147] width 15 height 41
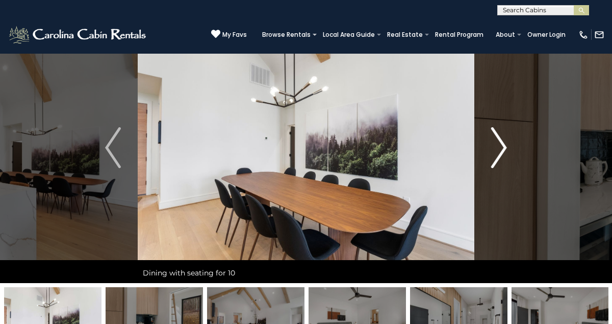
click at [501, 144] on img "Next" at bounding box center [498, 147] width 15 height 41
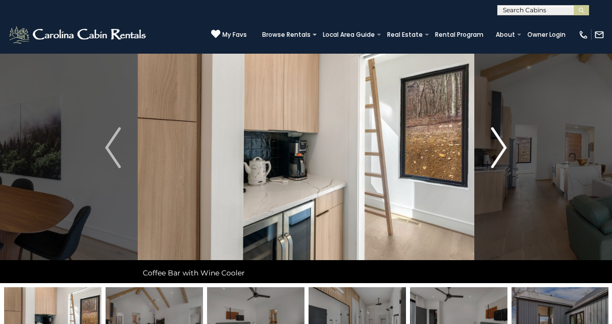
click at [501, 144] on img "Next" at bounding box center [498, 147] width 15 height 41
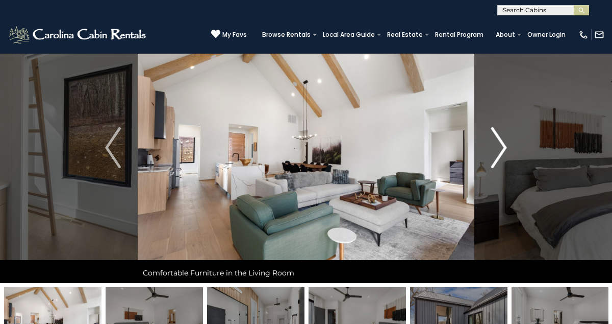
click at [501, 144] on img "Next" at bounding box center [498, 147] width 15 height 41
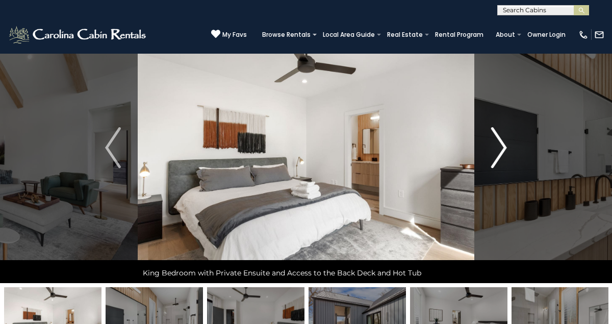
click at [501, 144] on img "Next" at bounding box center [498, 147] width 15 height 41
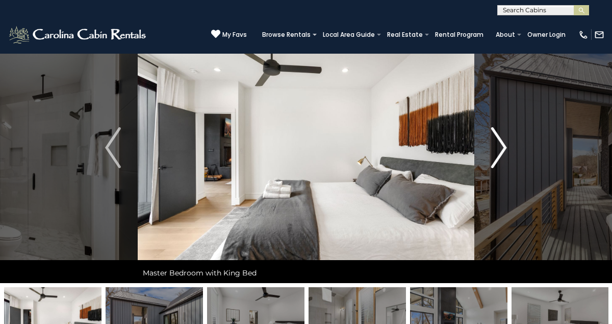
click at [501, 144] on img "Next" at bounding box center [498, 147] width 15 height 41
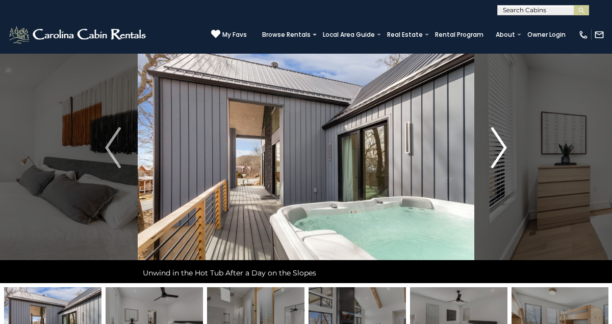
click at [501, 144] on img "Next" at bounding box center [498, 147] width 15 height 41
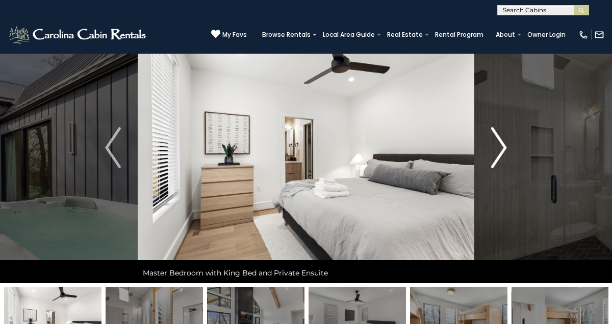
click at [501, 144] on img "Next" at bounding box center [498, 147] width 15 height 41
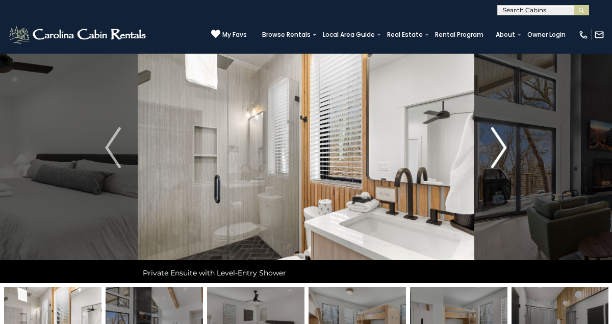
click at [501, 144] on img "Next" at bounding box center [498, 147] width 15 height 41
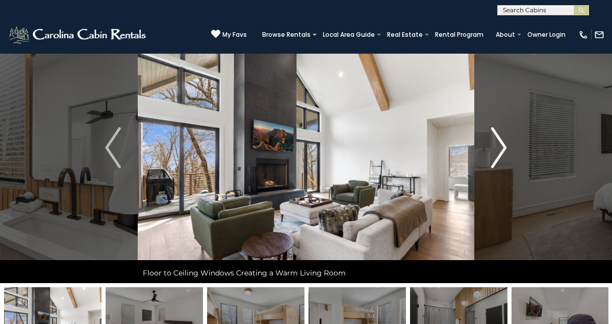
click at [501, 144] on img "Next" at bounding box center [498, 147] width 15 height 41
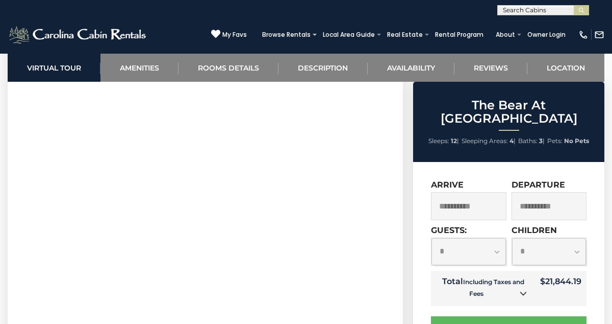
scroll to position [489, 0]
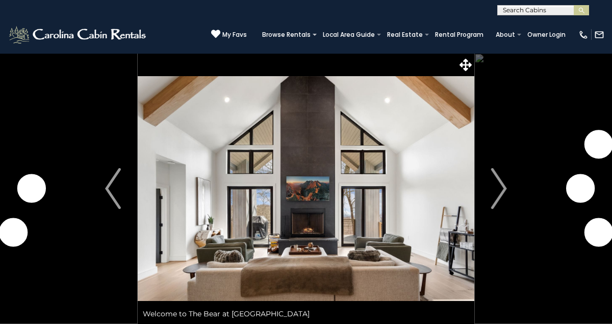
scroll to position [489, 0]
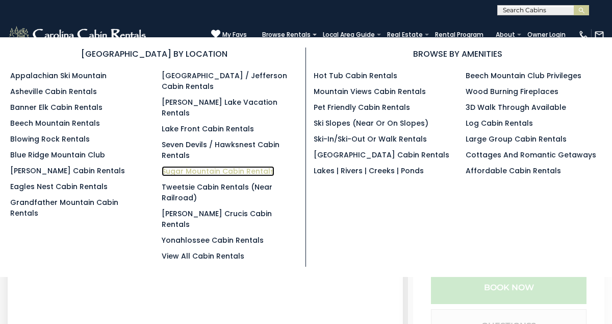
click at [187, 166] on link "Sugar Mountain Cabin Rentals" at bounding box center [218, 171] width 113 height 10
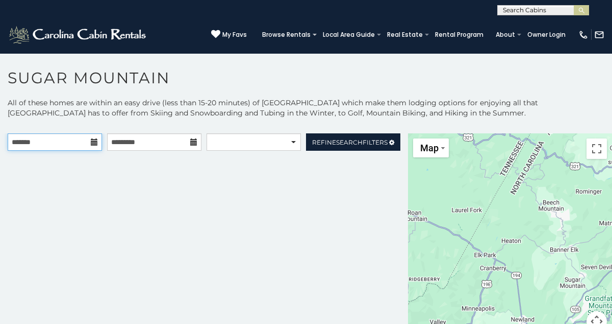
click at [93, 147] on input "text" at bounding box center [55, 141] width 94 height 17
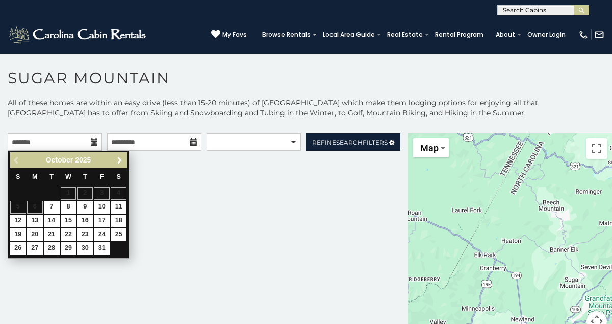
click at [120, 160] on span "Next" at bounding box center [120, 160] width 8 height 8
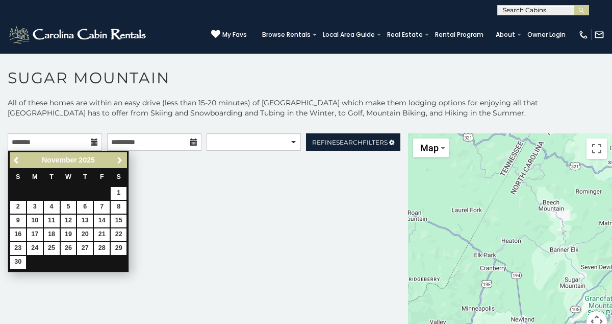
click at [120, 160] on span "Next" at bounding box center [120, 160] width 8 height 8
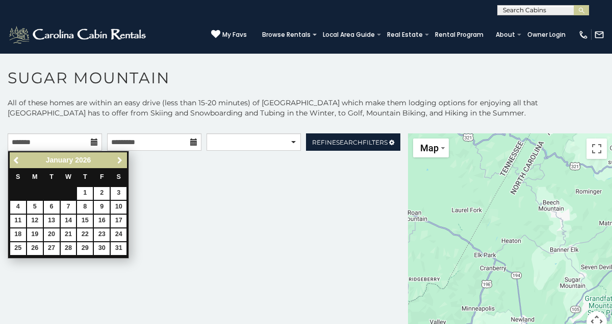
click at [120, 159] on span "Next" at bounding box center [120, 160] width 8 height 8
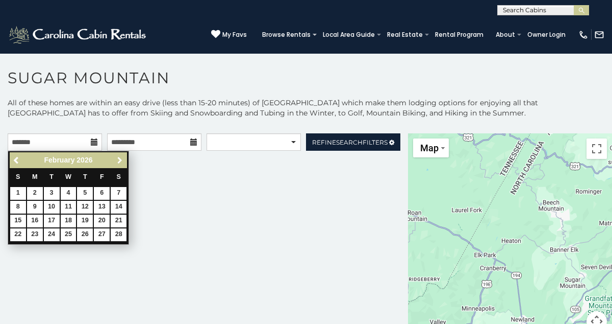
click at [120, 159] on span "Next" at bounding box center [120, 160] width 8 height 8
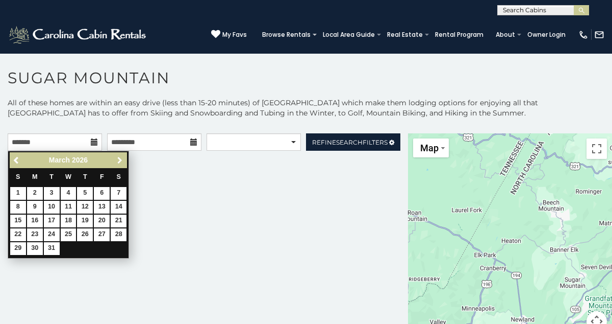
click at [120, 159] on span "Next" at bounding box center [120, 160] width 8 height 8
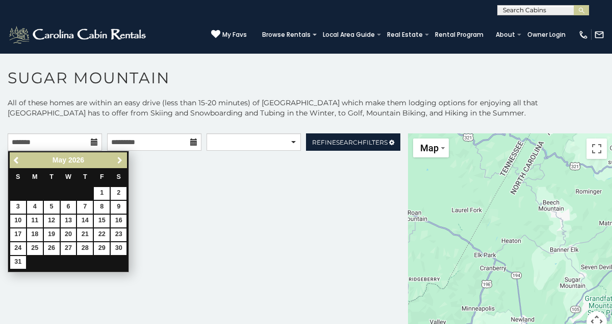
click at [120, 159] on span "Next" at bounding box center [120, 160] width 8 height 8
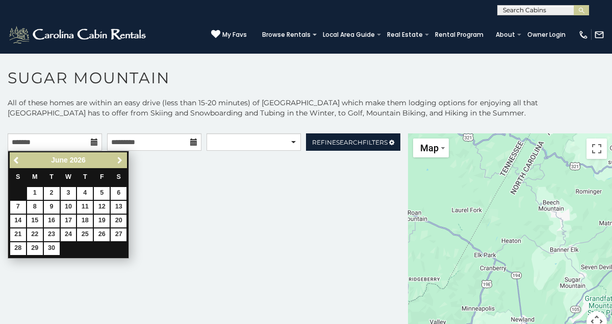
click at [120, 158] on span "Next" at bounding box center [120, 160] width 8 height 8
click at [15, 159] on span "Previous" at bounding box center [17, 160] width 8 height 8
click at [118, 204] on link "13" at bounding box center [119, 207] width 16 height 13
type input "**********"
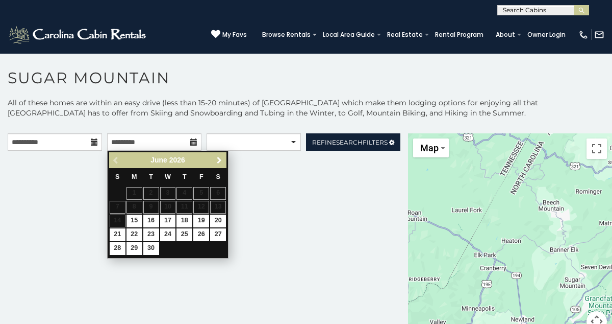
click at [221, 159] on span "Next" at bounding box center [219, 160] width 8 height 8
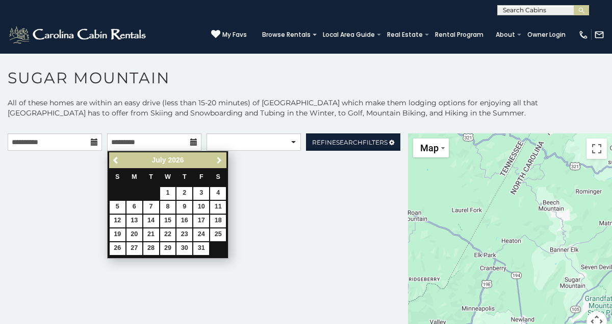
click at [221, 159] on span "Next" at bounding box center [219, 160] width 8 height 8
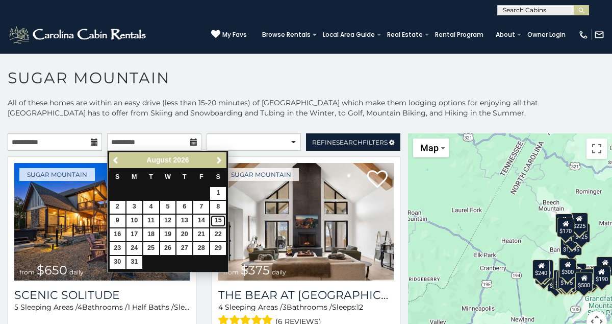
click at [217, 221] on link "15" at bounding box center [218, 220] width 16 height 13
type input "**********"
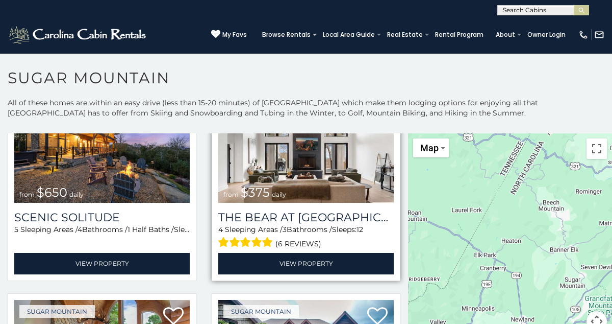
scroll to position [80, 0]
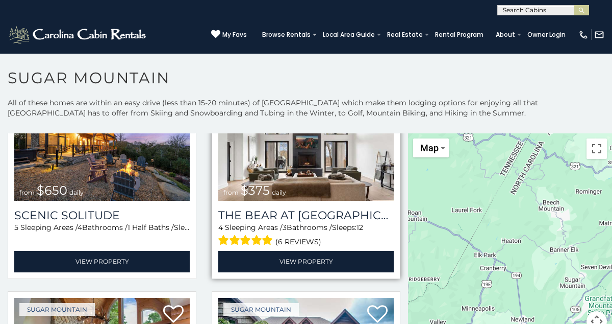
click at [256, 186] on span "$375" at bounding box center [255, 190] width 29 height 15
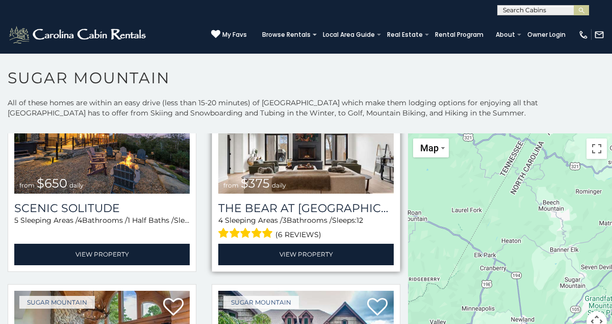
scroll to position [93, 0]
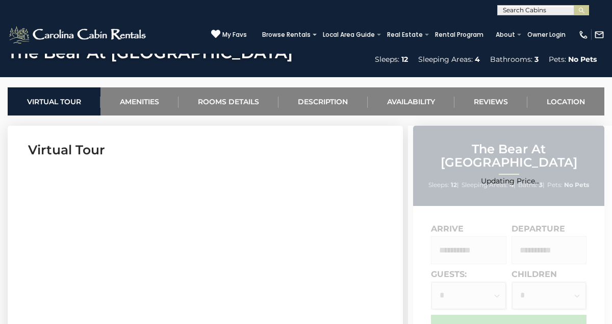
scroll to position [371, 0]
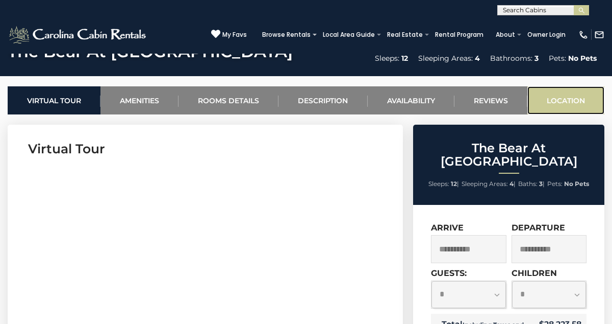
click at [567, 98] on link "Location" at bounding box center [566, 100] width 77 height 28
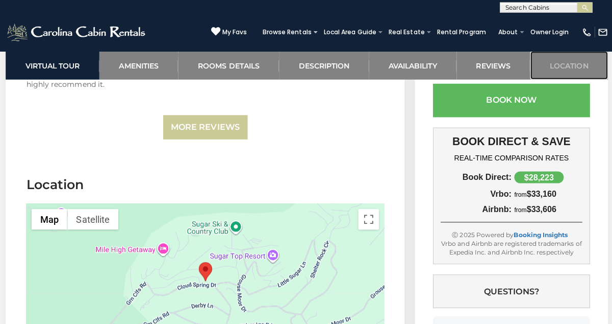
scroll to position [3050, 0]
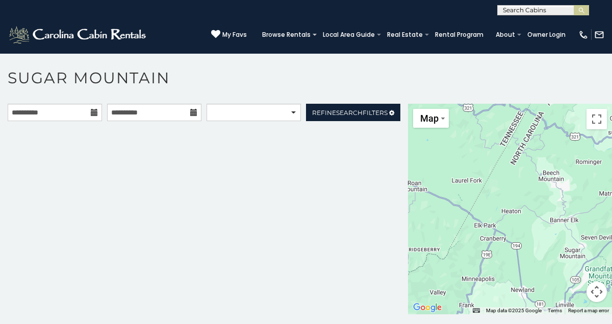
scroll to position [5, 0]
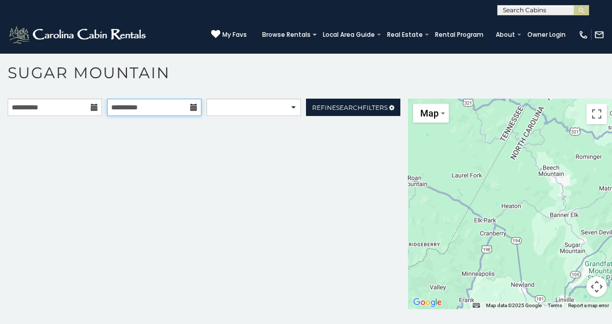
click at [155, 113] on input "**********" at bounding box center [154, 107] width 94 height 17
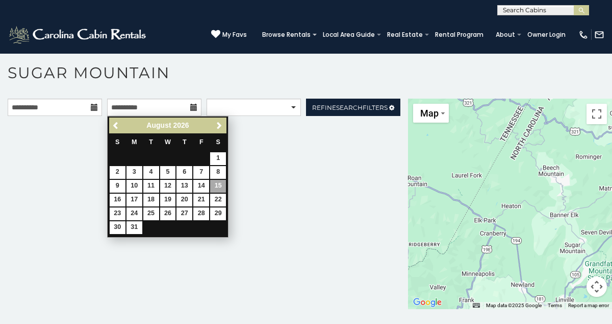
click at [247, 141] on div "**********" at bounding box center [204, 204] width 408 height 210
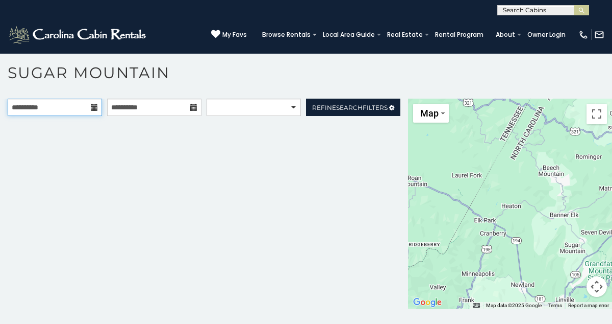
click at [76, 110] on input "**********" at bounding box center [55, 107] width 94 height 17
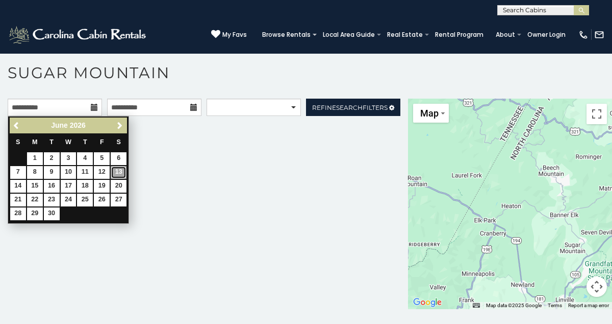
click at [117, 170] on link "13" at bounding box center [119, 172] width 16 height 13
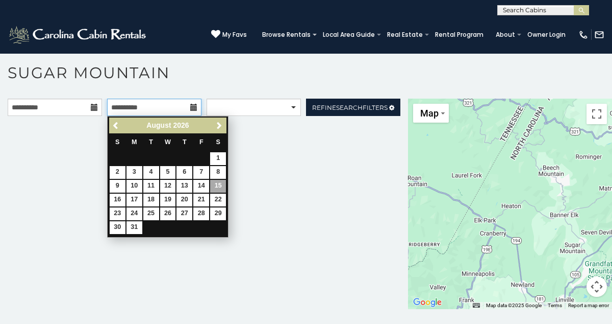
click at [190, 104] on input "**********" at bounding box center [154, 107] width 94 height 17
click at [218, 184] on link "15" at bounding box center [218, 186] width 16 height 13
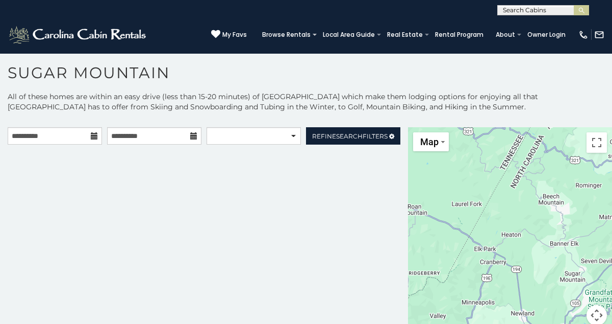
scroll to position [0, 0]
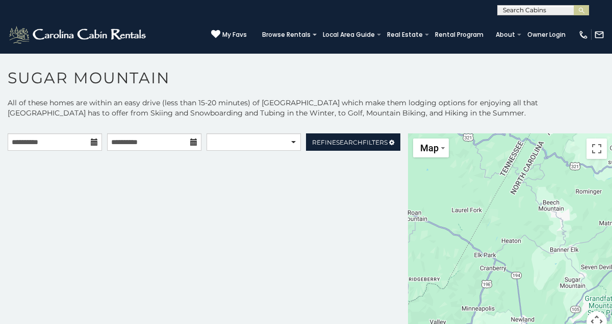
click at [304, 178] on div "**********" at bounding box center [204, 238] width 408 height 210
